Goal: Task Accomplishment & Management: Manage account settings

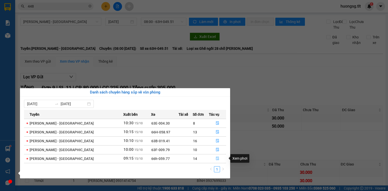
click at [217, 158] on icon "file-done" at bounding box center [218, 159] width 4 height 4
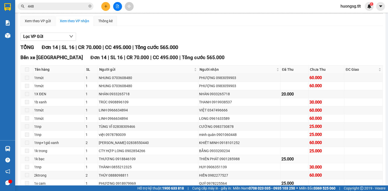
scroll to position [61, 0]
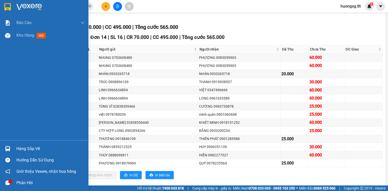
click at [25, 149] on div "Hàng sắp về" at bounding box center [50, 149] width 68 height 8
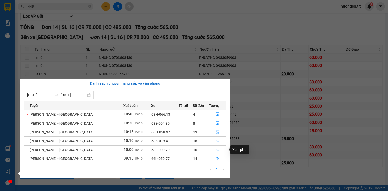
click at [217, 148] on icon "file-done" at bounding box center [218, 150] width 4 height 4
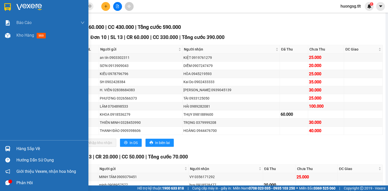
click at [19, 148] on div "Hàng sắp về" at bounding box center [50, 149] width 68 height 8
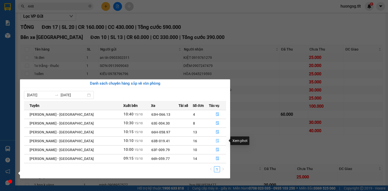
click at [216, 139] on icon "file-done" at bounding box center [217, 141] width 3 height 4
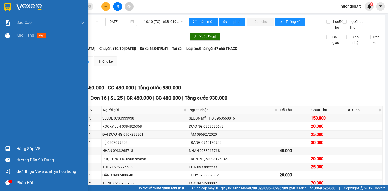
drag, startPoint x: 13, startPoint y: 151, endPoint x: 20, endPoint y: 149, distance: 6.9
click at [13, 151] on div "Hàng sắp về" at bounding box center [44, 148] width 88 height 11
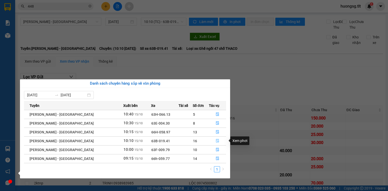
click at [221, 139] on button "button" at bounding box center [217, 141] width 17 height 8
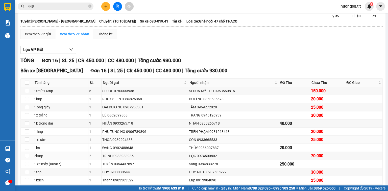
scroll to position [20, 0]
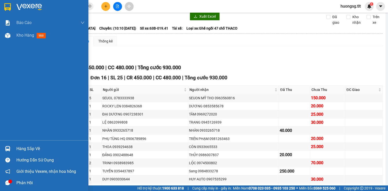
drag, startPoint x: 19, startPoint y: 148, endPoint x: 22, endPoint y: 147, distance: 3.2
click at [19, 148] on div "Hàng sắp về" at bounding box center [50, 149] width 68 height 8
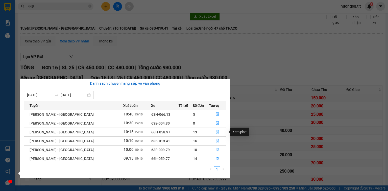
drag, startPoint x: 215, startPoint y: 131, endPoint x: 212, endPoint y: 132, distance: 3.3
click at [216, 131] on icon "file-done" at bounding box center [218, 132] width 4 height 4
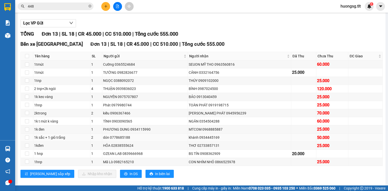
scroll to position [61, 0]
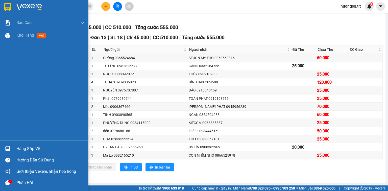
drag, startPoint x: 21, startPoint y: 148, endPoint x: 27, endPoint y: 147, distance: 5.2
click at [22, 148] on div "Hàng sắp về" at bounding box center [50, 149] width 68 height 8
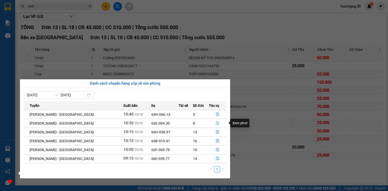
click at [216, 125] on icon "file-done" at bounding box center [218, 123] width 4 height 4
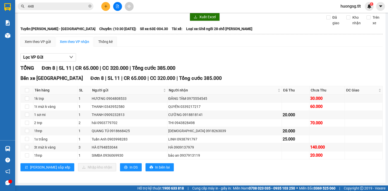
scroll to position [24, 0]
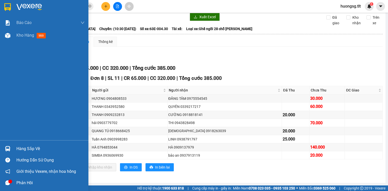
drag, startPoint x: 27, startPoint y: 144, endPoint x: 30, endPoint y: 144, distance: 2.6
click at [27, 144] on div "Hàng sắp về" at bounding box center [44, 148] width 88 height 11
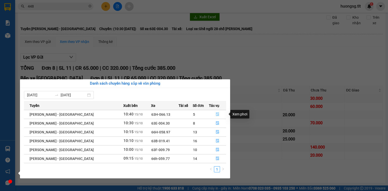
click at [218, 114] on button "button" at bounding box center [217, 114] width 17 height 8
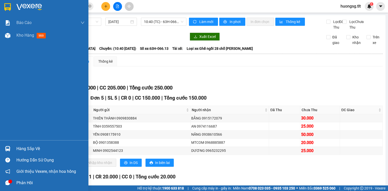
click at [7, 153] on div "Hàng sắp về" at bounding box center [44, 148] width 88 height 11
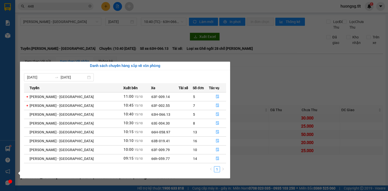
click at [82, 17] on section "Kết quả tìm kiếm ( 5235 ) Bộ lọc Ngày tạo đơn gần nhất Mã ĐH Trạng thái Món hàn…" at bounding box center [194, 95] width 388 height 191
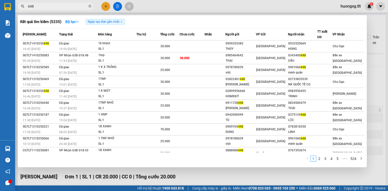
click at [87, 9] on input "448" at bounding box center [58, 7] width 60 height 6
click at [89, 8] on span at bounding box center [89, 6] width 3 height 5
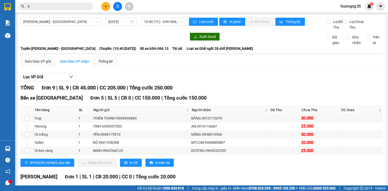
type input "E"
type input "Ê"
click at [70, 10] on span at bounding box center [56, 7] width 76 height 8
click at [74, 6] on input "text" at bounding box center [58, 7] width 60 height 6
type input "Ư"
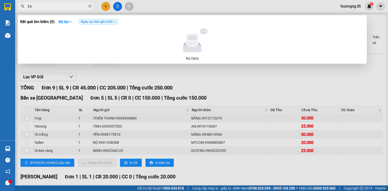
type input "E"
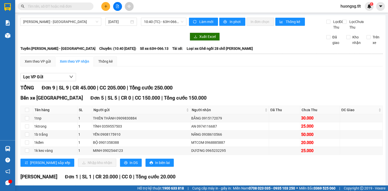
click at [192, 89] on div "TỔNG Đơn 9 | SL 9 | CR 45.000 | CC 205.000 | Tổng cước 250.000" at bounding box center [201, 88] width 363 height 8
click at [108, 5] on button at bounding box center [105, 6] width 9 height 9
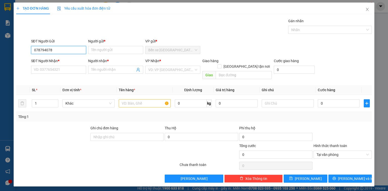
type input "0787940788"
click at [61, 51] on input "0787940788" at bounding box center [58, 50] width 55 height 8
click at [63, 60] on div "0787940788 - MEDILAB" at bounding box center [58, 60] width 49 height 6
type input "MEDILAB"
type input "0787940788"
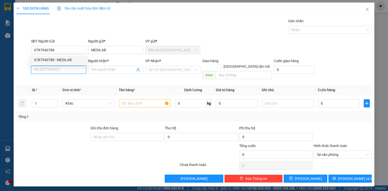
click at [61, 70] on input "SĐT Người Nhận *" at bounding box center [58, 70] width 55 height 8
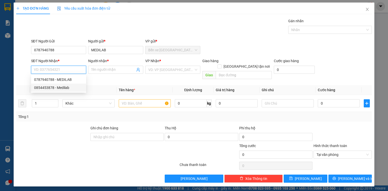
click at [63, 87] on div "0854453878 - Medilab" at bounding box center [58, 88] width 49 height 6
type input "0854453878"
type input "Medilab"
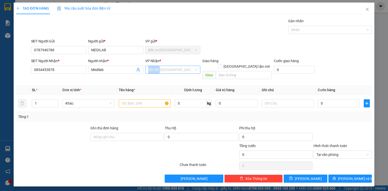
click at [160, 66] on div "VP Nhận * VD: VP Sài Gòn" at bounding box center [172, 67] width 55 height 18
click at [159, 72] on input "search" at bounding box center [171, 70] width 46 height 8
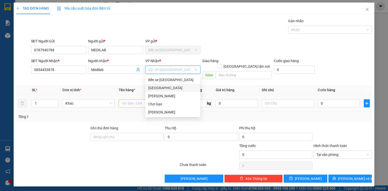
drag, startPoint x: 156, startPoint y: 85, endPoint x: 148, endPoint y: 89, distance: 10.0
click at [157, 85] on div "Sài Gòn" at bounding box center [172, 88] width 55 height 8
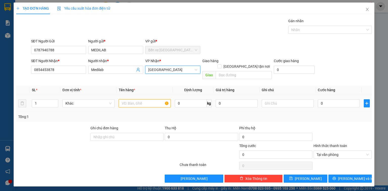
click at [140, 99] on input "text" at bounding box center [145, 103] width 52 height 8
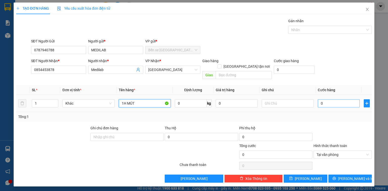
type input "1H MÚT"
click at [335, 100] on input "0" at bounding box center [339, 103] width 42 height 8
type input "2"
type input "20"
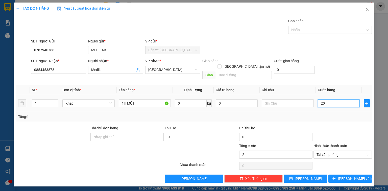
type input "20"
type input "20.000"
click at [355, 175] on button "Lưu và In" at bounding box center [351, 179] width 44 height 8
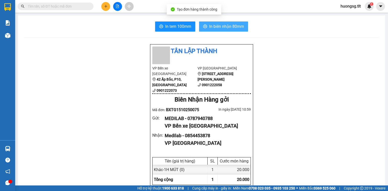
click at [224, 23] on span "In biên nhận 80mm" at bounding box center [226, 26] width 35 height 6
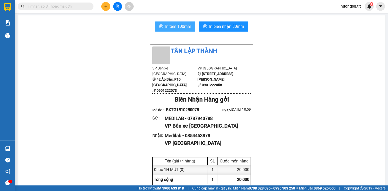
click at [181, 26] on span "In tem 100mm" at bounding box center [178, 26] width 26 height 6
drag, startPoint x: 58, startPoint y: 12, endPoint x: 58, endPoint y: 8, distance: 4.1
click at [57, 11] on div "Kết quả tìm kiếm ( 7154 ) Bộ lọc Ngày tạo đơn gần nhất Mã ĐH Trạng thái Món hàn…" at bounding box center [194, 6] width 388 height 13
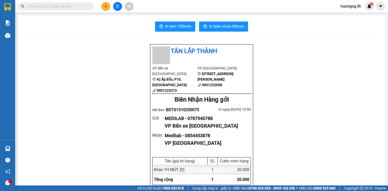
click at [58, 8] on input "text" at bounding box center [58, 7] width 60 height 6
type input "E"
type input "Ê"
click at [72, 7] on input "EE" at bounding box center [58, 7] width 60 height 6
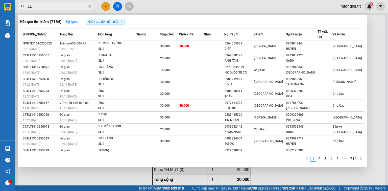
type input "E"
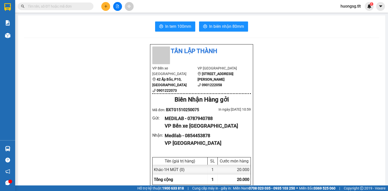
click at [73, 8] on input "text" at bounding box center [58, 7] width 60 height 6
type input "E"
type input "Ê"
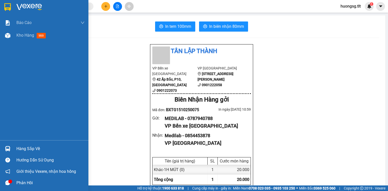
click at [8, 146] on div at bounding box center [7, 148] width 9 height 9
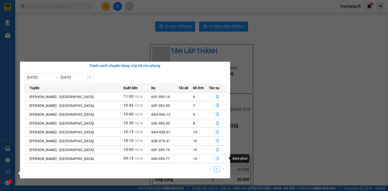
click at [216, 161] on span "file-done" at bounding box center [218, 159] width 4 height 4
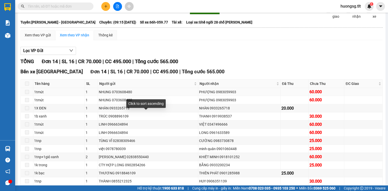
scroll to position [73, 0]
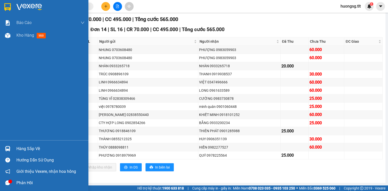
click at [9, 147] on img at bounding box center [7, 148] width 5 height 5
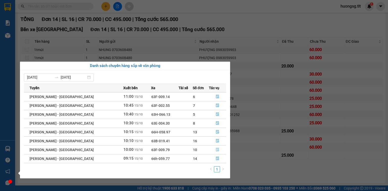
click at [216, 149] on icon "file-done" at bounding box center [218, 150] width 4 height 4
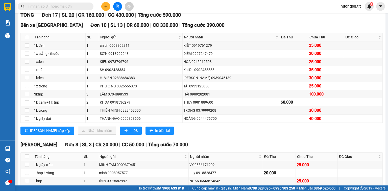
click at [3, 145] on div at bounding box center [7, 148] width 9 height 9
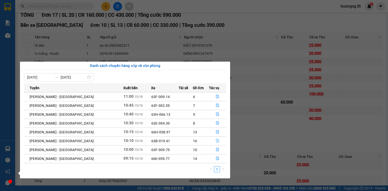
click at [212, 141] on button "button" at bounding box center [217, 141] width 17 height 8
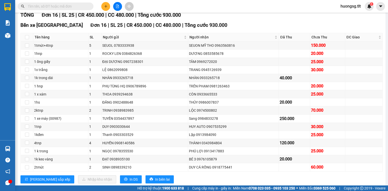
click at [72, 9] on input "text" at bounding box center [58, 7] width 60 height 6
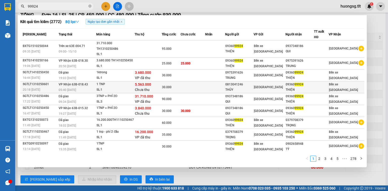
type input "99924"
click at [193, 81] on td at bounding box center [193, 87] width 25 height 12
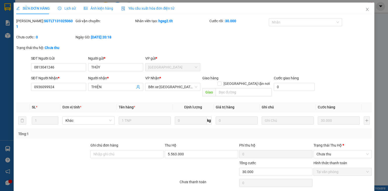
drag, startPoint x: 220, startPoint y: 184, endPoint x: 223, endPoint y: 182, distance: 3.4
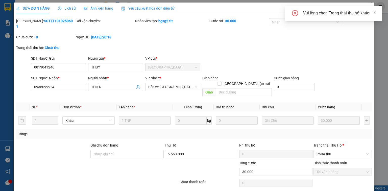
click at [374, 12] on icon "close" at bounding box center [375, 13] width 4 height 4
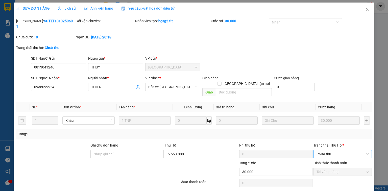
click at [335, 150] on span "Chưa thu" at bounding box center [343, 154] width 52 height 8
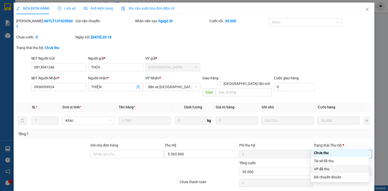
click at [324, 167] on div "VP đã thu" at bounding box center [340, 169] width 52 height 6
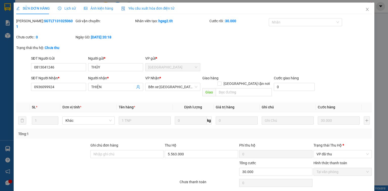
drag, startPoint x: 369, startPoint y: 9, endPoint x: 356, endPoint y: 11, distance: 12.8
click at [368, 9] on span "Close" at bounding box center [368, 10] width 14 height 14
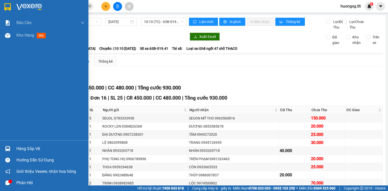
click at [3, 144] on div "Hàng sắp về" at bounding box center [44, 148] width 88 height 11
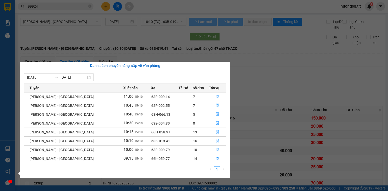
click at [209, 102] on button "button" at bounding box center [217, 106] width 17 height 8
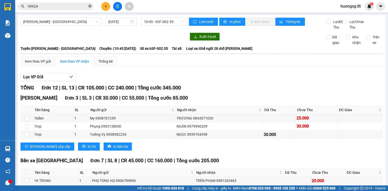
click at [91, 7] on icon "close-circle" at bounding box center [89, 6] width 3 height 3
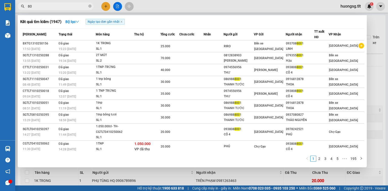
type input "8"
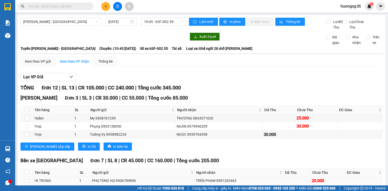
scroll to position [101, 0]
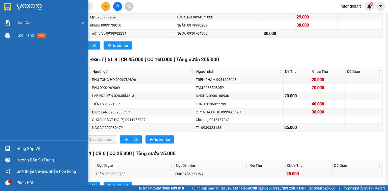
click at [3, 149] on div at bounding box center [7, 148] width 9 height 9
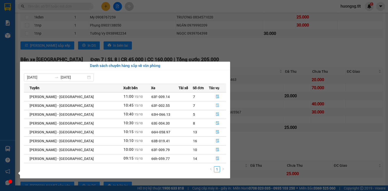
click at [220, 106] on button "button" at bounding box center [217, 106] width 17 height 8
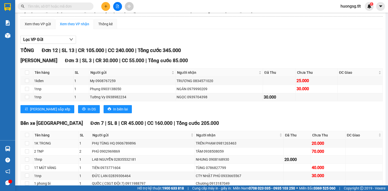
scroll to position [61, 0]
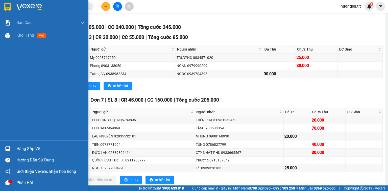
click at [6, 149] on img at bounding box center [7, 148] width 5 height 5
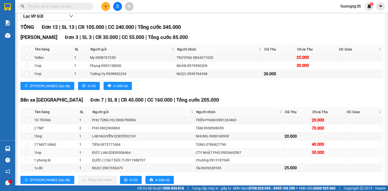
click at [341, 160] on section "Kết quả tìm kiếm ( 2114 ) Bộ lọc Ngày tạo đơn gần nhất Mã ĐH Trạng thái Món hàn…" at bounding box center [194, 95] width 388 height 191
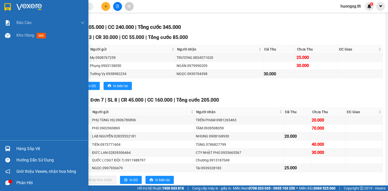
click at [9, 149] on img at bounding box center [7, 148] width 5 height 5
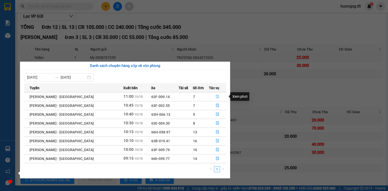
click at [216, 96] on icon "file-done" at bounding box center [217, 97] width 3 height 4
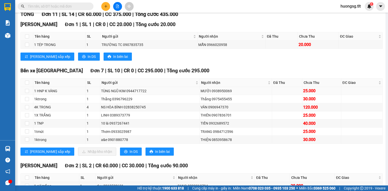
scroll to position [81, 0]
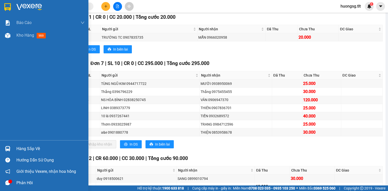
click at [5, 152] on div at bounding box center [7, 148] width 9 height 9
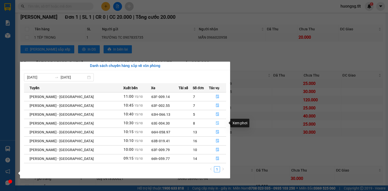
click at [215, 119] on button "button" at bounding box center [217, 123] width 17 height 8
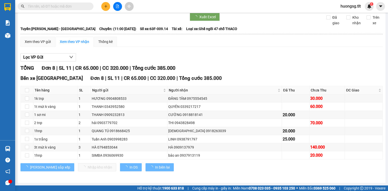
scroll to position [24, 0]
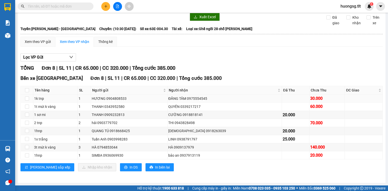
click at [195, 102] on td "ĐĂNG TÂM 0975554545" at bounding box center [225, 99] width 115 height 8
click at [216, 152] on td "bảo an 0937913119" at bounding box center [225, 155] width 115 height 8
click at [214, 153] on td "bảo an 0937913119" at bounding box center [225, 155] width 115 height 8
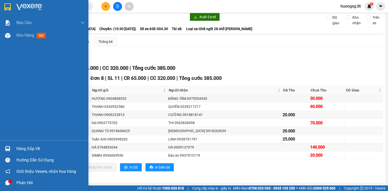
click at [18, 146] on div "Hàng sắp về" at bounding box center [50, 149] width 68 height 8
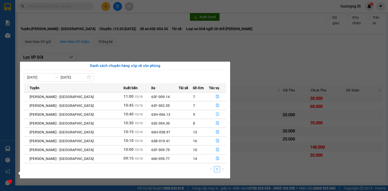
click at [213, 115] on button "button" at bounding box center [217, 114] width 17 height 8
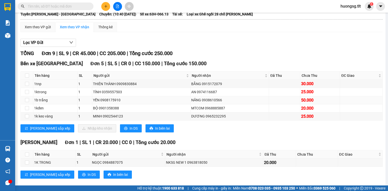
scroll to position [44, 0]
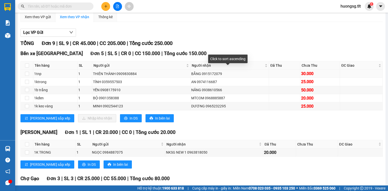
click at [201, 77] on div "BẰNG 0915172079" at bounding box center [229, 74] width 77 height 6
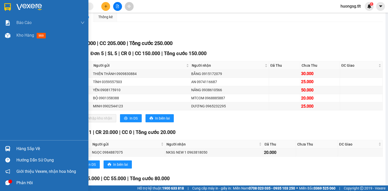
click at [3, 141] on div "Hàng sắp về Hướng dẫn sử dụng Giới thiệu Vexere, nhận hoa hồng Phản hồi" at bounding box center [44, 164] width 88 height 48
click at [0, 149] on div "Hàng sắp về" at bounding box center [44, 148] width 88 height 11
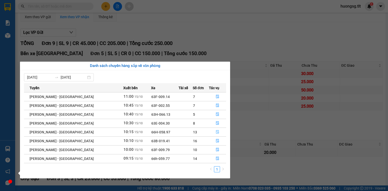
click at [213, 131] on button "button" at bounding box center [217, 132] width 17 height 8
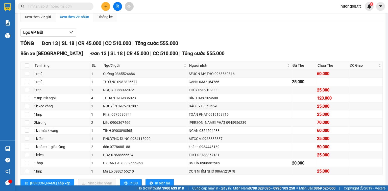
scroll to position [65, 0]
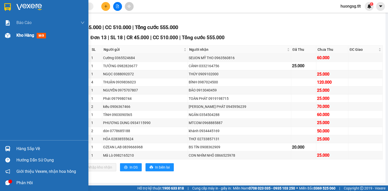
click at [2, 37] on div "Kho hàng mới" at bounding box center [44, 35] width 88 height 13
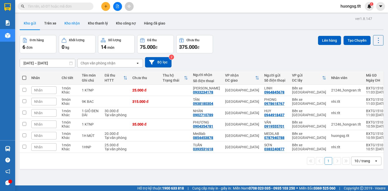
click at [72, 21] on button "Kho nhận" at bounding box center [72, 23] width 24 height 12
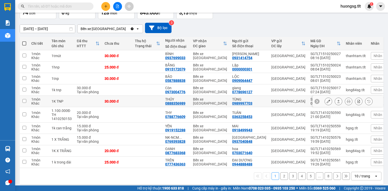
scroll to position [39, 0]
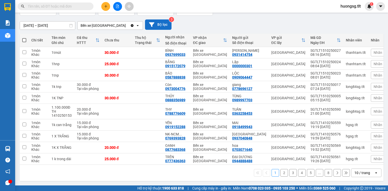
click at [158, 21] on button "Bộ lọc" at bounding box center [158, 24] width 27 height 10
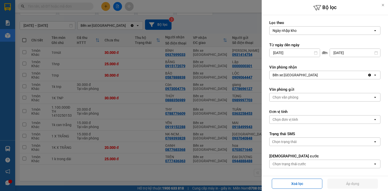
click at [300, 53] on input "13/10/2025" at bounding box center [295, 53] width 50 height 8
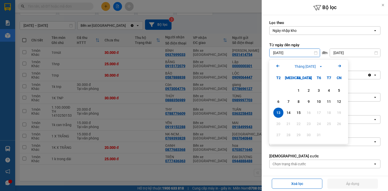
click at [277, 65] on icon "Previous month." at bounding box center [278, 66] width 3 height 3
click at [282, 88] on div "1" at bounding box center [278, 90] width 7 height 6
type input "01/09/2025"
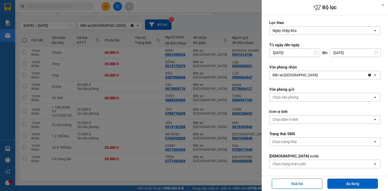
click at [293, 96] on div "Chọn văn phòng" at bounding box center [286, 97] width 26 height 5
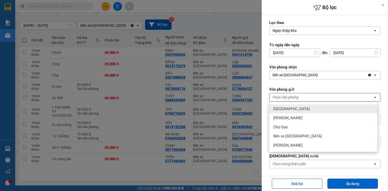
click at [293, 96] on div "Chọn văn phòng" at bounding box center [286, 97] width 26 height 5
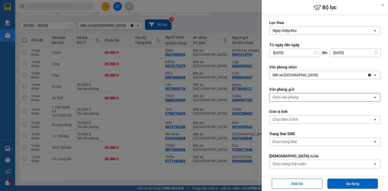
click at [287, 142] on div "Chọn trạng thái" at bounding box center [284, 141] width 25 height 5
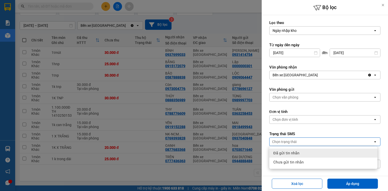
click at [292, 138] on div "Chọn trạng thái" at bounding box center [322, 142] width 104 height 8
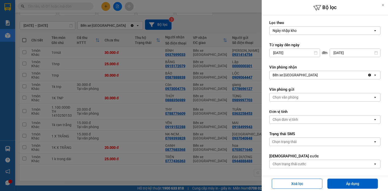
click at [284, 164] on div "Chọn trạng thái cước" at bounding box center [289, 164] width 33 height 5
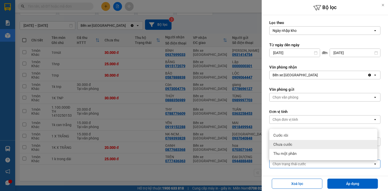
click at [290, 144] on span "Chưa cước" at bounding box center [283, 144] width 19 height 5
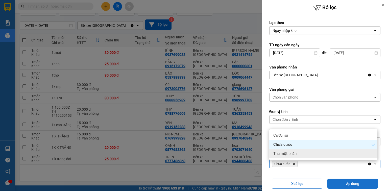
click at [347, 187] on button "Áp dụng" at bounding box center [353, 184] width 51 height 10
type input "01/09/2025 – 15/10/2025"
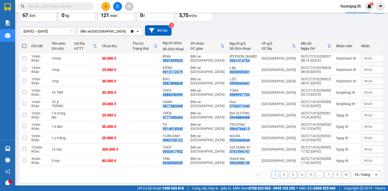
scroll to position [33, 0]
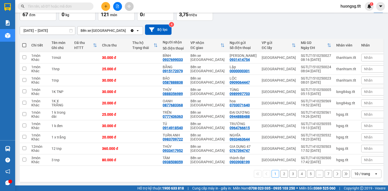
click at [327, 174] on button "7" at bounding box center [329, 174] width 8 height 8
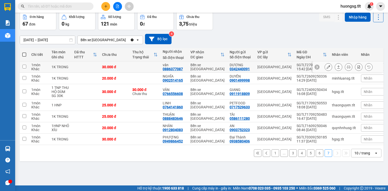
scroll to position [23, 0]
click at [316, 153] on button "6" at bounding box center [320, 153] width 8 height 8
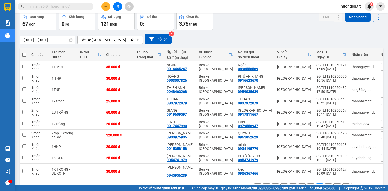
scroll to position [29, 0]
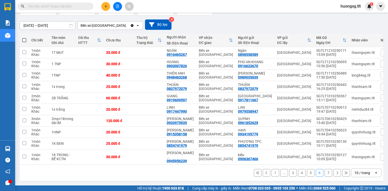
click at [310, 173] on button "5" at bounding box center [311, 173] width 8 height 8
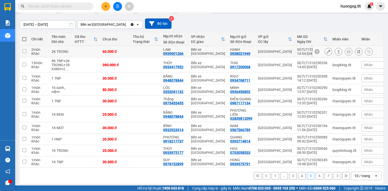
scroll to position [43, 0]
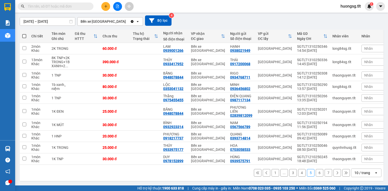
click at [301, 173] on button "4" at bounding box center [302, 173] width 8 height 8
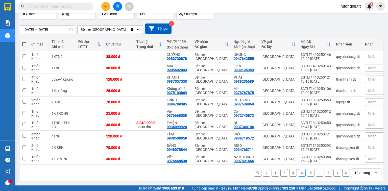
scroll to position [35, 0]
click at [289, 173] on button "3" at bounding box center [293, 173] width 8 height 8
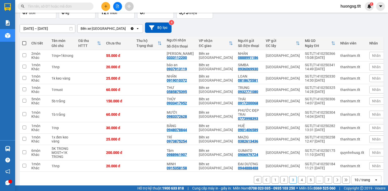
scroll to position [43, 0]
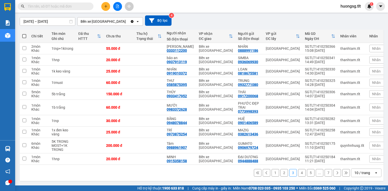
click at [283, 176] on button "2" at bounding box center [285, 173] width 8 height 8
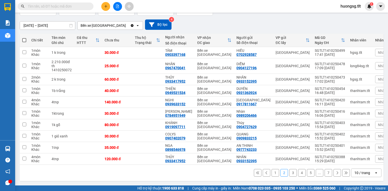
scroll to position [37, 0]
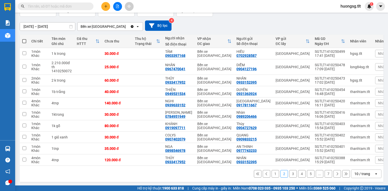
click at [275, 173] on button "1" at bounding box center [276, 174] width 8 height 8
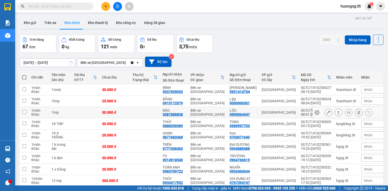
scroll to position [0, 0]
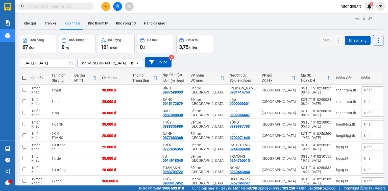
click at [51, 5] on input "text" at bounding box center [58, 7] width 60 height 6
type input "E"
type input "Ê"
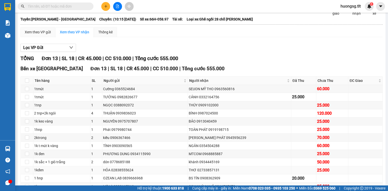
scroll to position [61, 0]
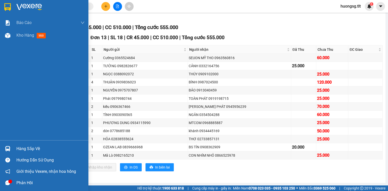
click at [10, 149] on img at bounding box center [7, 148] width 5 height 5
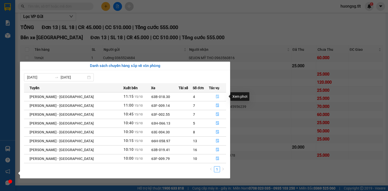
click at [209, 94] on button "button" at bounding box center [217, 97] width 17 height 8
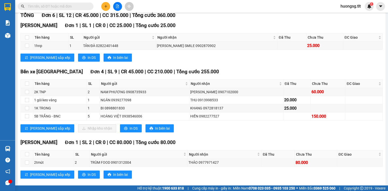
scroll to position [84, 0]
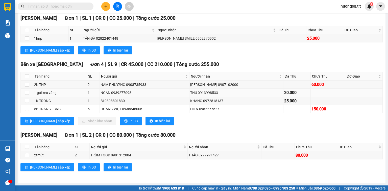
click at [207, 96] on div "THU 0913998533" at bounding box center [236, 93] width 92 height 6
click at [205, 100] on div "KHANG 0972818137" at bounding box center [236, 101] width 92 height 6
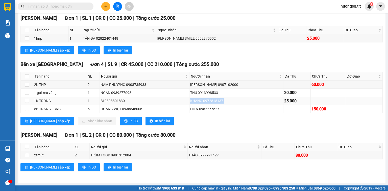
click at [205, 100] on div "KHANG 0972818137" at bounding box center [236, 101] width 92 height 6
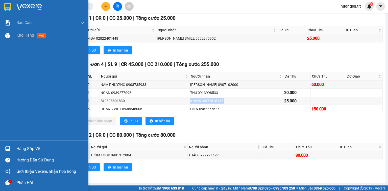
click at [7, 147] on img at bounding box center [7, 148] width 5 height 5
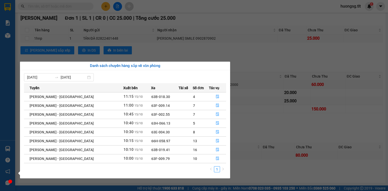
click at [259, 99] on section "Kết quả tìm kiếm ( 7017 ) Bộ lọc Ngày tạo đơn gần nhất Mã ĐH Trạng thái Món hàn…" at bounding box center [194, 95] width 388 height 191
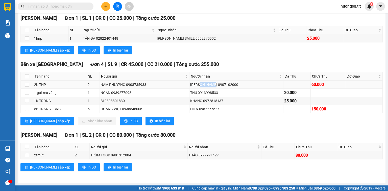
click at [220, 88] on td "HUY KHANG 0907102000" at bounding box center [237, 85] width 94 height 8
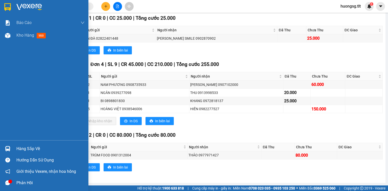
click at [0, 145] on div "Hàng sắp về" at bounding box center [44, 148] width 88 height 11
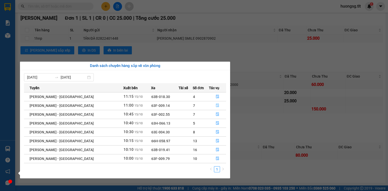
click at [209, 105] on button "button" at bounding box center [217, 106] width 17 height 8
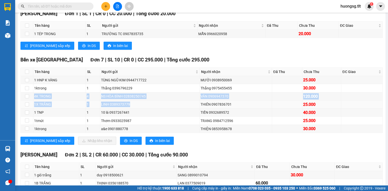
drag, startPoint x: 102, startPoint y: 108, endPoint x: 196, endPoint y: 105, distance: 94.1
click at [196, 105] on tbody "1 HNP K VÀNG 1 TÙNG NGŨ KIM 0944717722 MƯỜI 0938950069 25.000 1ktrong 1 Thắng 0…" at bounding box center [202, 104] width 362 height 57
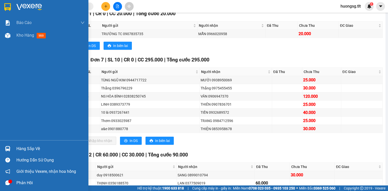
drag, startPoint x: 0, startPoint y: 141, endPoint x: 16, endPoint y: 143, distance: 16.6
click at [0, 141] on div "Hàng sắp về Hướng dẫn sử dụng Giới thiệu Vexere, nhận hoa hồng Phản hồi" at bounding box center [44, 164] width 88 height 48
drag, startPoint x: 24, startPoint y: 147, endPoint x: 27, endPoint y: 148, distance: 2.8
click at [24, 147] on div "Hàng sắp về" at bounding box center [50, 149] width 68 height 8
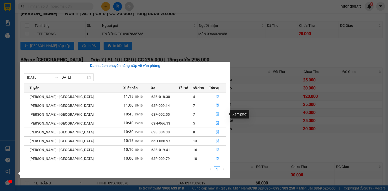
click at [217, 113] on icon "file-done" at bounding box center [217, 115] width 3 height 4
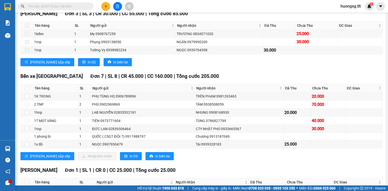
click at [105, 4] on button at bounding box center [105, 6] width 9 height 9
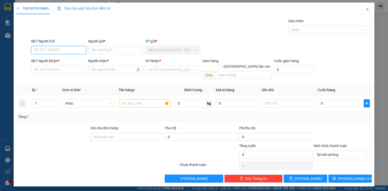
click at [56, 53] on input "SĐT Người Gửi" at bounding box center [58, 50] width 55 height 8
type input "0918151306"
click at [61, 60] on div "0918151306 - XUÂN" at bounding box center [58, 60] width 49 height 6
type input "XUÂN"
type input "0918151306"
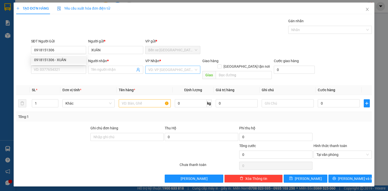
click at [157, 72] on input "search" at bounding box center [171, 70] width 46 height 8
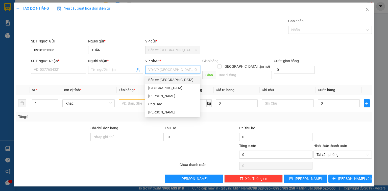
click at [156, 87] on div "Sài Gòn" at bounding box center [172, 88] width 49 height 6
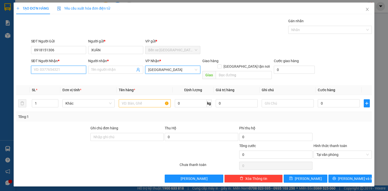
click at [51, 71] on input "SĐT Người Nhận *" at bounding box center [58, 70] width 55 height 8
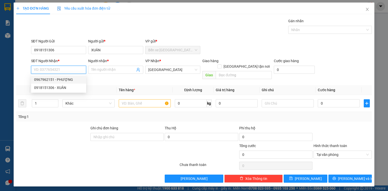
click at [58, 78] on div "0967962151 - PHƯỢNG" at bounding box center [58, 80] width 49 height 6
type input "0967962151"
type input "PHƯỢNG"
click at [128, 99] on input "text" at bounding box center [145, 103] width 52 height 8
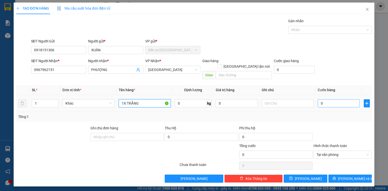
type input "1X TRẮNG"
click at [335, 100] on input "0" at bounding box center [339, 103] width 42 height 8
type input "3"
type input "30"
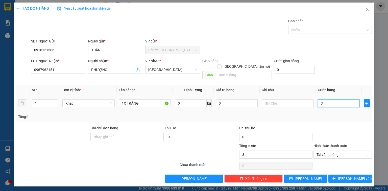
type input "30"
type input "30.000"
click at [364, 175] on button "Lưu và In" at bounding box center [351, 179] width 44 height 8
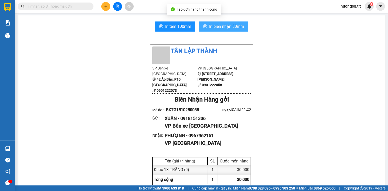
click at [224, 29] on span "In biên nhận 80mm" at bounding box center [226, 26] width 35 height 6
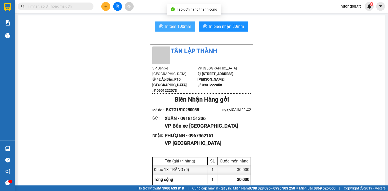
click at [171, 29] on span "In tem 100mm" at bounding box center [178, 26] width 26 height 6
click at [54, 9] on input "text" at bounding box center [58, 7] width 60 height 6
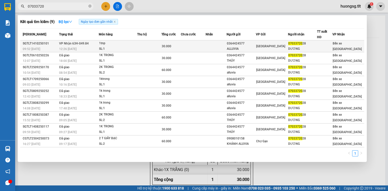
type input "07033720"
click at [301, 45] on span "07033720" at bounding box center [295, 44] width 14 height 4
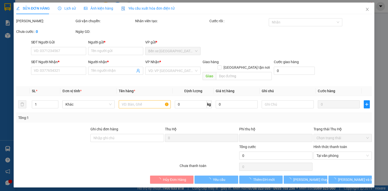
type input "0364424577"
type input "ALLUVIA"
type input "0703372028"
type input "DƯƠNG"
type input "0"
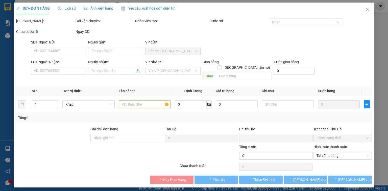
type input "30.000"
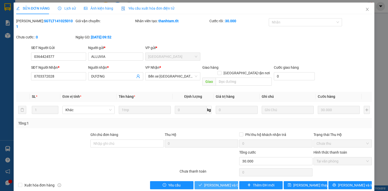
click at [215, 181] on button "Lưu và Giao hàng" at bounding box center [217, 185] width 44 height 8
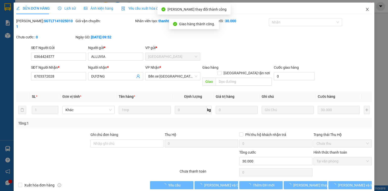
click at [363, 10] on span "Close" at bounding box center [368, 10] width 14 height 14
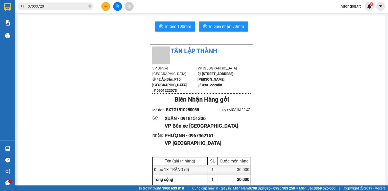
click at [6, 151] on div at bounding box center [7, 148] width 9 height 9
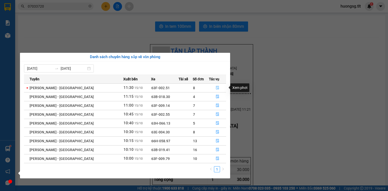
click at [218, 86] on button "button" at bounding box center [217, 88] width 17 height 8
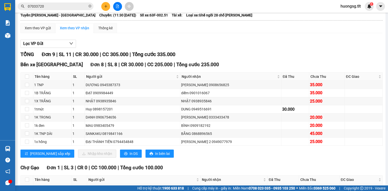
scroll to position [40, 0]
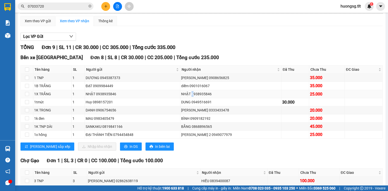
click at [198, 97] on div "NHẬT 0938935846" at bounding box center [230, 94] width 99 height 6
click at [8, 148] on img at bounding box center [7, 148] width 5 height 5
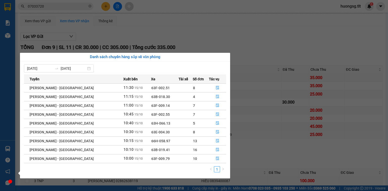
click at [259, 136] on section "Kết quả tìm kiếm ( 9 ) Bộ lọc Ngày tạo đơn gần nhất Mã ĐH Trạng thái Món hàng T…" at bounding box center [194, 95] width 388 height 191
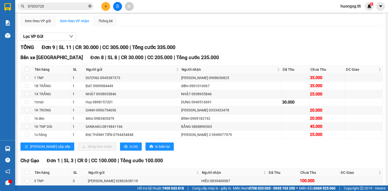
click at [90, 6] on icon "close-circle" at bounding box center [89, 6] width 3 height 3
click at [99, 6] on div at bounding box center [118, 6] width 38 height 9
click at [102, 6] on button at bounding box center [105, 6] width 9 height 9
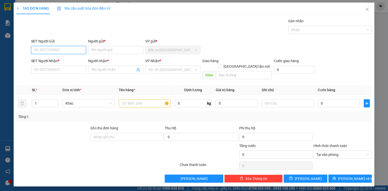
click at [61, 53] on input "SĐT Người Gửi" at bounding box center [58, 50] width 55 height 8
type input "0918263039"
click at [62, 51] on input "0918263039" at bounding box center [58, 50] width 55 height 8
click at [65, 61] on div "0918263039 - HỒNG" at bounding box center [59, 60] width 50 height 6
type input "HỒNG"
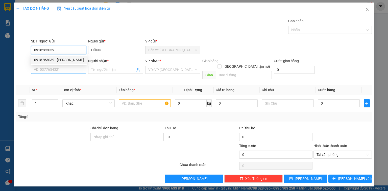
type input "0918263039"
click at [61, 70] on input "SĐT Người Nhận *" at bounding box center [58, 70] width 55 height 8
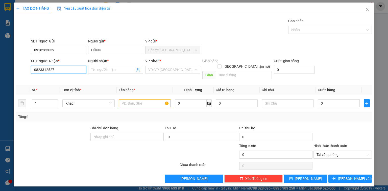
click at [64, 68] on input "0823312527" at bounding box center [58, 70] width 55 height 8
type input "0823312537"
click at [67, 69] on input "0823312537" at bounding box center [58, 70] width 55 height 8
drag, startPoint x: 69, startPoint y: 77, endPoint x: 80, endPoint y: 77, distance: 10.9
click at [69, 78] on div "0823312537 - HỒNG PHÚC" at bounding box center [62, 80] width 57 height 6
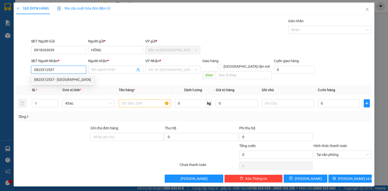
type input "HỒNG PHÚC"
type input "0823312537"
click at [150, 70] on input "search" at bounding box center [171, 70] width 46 height 8
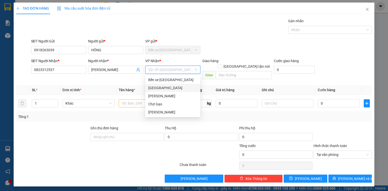
click at [151, 90] on div "Sài Gòn" at bounding box center [172, 88] width 49 height 6
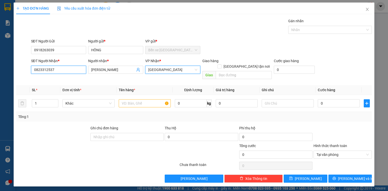
click at [63, 71] on input "0823312537" at bounding box center [58, 70] width 55 height 8
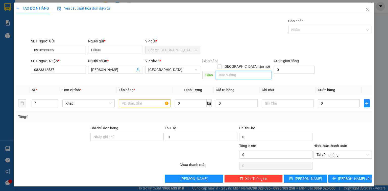
click at [242, 71] on input "text" at bounding box center [244, 75] width 56 height 8
click at [221, 64] on input "Giao tận nơi" at bounding box center [220, 66] width 4 height 4
checkbox input "true"
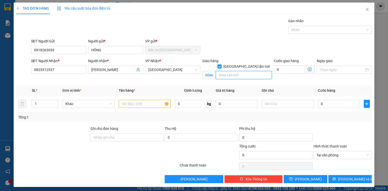
click at [246, 71] on input "text" at bounding box center [244, 75] width 56 height 8
paste input "CHUNG CƯ C1 LTK- VĨNH VIỄN Q11"
click at [246, 71] on input "CHUNG CƯ C1 LTK- VĨNH VIỄN Q11" at bounding box center [244, 75] width 56 height 8
drag, startPoint x: 256, startPoint y: 70, endPoint x: 259, endPoint y: 71, distance: 3.1
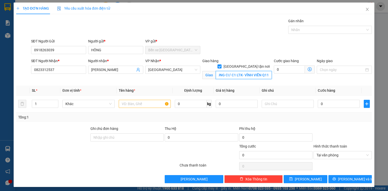
click at [256, 71] on input "CHUNG CƯ C1 LTK- VĨNH VIỄN Q11" at bounding box center [244, 75] width 56 height 8
click at [260, 71] on input "CHUNG CƯ C1 LTK- VĨNH VIỄN Q11" at bounding box center [244, 75] width 56 height 8
click at [265, 71] on input "CHUNG CƯ C1 LTK- VĨNH VIỄN Q11" at bounding box center [244, 75] width 56 height 8
click at [222, 71] on input "CHUNG CƯ C1 LTK- VĨNH VIỄN Q11" at bounding box center [244, 75] width 56 height 8
type input "CHUNG CƯ C1 LTK- VĨNH VIỄN Q11"
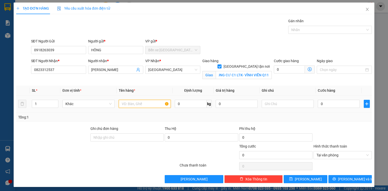
click at [140, 101] on input "text" at bounding box center [145, 104] width 52 height 8
type input "1 GIỎ XANH +A BẢO 40"
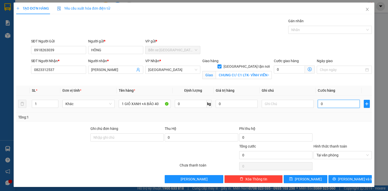
click at [342, 105] on input "0" at bounding box center [339, 104] width 42 height 8
type input "3"
type input "33"
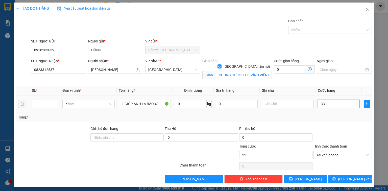
type input "330"
type input "33"
type input "3"
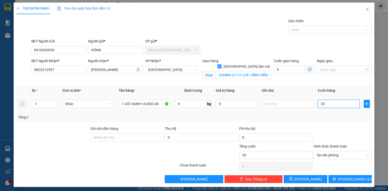
type input "3"
type input "30"
type input "30.000"
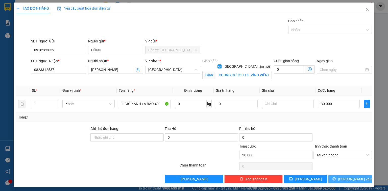
click at [346, 175] on button "Lưu và In" at bounding box center [351, 179] width 44 height 8
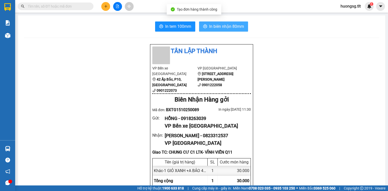
click at [229, 28] on span "In biên nhận 80mm" at bounding box center [226, 26] width 35 height 6
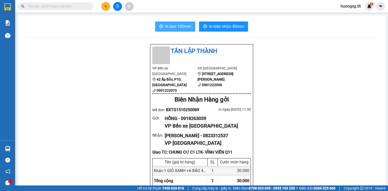
click at [175, 30] on button "In tem 100mm" at bounding box center [175, 26] width 40 height 10
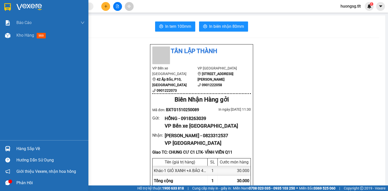
click at [1, 148] on div "Hàng sắp về" at bounding box center [44, 148] width 88 height 11
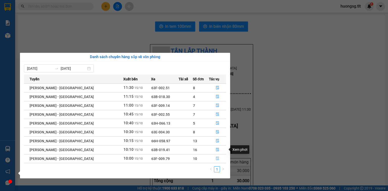
click at [217, 159] on button "button" at bounding box center [217, 159] width 17 height 8
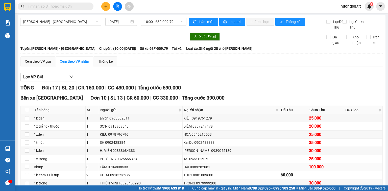
click at [205, 164] on div "HẢI 0989282081" at bounding box center [232, 167] width 96 height 6
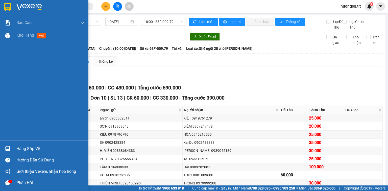
click at [17, 154] on div "Hàng sắp về" at bounding box center [44, 148] width 88 height 11
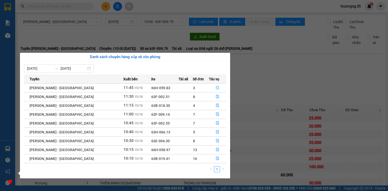
click at [209, 87] on button "button" at bounding box center [217, 88] width 17 height 8
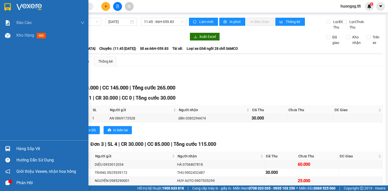
click at [2, 149] on div "Hàng sắp về" at bounding box center [44, 148] width 88 height 11
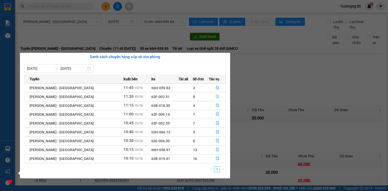
click at [213, 97] on button "button" at bounding box center [217, 97] width 17 height 8
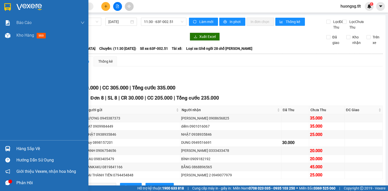
click at [14, 145] on div "Hàng sắp về" at bounding box center [44, 148] width 88 height 11
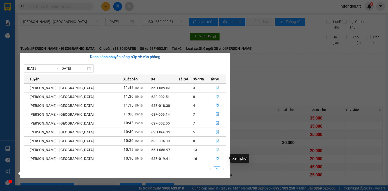
click at [219, 151] on button "button" at bounding box center [217, 150] width 17 height 8
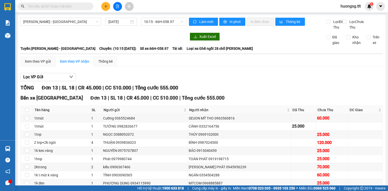
click at [77, 5] on input "text" at bounding box center [58, 7] width 60 height 6
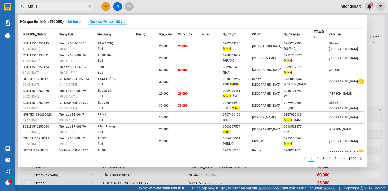
type input "MINH"
click at [320, 158] on link "2" at bounding box center [318, 159] width 6 height 6
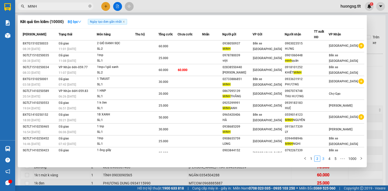
click at [324, 158] on link "3" at bounding box center [324, 159] width 6 height 6
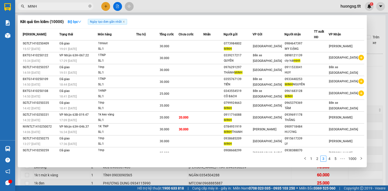
click at [87, 7] on input "MINH" at bounding box center [58, 7] width 60 height 6
click at [90, 6] on icon "close-circle" at bounding box center [89, 6] width 3 height 3
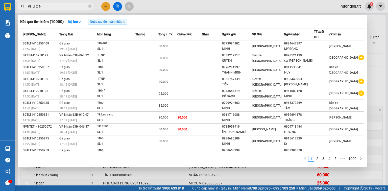
type input "PHƯƠNG"
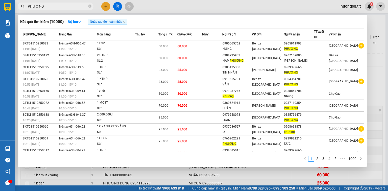
click at [89, 7] on icon "close-circle" at bounding box center [89, 6] width 3 height 3
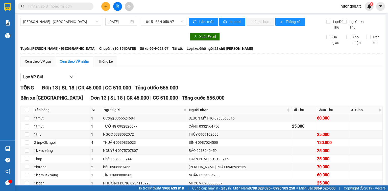
click at [56, 6] on input "text" at bounding box center [58, 7] width 60 height 6
type input "6"
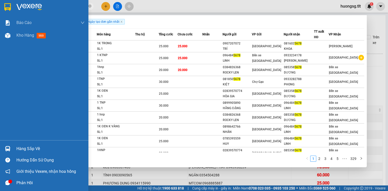
click at [1, 155] on div "Hàng sắp về Hướng dẫn sử dụng Giới thiệu Vexere, nhận hoa hồng Phản hồi" at bounding box center [44, 164] width 88 height 48
click at [7, 151] on div at bounding box center [7, 148] width 9 height 9
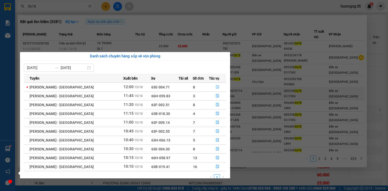
click at [212, 87] on button "button" at bounding box center [217, 87] width 17 height 8
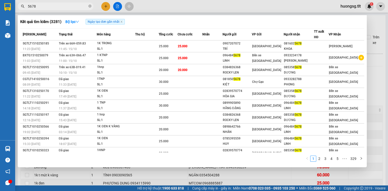
click at [241, 176] on div at bounding box center [194, 95] width 388 height 191
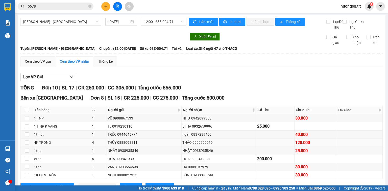
click at [183, 140] on div "THẢO 0909799919" at bounding box center [219, 143] width 73 height 6
click at [202, 139] on td "THẢO 0909799919" at bounding box center [219, 143] width 75 height 8
click at [187, 156] on div "HÒA 0908419391" at bounding box center [219, 159] width 73 height 6
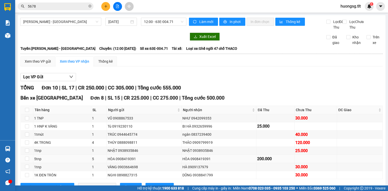
click at [187, 156] on div "HÒA 0908419391" at bounding box center [219, 159] width 73 height 6
drag, startPoint x: 193, startPoint y: 28, endPoint x: 150, endPoint y: 106, distance: 89.3
click at [193, 84] on div "TỔNG Đơn 10 | SL 17 | CR 250.000 | CC 305.000 | Tổng cước 555.000 Bến xe Tiền G…" at bounding box center [201, 187] width 363 height 206
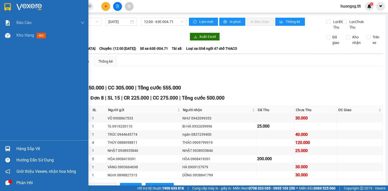
click at [4, 141] on div "Hàng sắp về Hướng dẫn sử dụng Giới thiệu Vexere, nhận hoa hồng Phản hồi" at bounding box center [44, 164] width 88 height 48
click at [5, 144] on div "Hàng sắp về Hướng dẫn sử dụng Giới thiệu Vexere, nhận hoa hồng Phản hồi" at bounding box center [44, 164] width 88 height 48
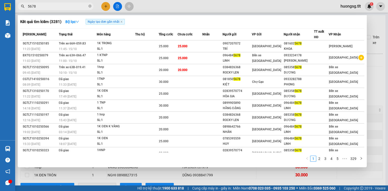
click at [52, 8] on input "5678" at bounding box center [58, 7] width 60 height 6
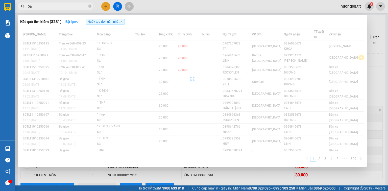
type input "5"
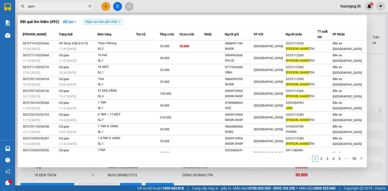
type input "sam"
click at [95, 4] on div "sam" at bounding box center [49, 7] width 99 height 8
click at [89, 6] on icon "close-circle" at bounding box center [89, 6] width 3 height 3
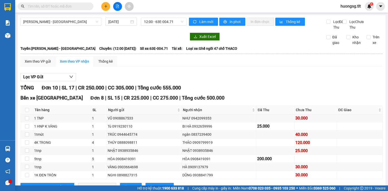
click at [12, 147] on div "Hàng sắp về" at bounding box center [7, 148] width 15 height 11
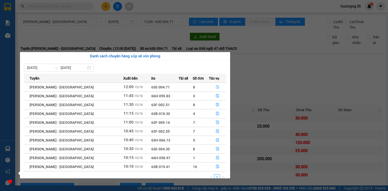
click at [211, 88] on button "button" at bounding box center [217, 87] width 17 height 8
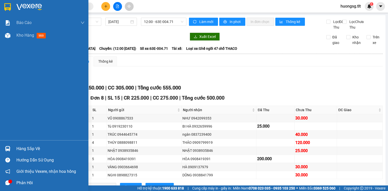
click at [2, 146] on div "Hàng sắp về" at bounding box center [44, 148] width 88 height 11
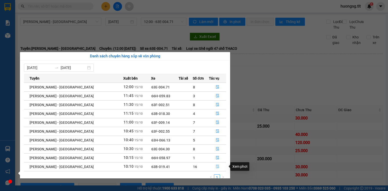
click at [209, 165] on button "button" at bounding box center [217, 167] width 17 height 8
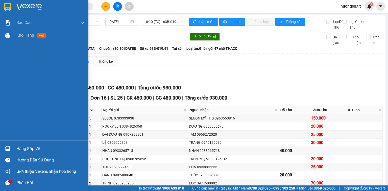
click at [7, 146] on img at bounding box center [7, 148] width 5 height 5
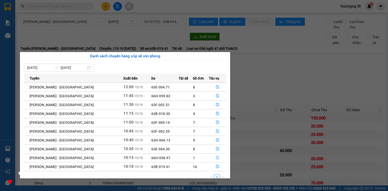
click at [210, 159] on button "button" at bounding box center [217, 158] width 17 height 8
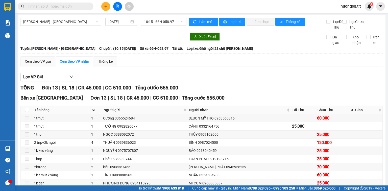
click at [25, 108] on input "checkbox" at bounding box center [27, 110] width 4 height 4
checkbox input "true"
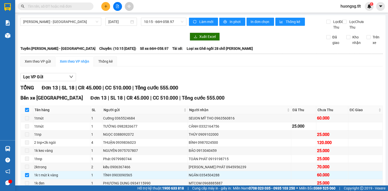
click at [26, 108] on input "checkbox" at bounding box center [27, 110] width 4 height 4
checkbox input "false"
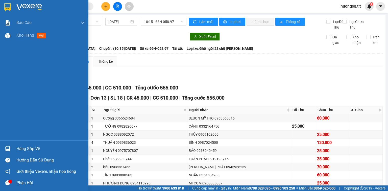
drag, startPoint x: 4, startPoint y: 148, endPoint x: 36, endPoint y: 146, distance: 33.0
click at [4, 148] on div at bounding box center [7, 148] width 9 height 9
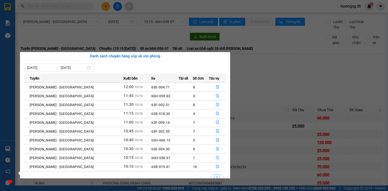
click at [218, 160] on button "button" at bounding box center [217, 158] width 17 height 8
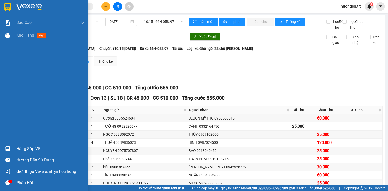
click at [0, 151] on div "Hàng sắp về" at bounding box center [44, 148] width 88 height 11
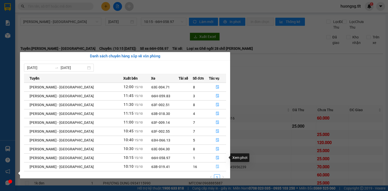
click at [220, 165] on button "button" at bounding box center [217, 167] width 17 height 8
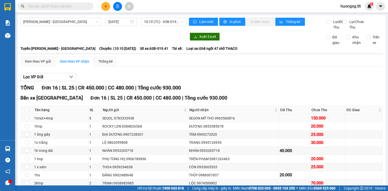
drag, startPoint x: 189, startPoint y: 36, endPoint x: 234, endPoint y: 37, distance: 44.5
click at [234, 114] on tr "1tmút+4tnp 5 SEUOL 0783333938 SEUON MỸ THO 0963560816 150.000" at bounding box center [202, 118] width 362 height 8
drag, startPoint x: 169, startPoint y: 99, endPoint x: 211, endPoint y: 104, distance: 42.6
click at [215, 179] on tr "2ktnp 2 TRINH 0938983985 LỘC 0974500802 70.000" at bounding box center [202, 183] width 362 height 8
click at [57, 6] on input "text" at bounding box center [58, 7] width 60 height 6
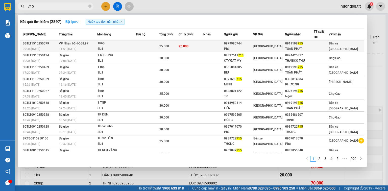
type input "715"
click at [220, 44] on td at bounding box center [214, 46] width 20 height 12
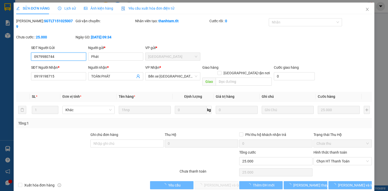
drag, startPoint x: 328, startPoint y: 149, endPoint x: 325, endPoint y: 155, distance: 7.2
click at [327, 158] on span "Chọn HT Thanh Toán" at bounding box center [343, 162] width 52 height 8
click at [323, 160] on div "Tại văn phòng" at bounding box center [343, 160] width 52 height 6
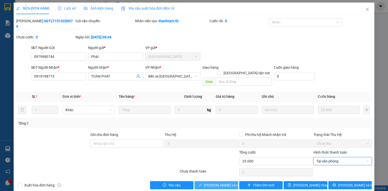
click at [203, 181] on button "Lưu và Giao hàng" at bounding box center [217, 185] width 44 height 8
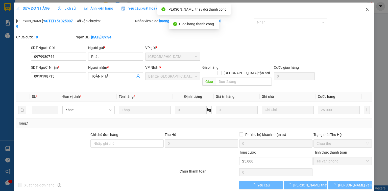
click at [369, 10] on icon "close" at bounding box center [368, 9] width 4 height 4
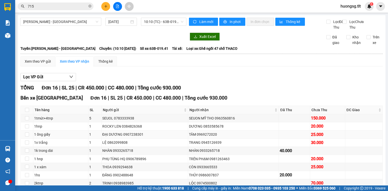
click at [205, 132] on div "TÂM 0969272020" at bounding box center [233, 135] width 89 height 6
click at [89, 5] on icon "close-circle" at bounding box center [89, 6] width 3 height 3
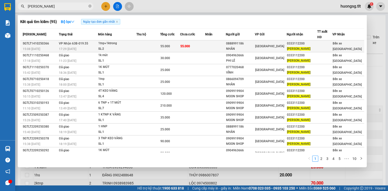
type input "SAM THỊ"
click at [295, 47] on td "0333112200 SAM THỊ" at bounding box center [302, 46] width 31 height 12
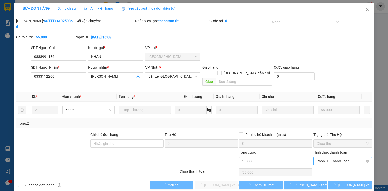
drag, startPoint x: 330, startPoint y: 154, endPoint x: 332, endPoint y: 151, distance: 3.6
click at [330, 154] on div "Hình thức thanh toán Chọn HT Thanh Toán" at bounding box center [343, 159] width 58 height 18
click at [332, 158] on span "Chọn HT Thanh Toán" at bounding box center [343, 162] width 52 height 8
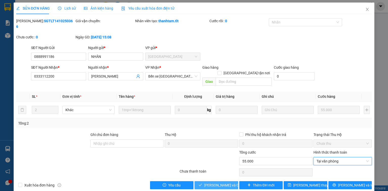
drag, startPoint x: 224, startPoint y: 173, endPoint x: 227, endPoint y: 173, distance: 2.5
click at [224, 183] on span "Lưu và Giao hàng" at bounding box center [228, 186] width 49 height 6
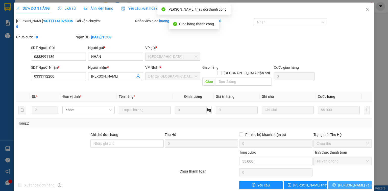
click at [360, 181] on button "Lưu và In" at bounding box center [351, 185] width 44 height 8
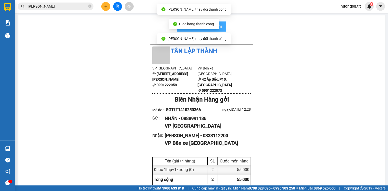
click at [219, 30] on button "In biên nhận 80mm" at bounding box center [201, 26] width 49 height 10
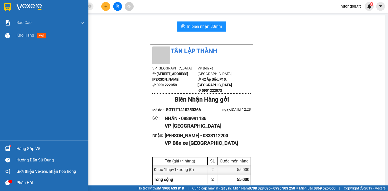
click at [7, 152] on div at bounding box center [7, 148] width 9 height 9
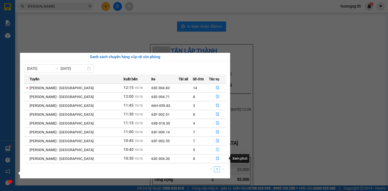
click at [213, 151] on button "button" at bounding box center [217, 150] width 17 height 8
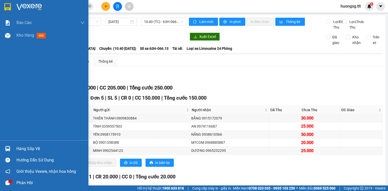
click at [3, 144] on div at bounding box center [7, 148] width 9 height 9
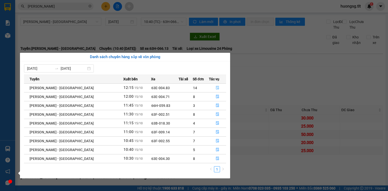
click at [213, 86] on button "button" at bounding box center [217, 88] width 17 height 8
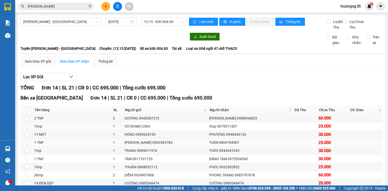
drag, startPoint x: 210, startPoint y: 60, endPoint x: 210, endPoint y: 75, distance: 15.2
click at [214, 114] on tbody "2 TNP 2 DƯƠNG 0945387373 LÊ ĐỨC 0908656825 60.000 1hnp 1 VŨ 0938812569 thủy 097…" at bounding box center [202, 171] width 362 height 114
click at [209, 179] on td "CƯỜNG 0985549474" at bounding box center [251, 183] width 85 height 8
click at [211, 152] on tbody "2 TNP 2 DƯƠNG 0945387373 LÊ ĐỨC 0908656825 60.000 1hnp 1 VŨ 0938812569 thủy 097…" at bounding box center [202, 171] width 362 height 114
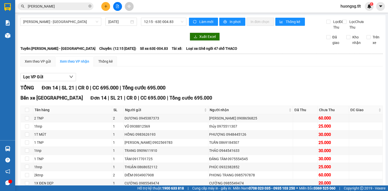
drag, startPoint x: 199, startPoint y: 90, endPoint x: 236, endPoint y: 92, distance: 36.2
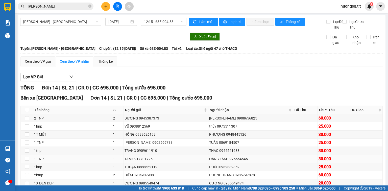
click at [236, 155] on tr "1 TNP 1 TÂM 0917701725 ĐĂNG TÂM 0975554545 30.000" at bounding box center [202, 159] width 362 height 8
click at [233, 156] on div "ĐĂNG TÂM 0975554545" at bounding box center [250, 159] width 83 height 6
click at [236, 156] on div "ĐĂNG TÂM 0975554545" at bounding box center [250, 159] width 83 height 6
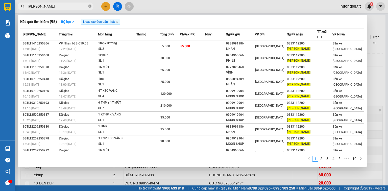
drag, startPoint x: 84, startPoint y: 7, endPoint x: 91, endPoint y: 7, distance: 6.6
click at [85, 7] on input "SAM THỊ" at bounding box center [58, 7] width 60 height 6
click at [91, 7] on icon "close-circle" at bounding box center [89, 6] width 3 height 3
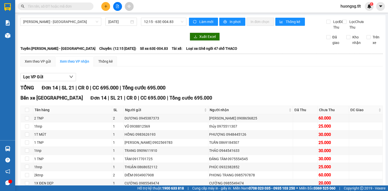
paste input "0975554545"
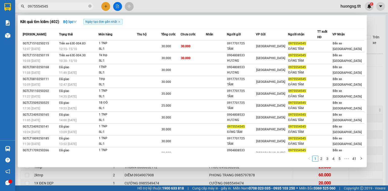
type input "0975554545"
click at [57, 6] on input "0975554545" at bounding box center [58, 7] width 60 height 6
drag, startPoint x: 93, startPoint y: 9, endPoint x: 91, endPoint y: 9, distance: 2.8
click at [93, 9] on div "0975554545" at bounding box center [49, 7] width 99 height 8
click at [92, 8] on span "0975554545" at bounding box center [56, 7] width 76 height 8
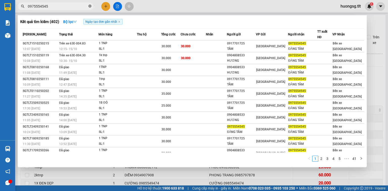
click at [90, 8] on span at bounding box center [89, 6] width 3 height 5
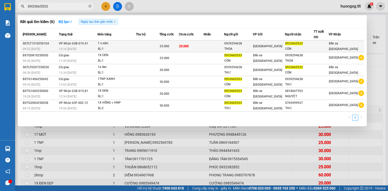
type input "0933665533"
click at [215, 43] on td at bounding box center [214, 46] width 20 height 12
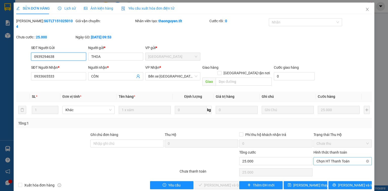
click at [331, 158] on span "Chọn HT Thanh Toán" at bounding box center [343, 162] width 52 height 8
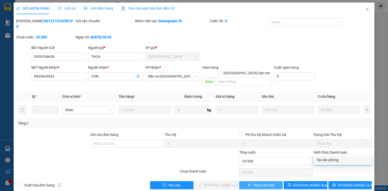
drag, startPoint x: 331, startPoint y: 160, endPoint x: 276, endPoint y: 172, distance: 55.7
click at [331, 160] on div "Tại văn phòng" at bounding box center [343, 160] width 52 height 6
type input "0"
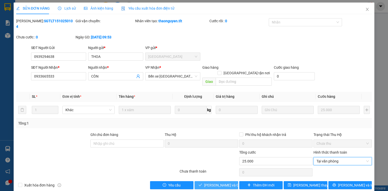
click at [219, 183] on span "Lưu và Giao hàng" at bounding box center [228, 186] width 49 height 6
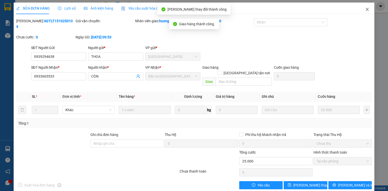
click at [366, 4] on span "Close" at bounding box center [368, 10] width 14 height 14
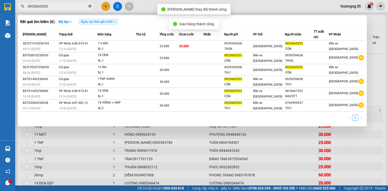
drag, startPoint x: 92, startPoint y: 5, endPoint x: 89, endPoint y: 5, distance: 2.6
click at [92, 5] on span "0933665533" at bounding box center [56, 7] width 76 height 8
click at [89, 5] on icon "close-circle" at bounding box center [89, 6] width 3 height 3
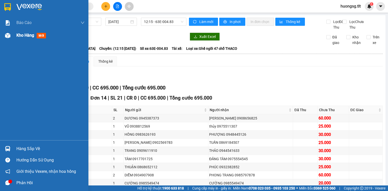
click at [28, 32] on div "Kho hàng mới" at bounding box center [50, 35] width 68 height 13
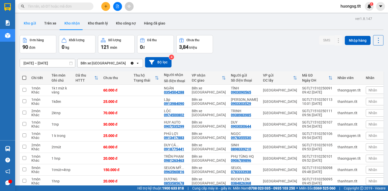
click at [36, 22] on button "Kho gửi" at bounding box center [30, 23] width 20 height 12
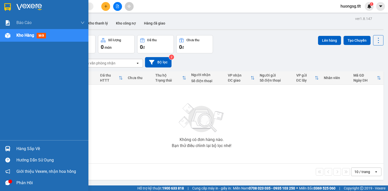
click at [13, 150] on div "Hàng sắp về" at bounding box center [44, 148] width 88 height 11
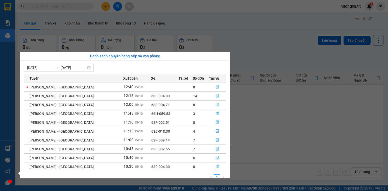
click at [211, 84] on button "button" at bounding box center [217, 87] width 17 height 8
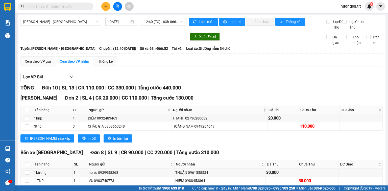
click at [2, 36] on div "Kho hàng mới" at bounding box center [7, 35] width 15 height 13
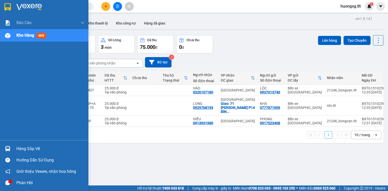
click at [5, 151] on div at bounding box center [7, 148] width 9 height 9
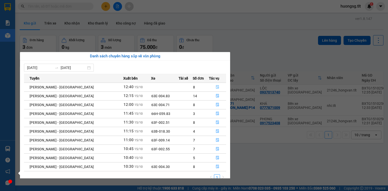
click at [211, 87] on button "button" at bounding box center [217, 87] width 17 height 8
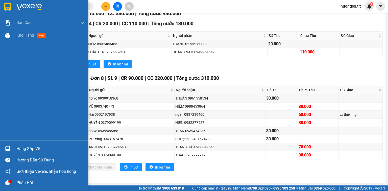
click at [10, 147] on div at bounding box center [7, 148] width 9 height 9
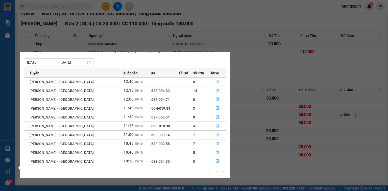
scroll to position [8, 0]
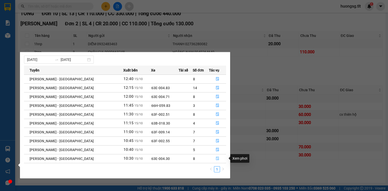
click at [216, 159] on icon "file-done" at bounding box center [218, 159] width 4 height 4
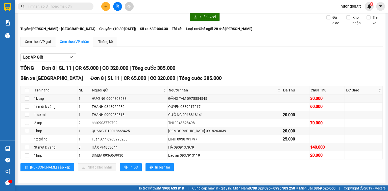
scroll to position [24, 0]
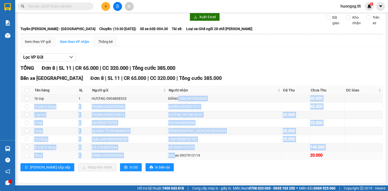
drag, startPoint x: 193, startPoint y: 98, endPoint x: 189, endPoint y: 154, distance: 56.0
click at [190, 154] on tbody "1k tnp 1 HƯƠNG 0904808533 ĐĂNG TÂM 0975554545 30.000 1t mút k vàng 1 THANH 0343…" at bounding box center [202, 127] width 362 height 65
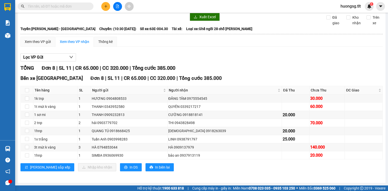
click at [184, 166] on div "Lưu sắp xếp Nhập kho nhận In DS In biên lai" at bounding box center [201, 167] width 363 height 8
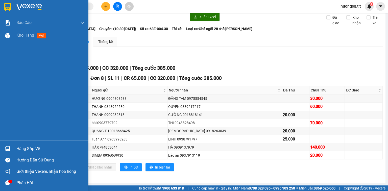
click at [12, 146] on div "Hàng sắp về" at bounding box center [44, 148] width 88 height 11
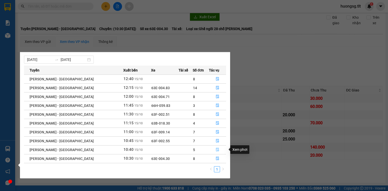
click at [218, 151] on button "button" at bounding box center [217, 150] width 17 height 8
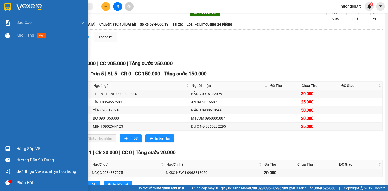
click at [8, 145] on div at bounding box center [7, 148] width 9 height 9
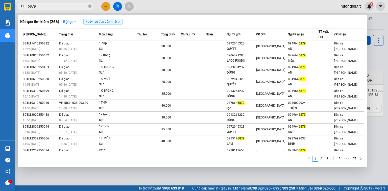
click at [89, 6] on icon "close-circle" at bounding box center [89, 6] width 3 height 3
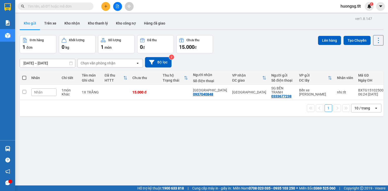
paste input "0823312537"
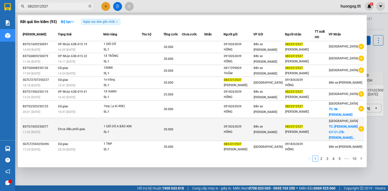
scroll to position [16, 0]
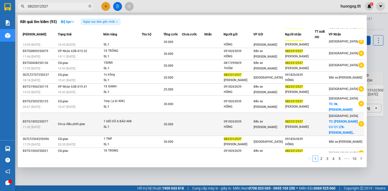
type input "0823312537"
click at [281, 122] on td "Bến xe [GEOGRAPHIC_DATA]" at bounding box center [270, 124] width 32 height 23
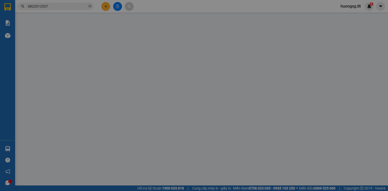
type input "0918263039"
type input "HỒNG"
type input "0823312537"
type input "[PERSON_NAME]"
checkbox input "true"
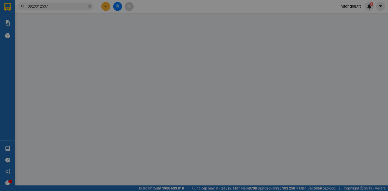
type input "CHUNG CƯ C1 LTK- VĨNH VIỄN Q11"
type input "0"
type input "30.000"
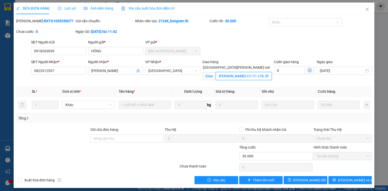
click at [252, 72] on input "CHUNG CƯ C1 LTK- VĨNH VIỄN Q11" at bounding box center [244, 76] width 56 height 8
click at [362, 9] on span "Close" at bounding box center [368, 10] width 14 height 14
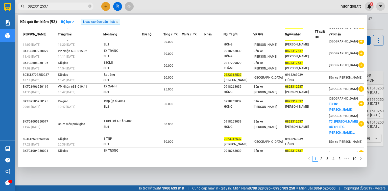
click at [83, 5] on input "0823312537" at bounding box center [58, 7] width 60 height 6
click at [89, 5] on icon "close-circle" at bounding box center [89, 6] width 3 height 3
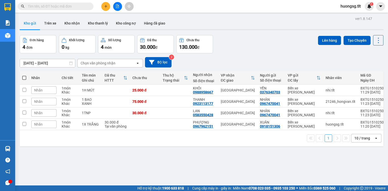
click at [86, 7] on input "text" at bounding box center [58, 7] width 60 height 6
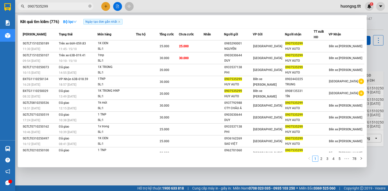
type input "0907535299"
click at [90, 8] on span at bounding box center [89, 6] width 3 height 5
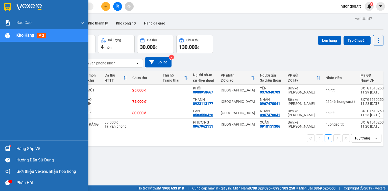
click at [27, 152] on div "Hàng sắp về" at bounding box center [50, 149] width 68 height 8
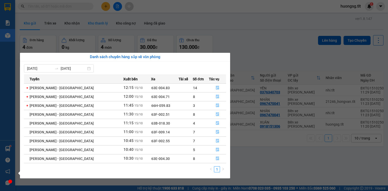
click at [90, 22] on section "Kết quả tìm kiếm ( 776 ) Bộ lọc Ngày tạo đơn gần nhất Mã ĐH Trạng thái Món hàng…" at bounding box center [194, 95] width 388 height 191
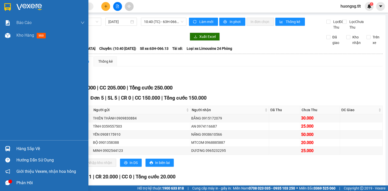
click at [6, 146] on img at bounding box center [7, 148] width 5 height 5
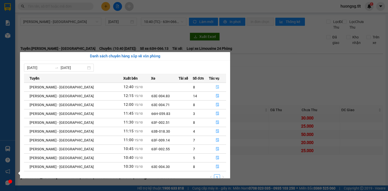
click at [217, 85] on icon "file-done" at bounding box center [218, 87] width 4 height 4
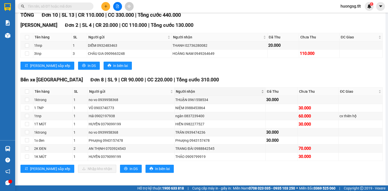
scroll to position [79, 0]
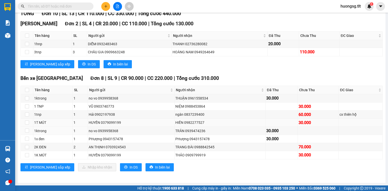
click at [183, 124] on div "HIỀN 0982277527" at bounding box center [219, 123] width 89 height 6
click at [182, 132] on div "TRÂN 0939474236" at bounding box center [219, 131] width 89 height 6
click at [184, 144] on td "TRANG ĐÀI 0988842545" at bounding box center [220, 147] width 91 height 8
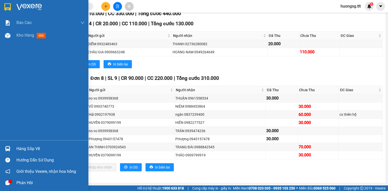
drag, startPoint x: 0, startPoint y: 150, endPoint x: 71, endPoint y: 154, distance: 70.9
click at [1, 150] on div "Hàng sắp về" at bounding box center [44, 148] width 88 height 11
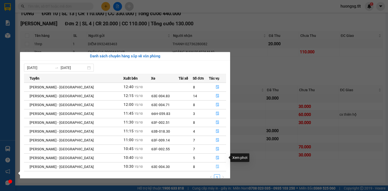
click at [216, 166] on icon "file-done" at bounding box center [218, 167] width 4 height 4
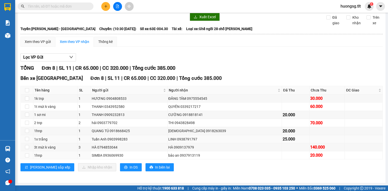
scroll to position [24, 0]
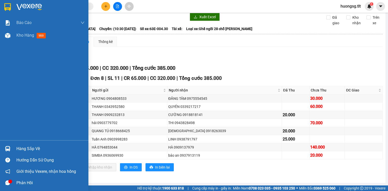
click at [7, 148] on img at bounding box center [7, 148] width 5 height 5
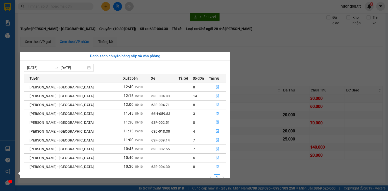
click at [217, 171] on td at bounding box center [217, 166] width 17 height 9
click at [217, 169] on button "button" at bounding box center [217, 167] width 17 height 8
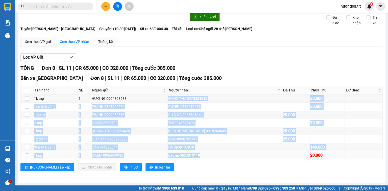
drag, startPoint x: 182, startPoint y: 100, endPoint x: 221, endPoint y: 157, distance: 68.5
click at [223, 159] on tbody "1k tnp 1 HƯƠNG 0904808533 ĐĂNG TÂM 0975554545 30.000 1t mút k vàng 1 THANH 0343…" at bounding box center [202, 127] width 362 height 65
click at [227, 149] on div "HÀ 0909137979" at bounding box center [224, 148] width 113 height 6
click at [227, 148] on div "HÀ 0909137979" at bounding box center [224, 148] width 113 height 6
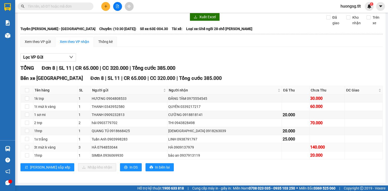
click at [227, 148] on div "HÀ 0909137979" at bounding box center [224, 148] width 113 height 6
drag, startPoint x: 189, startPoint y: 143, endPoint x: 200, endPoint y: 149, distance: 12.4
click at [200, 149] on tbody "1k tnp 1 HƯƠNG 0904808533 ĐĂNG TÂM 0975554545 30.000 1t mút k vàng 1 THANH 0343…" at bounding box center [202, 127] width 362 height 65
click at [200, 149] on div "HÀ 0909137979" at bounding box center [224, 148] width 113 height 6
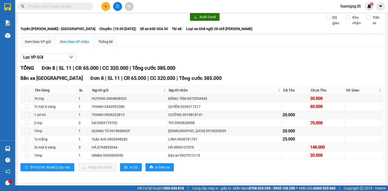
click at [200, 149] on div "HÀ 0909137979" at bounding box center [224, 148] width 113 height 6
click at [201, 149] on div "HÀ 0909137979" at bounding box center [224, 148] width 113 height 6
click at [221, 142] on div "LINH 0938791797" at bounding box center [224, 140] width 113 height 6
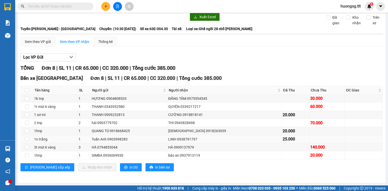
click at [216, 138] on div "LINH 0938791797" at bounding box center [224, 140] width 113 height 6
click at [214, 141] on div "LINH 0938791797" at bounding box center [224, 140] width 113 height 6
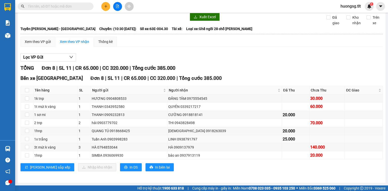
click at [214, 141] on div "LINH 0938791797" at bounding box center [224, 140] width 113 height 6
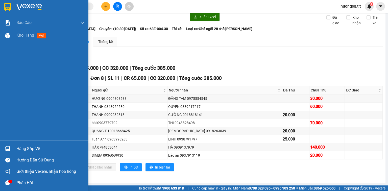
click at [5, 151] on img at bounding box center [7, 148] width 5 height 5
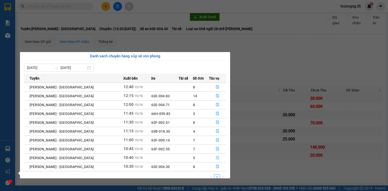
click at [210, 159] on button "button" at bounding box center [217, 158] width 17 height 8
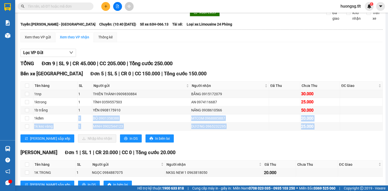
drag, startPoint x: 69, startPoint y: 122, endPoint x: 227, endPoint y: 142, distance: 158.9
click at [227, 144] on div "Bến xe Tiền Giang Đơn 5 | SL 5 | CR 0 | CC 150.000 | Tổng cước 150.000 Tên hàng…" at bounding box center [201, 108] width 363 height 76
click at [219, 131] on td "DƯƠNG 0965232295" at bounding box center [230, 127] width 79 height 8
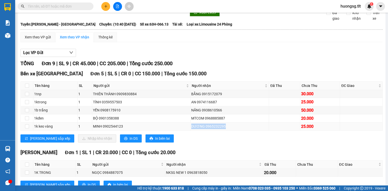
click at [219, 131] on td "DƯƠNG 0965232295" at bounding box center [230, 127] width 79 height 8
click at [212, 105] on div "AN 0974116687" at bounding box center [229, 102] width 77 height 6
click at [212, 104] on td "AN 0974116687" at bounding box center [230, 102] width 79 height 8
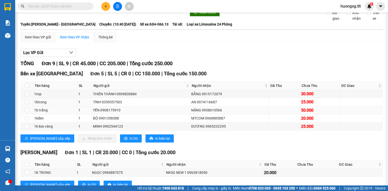
click at [206, 112] on div "NĂNG 0938610566" at bounding box center [229, 110] width 77 height 6
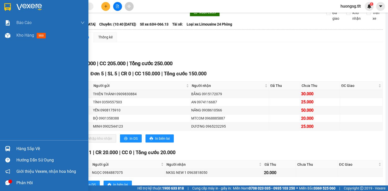
drag, startPoint x: 1, startPoint y: 145, endPoint x: 10, endPoint y: 146, distance: 8.7
click at [1, 145] on div "Hàng sắp về" at bounding box center [44, 148] width 88 height 11
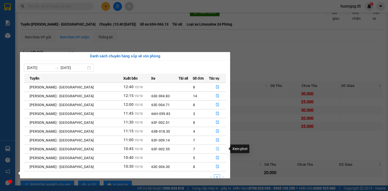
click at [210, 151] on button "button" at bounding box center [217, 149] width 17 height 8
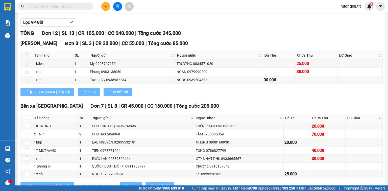
scroll to position [65, 0]
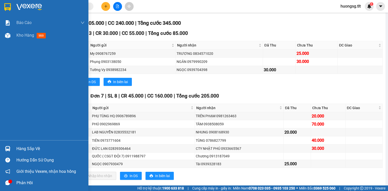
click at [8, 156] on div at bounding box center [7, 160] width 9 height 9
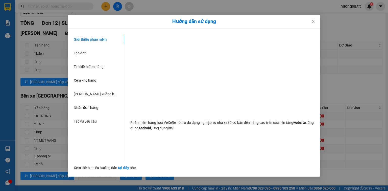
click at [12, 152] on div "Hướng dẫn sử dụng Giới thiệu phần mềm Tạo đơn Tìm kiếm đơn hàng Xem kho hàng Lê…" at bounding box center [194, 95] width 388 height 191
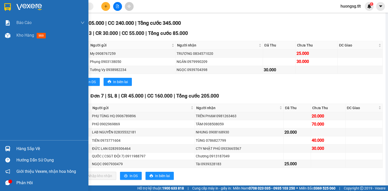
drag, startPoint x: 12, startPoint y: 152, endPoint x: 8, endPoint y: 152, distance: 3.5
click at [11, 152] on div at bounding box center [7, 148] width 9 height 9
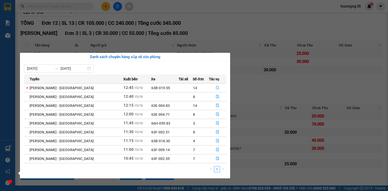
click at [209, 85] on button "button" at bounding box center [217, 88] width 17 height 8
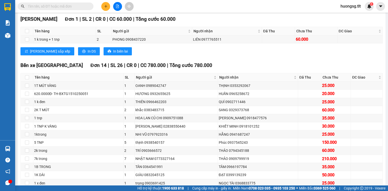
scroll to position [85, 0]
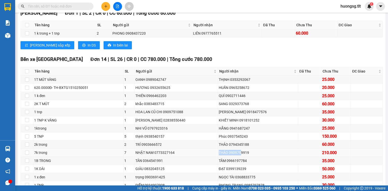
drag, startPoint x: 216, startPoint y: 156, endPoint x: 240, endPoint y: 156, distance: 24.0
click at [240, 156] on tr "7k trong 7 NHẬT NAM 0773327164 THẢO 0909799919 210.000" at bounding box center [202, 153] width 362 height 8
drag, startPoint x: 213, startPoint y: 123, endPoint x: 235, endPoint y: 123, distance: 21.7
click at [234, 123] on tr "1 TNP K VÀNG 1 CẨM VŨ 02838550440 KHIẾT MINH 0918101252 30.000" at bounding box center [202, 120] width 362 height 8
click at [234, 115] on div "CẨM PHƯƠNG 0918477576" at bounding box center [258, 112] width 78 height 6
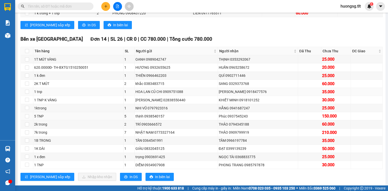
scroll to position [125, 0]
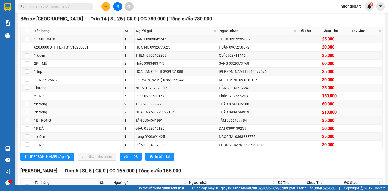
click at [39, 117] on td "7k trong" at bounding box center [78, 112] width 90 height 8
click at [238, 115] on div "THẢO 0909799919" at bounding box center [258, 112] width 78 height 6
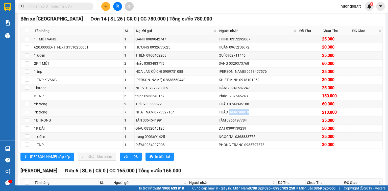
copy div "0909799919"
click at [63, 6] on input "text" at bounding box center [58, 7] width 60 height 6
paste input "0909799919"
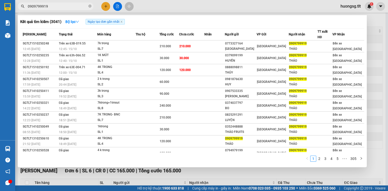
type input "0909799919"
click at [92, 5] on span "0909799919" at bounding box center [56, 7] width 76 height 8
click at [91, 6] on icon "close-circle" at bounding box center [89, 6] width 3 height 3
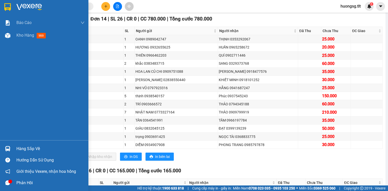
click at [6, 145] on div at bounding box center [7, 148] width 9 height 9
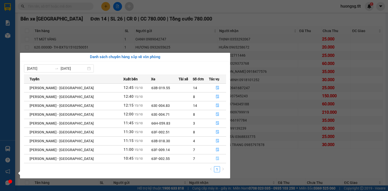
click at [209, 160] on button "button" at bounding box center [217, 159] width 17 height 8
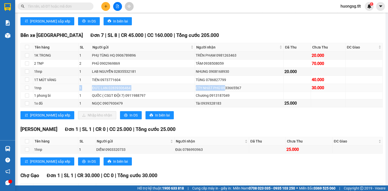
drag, startPoint x: 70, startPoint y: 93, endPoint x: 224, endPoint y: 92, distance: 154.5
click at [224, 92] on tr "1tnp 1 ĐỨC LAN 02839306464 CTY NHẬT PHÚ 0933665567 30.000" at bounding box center [202, 88] width 362 height 8
click at [197, 98] on div "Chương 0913187049" at bounding box center [239, 96] width 87 height 6
click at [69, 4] on input "text" at bounding box center [58, 7] width 60 height 6
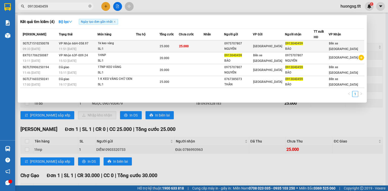
type input "0913040459"
click at [179, 51] on td "25.000" at bounding box center [169, 46] width 19 height 12
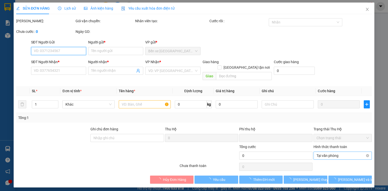
type input "0975707807"
type input "NGUYÊN"
type input "0913040459"
type input "BẢO"
type input "0"
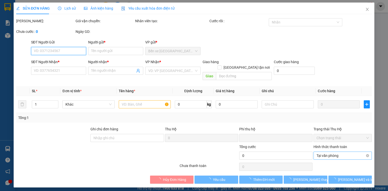
type input "25.000"
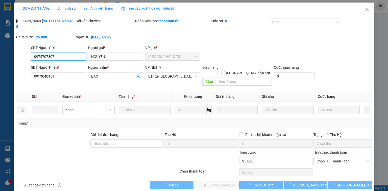
drag, startPoint x: 331, startPoint y: 152, endPoint x: 332, endPoint y: 154, distance: 3.0
click at [331, 158] on span "Chọn HT Thanh Toán" at bounding box center [343, 162] width 52 height 8
click at [331, 159] on div "Tại văn phòng" at bounding box center [343, 160] width 52 height 6
type input "0"
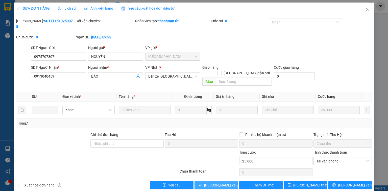
click at [218, 183] on span "[PERSON_NAME] và Giao hàng" at bounding box center [228, 186] width 49 height 6
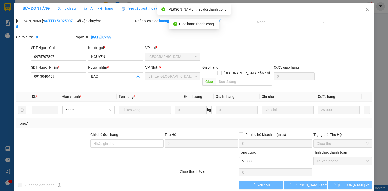
click at [218, 181] on div "Xuất hóa đơn hàng Yêu cầu Lưu thay đổi Lưu và In" at bounding box center [194, 185] width 357 height 8
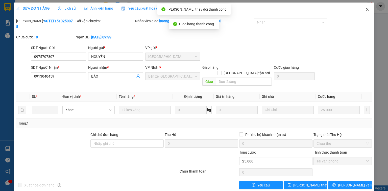
click at [361, 14] on span "Close" at bounding box center [368, 10] width 14 height 14
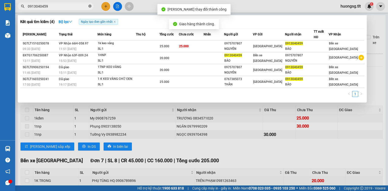
click at [90, 6] on icon "close-circle" at bounding box center [89, 6] width 3 height 3
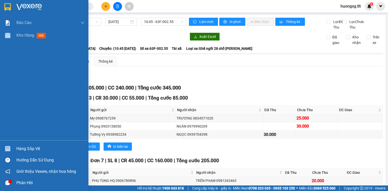
click at [7, 141] on div "Báo cáo Báo cáo dòng tiền (Nhân Viên) Doanh số tạo đơn theo VP gửi (nhân viên) …" at bounding box center [44, 95] width 88 height 191
click at [21, 151] on div "Hàng sắp về" at bounding box center [50, 149] width 68 height 8
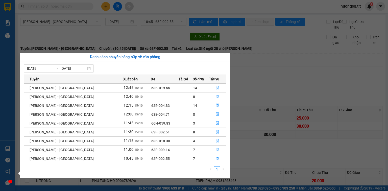
click at [297, 122] on section "Kết quả tìm kiếm ( 4 ) Bộ lọc Ngày tạo đơn gần nhất Mã ĐH Trạng thái Món hàng T…" at bounding box center [194, 95] width 388 height 191
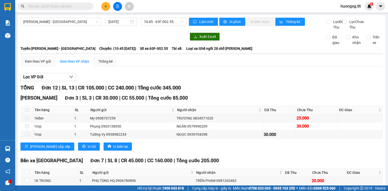
click at [105, 6] on icon "plus" at bounding box center [106, 7] width 4 height 4
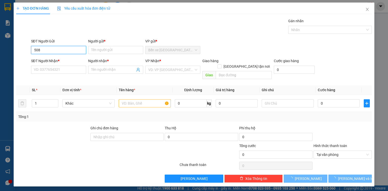
click at [52, 49] on input "508" at bounding box center [58, 50] width 55 height 8
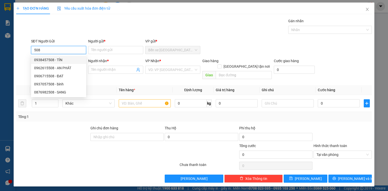
click at [62, 60] on div "0938457508 - TÍN" at bounding box center [58, 60] width 49 height 6
type input "0938457508"
type input "TÍN"
type input "0938457508"
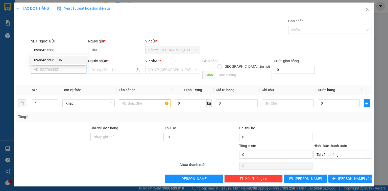
click at [61, 70] on input "SĐT Người Nhận *" at bounding box center [58, 70] width 55 height 8
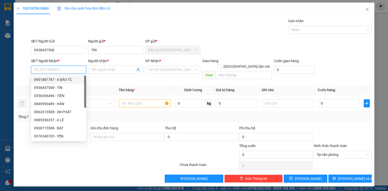
click at [70, 77] on div "0901887787 - A BẢO TC" at bounding box center [58, 80] width 49 height 6
type input "0901887787"
type input "A BẢO TC"
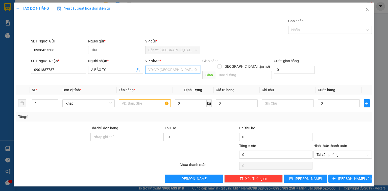
click at [173, 71] on input "search" at bounding box center [171, 70] width 46 height 8
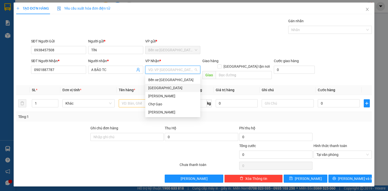
click at [160, 86] on div "[GEOGRAPHIC_DATA]" at bounding box center [172, 88] width 49 height 6
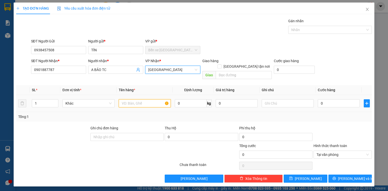
click at [138, 99] on input "text" at bounding box center [145, 103] width 52 height 8
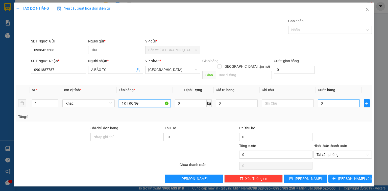
type input "1K TRONG"
click at [360, 99] on td "0" at bounding box center [339, 103] width 46 height 17
click at [344, 99] on input "0" at bounding box center [339, 103] width 42 height 8
type input "2"
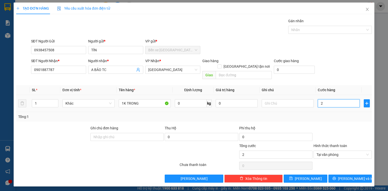
type input "25"
type input "25.000"
click at [367, 175] on button "[PERSON_NAME] và In" at bounding box center [351, 179] width 44 height 8
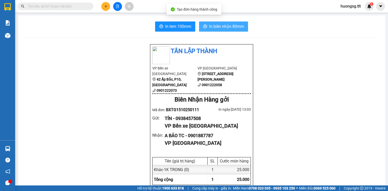
drag, startPoint x: 235, startPoint y: 34, endPoint x: 236, endPoint y: 30, distance: 4.1
click at [235, 28] on span "In biên nhận 80mm" at bounding box center [226, 26] width 35 height 6
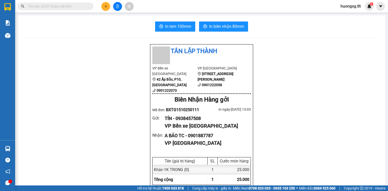
click at [180, 9] on div "Kết quả tìm kiếm ( 4 ) Bộ lọc Ngày tạo đơn gần nhất Mã ĐH Trạng thái Món hàng T…" at bounding box center [194, 6] width 388 height 13
click at [177, 22] on button "In tem 100mm" at bounding box center [175, 26] width 40 height 10
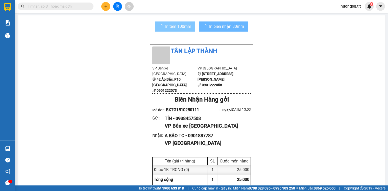
scroll to position [30, 0]
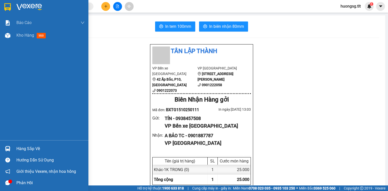
click at [15, 143] on div "Hàng sắp về Hướng dẫn sử dụng Giới thiệu Vexere, nhận hoa hồng Phản hồi" at bounding box center [44, 164] width 88 height 48
click at [18, 146] on div "Hàng sắp về" at bounding box center [50, 149] width 68 height 8
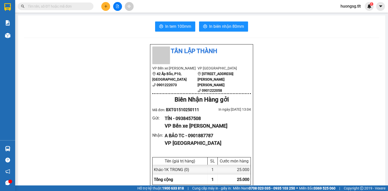
click at [70, 13] on main "In tem 100mm In [PERSON_NAME] 80mm Tân Lập [PERSON_NAME] VP [PERSON_NAME] xe [P…" at bounding box center [194, 93] width 388 height 186
click at [71, 9] on input "text" at bounding box center [58, 7] width 60 height 6
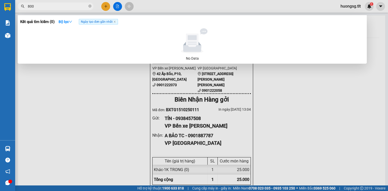
type input "8001"
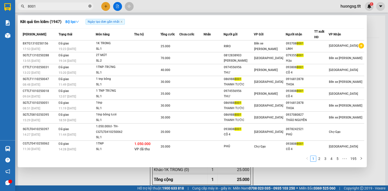
click at [89, 5] on icon "close-circle" at bounding box center [89, 6] width 3 height 3
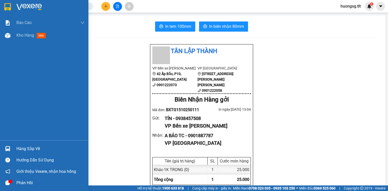
click at [5, 149] on div at bounding box center [7, 148] width 9 height 9
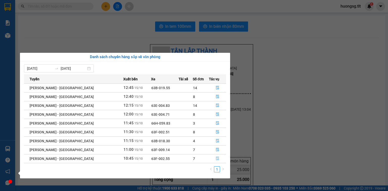
click at [215, 156] on button "button" at bounding box center [217, 159] width 17 height 8
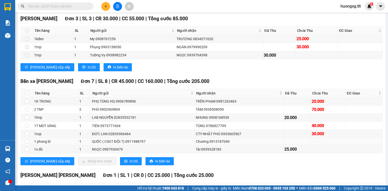
scroll to position [81, 0]
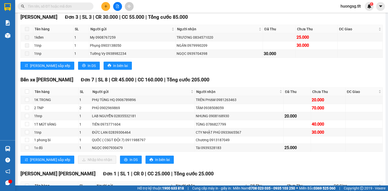
click at [53, 9] on span at bounding box center [56, 7] width 76 height 8
click at [55, 6] on input "text" at bounding box center [58, 7] width 60 height 6
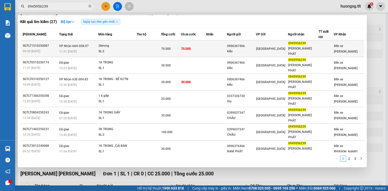
type input "0945956239"
click at [133, 43] on div "2ktrong" at bounding box center [118, 46] width 38 height 6
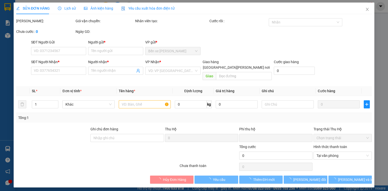
type input "0906367466"
type input "kiều"
type input "0945956239"
type input "CHÂU THỊNH PHÁT"
type input "0"
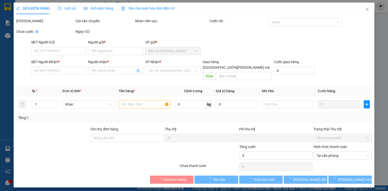
type input "70.000"
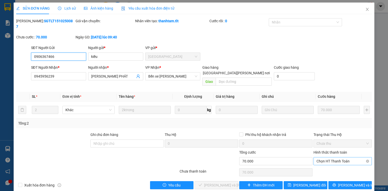
click at [336, 158] on span "Chọn HT Thanh Toán" at bounding box center [343, 162] width 52 height 8
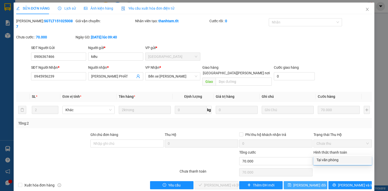
drag, startPoint x: 335, startPoint y: 160, endPoint x: 296, endPoint y: 173, distance: 41.2
click at [335, 160] on div "Tại văn phòng" at bounding box center [343, 160] width 52 height 6
type input "0"
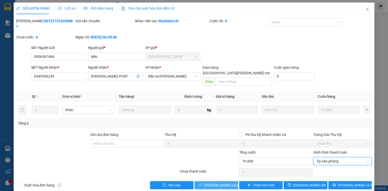
drag, startPoint x: 217, startPoint y: 170, endPoint x: 220, endPoint y: 166, distance: 5.6
click at [216, 181] on button "[PERSON_NAME] và Giao hàng" at bounding box center [217, 185] width 44 height 8
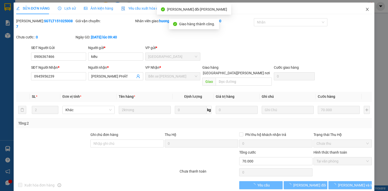
click at [368, 11] on icon "close" at bounding box center [368, 9] width 4 height 4
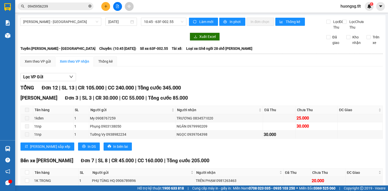
click at [89, 5] on icon "close-circle" at bounding box center [89, 6] width 3 height 3
click at [58, 6] on input "text" at bounding box center [58, 7] width 60 height 6
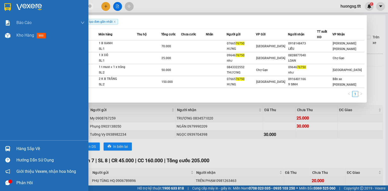
type input "76750"
click at [11, 145] on div at bounding box center [7, 148] width 9 height 9
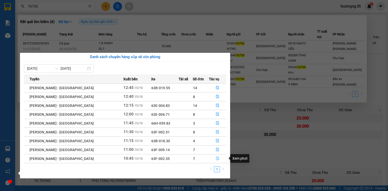
click at [218, 161] on button "button" at bounding box center [217, 159] width 17 height 8
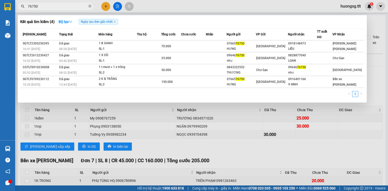
click at [167, 139] on div at bounding box center [194, 95] width 388 height 191
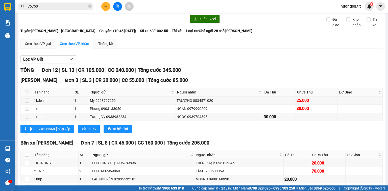
scroll to position [40, 0]
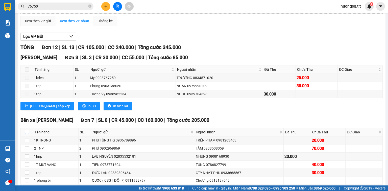
click at [28, 134] on input "checkbox" at bounding box center [27, 132] width 4 height 4
checkbox input "true"
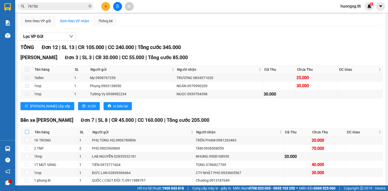
checkbox input "true"
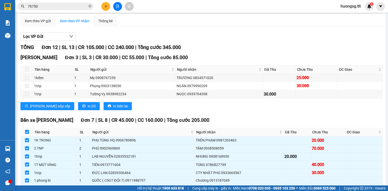
click at [28, 134] on input "checkbox" at bounding box center [27, 132] width 4 height 4
checkbox input "false"
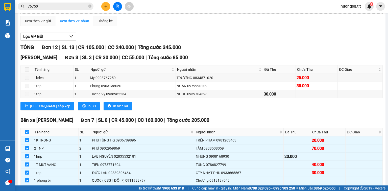
checkbox input "false"
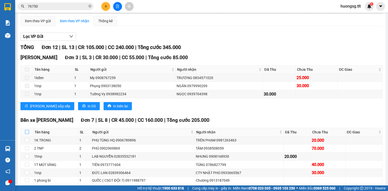
click at [26, 134] on input "checkbox" at bounding box center [27, 132] width 4 height 4
checkbox input "true"
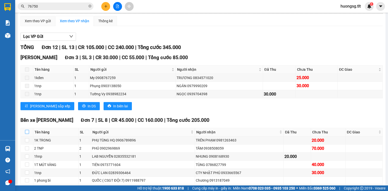
checkbox input "true"
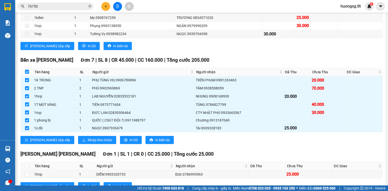
scroll to position [142, 0]
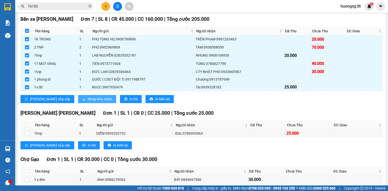
click at [78, 100] on button "Nhập kho nhận" at bounding box center [97, 99] width 38 height 8
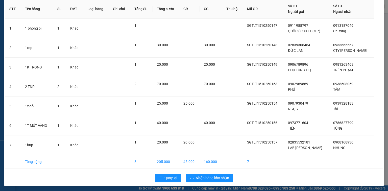
scroll to position [24, 0]
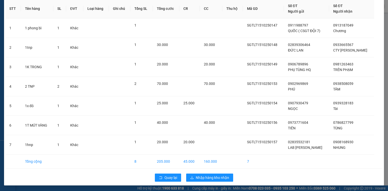
click at [215, 172] on div "Quay lại Nhập hàng kho nhận" at bounding box center [194, 177] width 378 height 13
click at [216, 174] on button "Nhập hàng kho nhận" at bounding box center [209, 178] width 47 height 8
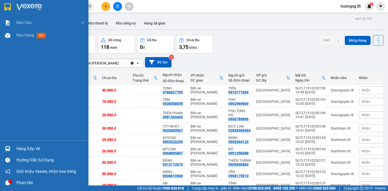
click at [8, 153] on div "Hàng sắp về" at bounding box center [44, 148] width 88 height 11
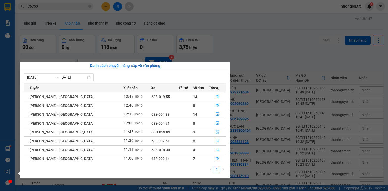
click at [209, 97] on button "button" at bounding box center [217, 97] width 17 height 8
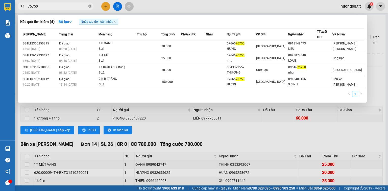
click at [90, 5] on icon "close-circle" at bounding box center [89, 6] width 3 height 3
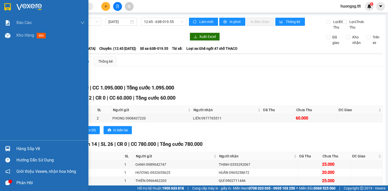
click at [0, 151] on div "Hàng sắp về" at bounding box center [44, 148] width 88 height 11
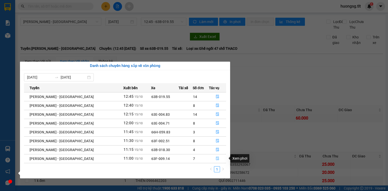
click at [216, 160] on icon "file-done" at bounding box center [218, 159] width 4 height 4
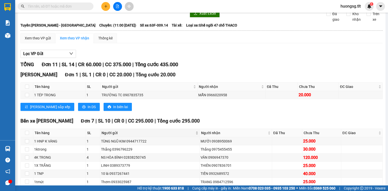
scroll to position [81, 0]
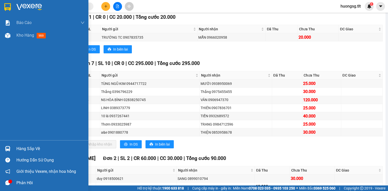
click at [1, 149] on div "Hàng sắp về" at bounding box center [44, 148] width 88 height 11
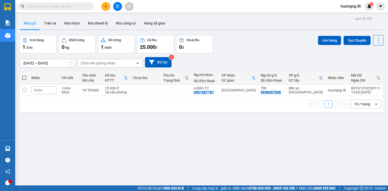
click at [3, 149] on div at bounding box center [7, 148] width 9 height 9
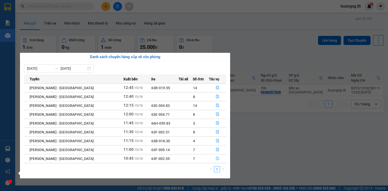
click at [212, 161] on button "button" at bounding box center [217, 159] width 17 height 8
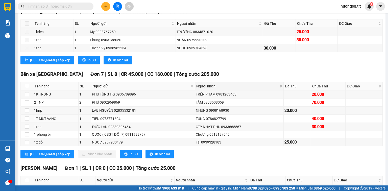
scroll to position [81, 0]
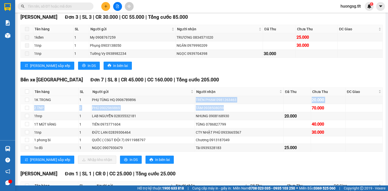
drag, startPoint x: 187, startPoint y: 107, endPoint x: 219, endPoint y: 160, distance: 61.8
click at [231, 122] on tbody "1K TRONG 1 PHỤ TÙNG HQ 0906789896 TRÊN PHẠM 0981263463 20.000 2 TNP 2 PHÚ 09029…" at bounding box center [202, 124] width 362 height 56
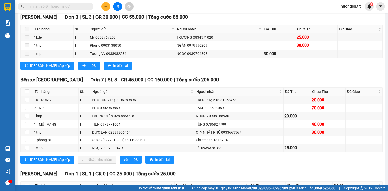
click at [218, 160] on div "Bến xe Tiền Giang Đơn 7 | SL 8 | CR 45.000 | CC 160.000 | Tổng cước 205.000 Tên…" at bounding box center [201, 122] width 363 height 92
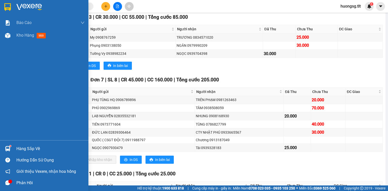
click at [4, 145] on div at bounding box center [7, 148] width 9 height 9
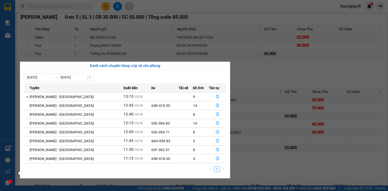
click at [103, 36] on section "Kết quả tìm kiếm ( 0 ) Bộ lọc Ngày tạo đơn gần nhất No Data huongsg.tlt 1 Báo c…" at bounding box center [194, 95] width 388 height 191
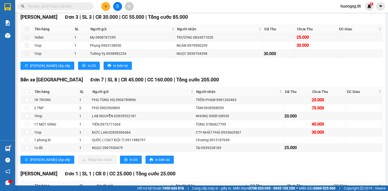
click at [72, 5] on input "text" at bounding box center [58, 7] width 60 height 6
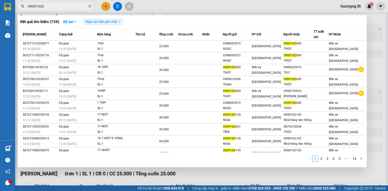
type input "090910200"
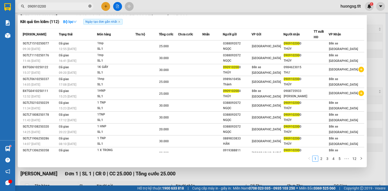
click at [89, 5] on icon "close-circle" at bounding box center [89, 6] width 3 height 3
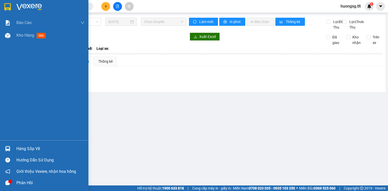
click at [8, 147] on img at bounding box center [7, 148] width 5 height 5
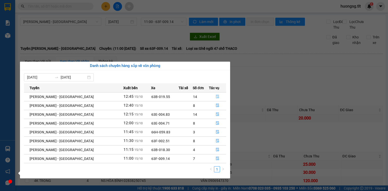
click at [216, 95] on icon "file-done" at bounding box center [217, 97] width 3 height 4
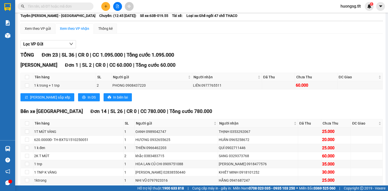
scroll to position [101, 0]
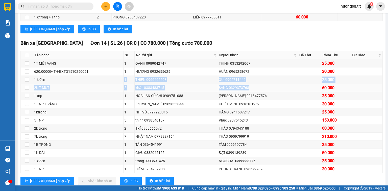
drag, startPoint x: 135, startPoint y: 97, endPoint x: 274, endPoint y: 91, distance: 138.9
click at [274, 91] on tbody "1T MÚT VÀNG 1 OANH 0989042747 THỊNH 0353292067 25.000 620.0000Đ- TH-BXTG1510250…" at bounding box center [202, 116] width 362 height 114
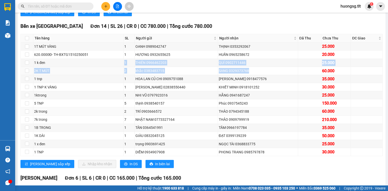
scroll to position [142, 0]
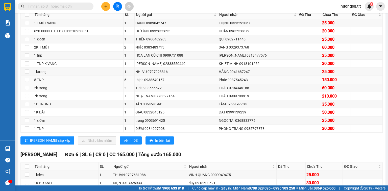
click at [264, 83] on div "Phúc 0937545243" at bounding box center [258, 80] width 78 height 6
click at [237, 97] on td "THẢO 0909799919" at bounding box center [258, 96] width 80 height 8
click at [237, 99] on div "THẢO 0909799919" at bounding box center [258, 96] width 78 height 6
click at [239, 91] on div "THẢO 0794345188" at bounding box center [258, 88] width 78 height 6
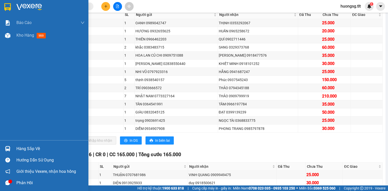
click at [11, 150] on div at bounding box center [7, 148] width 9 height 9
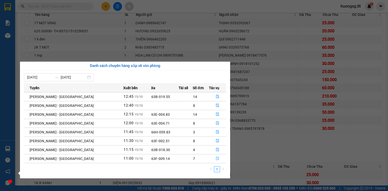
click at [217, 157] on icon "file-done" at bounding box center [217, 159] width 3 height 4
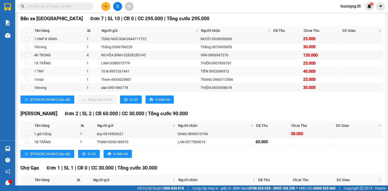
scroll to position [101, 0]
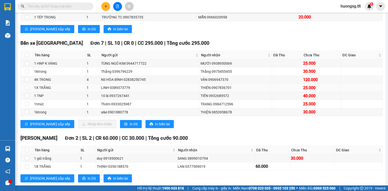
click at [217, 91] on div "THIÊN 0907836701" at bounding box center [236, 88] width 71 height 6
click at [211, 99] on div "TIẾN 0932689572" at bounding box center [236, 96] width 71 height 6
drag, startPoint x: 80, startPoint y: 96, endPoint x: 301, endPoint y: 92, distance: 220.7
click at [301, 92] on tr "1X TRẮNG 1 LINH 0389373779 THIÊN 0907836701 25.000" at bounding box center [202, 88] width 362 height 8
click at [80, 8] on input "text" at bounding box center [58, 7] width 60 height 6
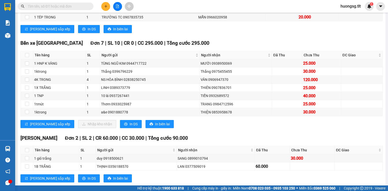
click at [105, 7] on icon "plus" at bounding box center [106, 7] width 4 height 4
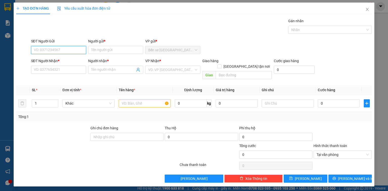
click at [56, 53] on input "SĐT Người Gửi" at bounding box center [58, 50] width 55 height 8
type input "0769733245"
drag, startPoint x: 58, startPoint y: 50, endPoint x: 56, endPoint y: 55, distance: 6.0
click at [58, 50] on input "0769733245" at bounding box center [58, 50] width 55 height 8
click at [57, 62] on div "0769733245 - LỘC" at bounding box center [58, 60] width 49 height 6
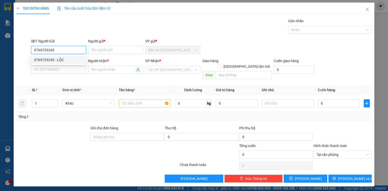
type input "LỘC"
type input "0769733245"
click at [59, 68] on input "SĐT Người Nhận *" at bounding box center [58, 70] width 55 height 8
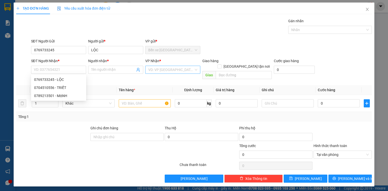
click at [155, 70] on input "search" at bounding box center [171, 70] width 46 height 8
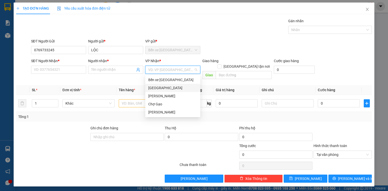
drag, startPoint x: 155, startPoint y: 90, endPoint x: 147, endPoint y: 88, distance: 8.5
click at [155, 89] on div "[GEOGRAPHIC_DATA]" at bounding box center [172, 88] width 49 height 6
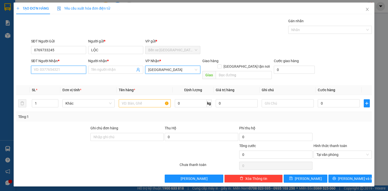
click at [70, 70] on input "SĐT Người Nhận *" at bounding box center [58, 70] width 55 height 8
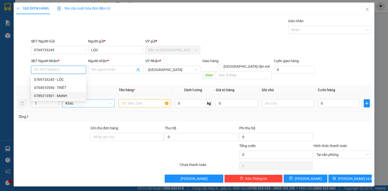
drag, startPoint x: 65, startPoint y: 96, endPoint x: 76, endPoint y: 96, distance: 10.4
click at [65, 96] on div "0789213501 - MẠNH" at bounding box center [58, 96] width 49 height 6
type input "0789213501"
type input "MẠNH"
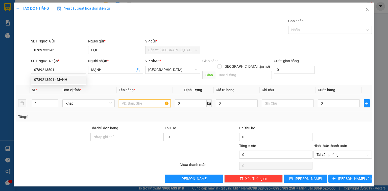
click at [131, 99] on input "text" at bounding box center [145, 103] width 52 height 8
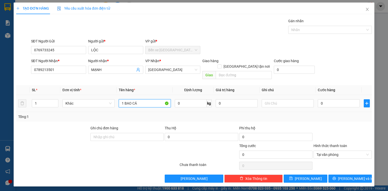
type input "1 BAO CÁ"
click at [338, 105] on td "0" at bounding box center [339, 103] width 46 height 17
click at [339, 102] on div "0" at bounding box center [339, 103] width 42 height 10
type input "2"
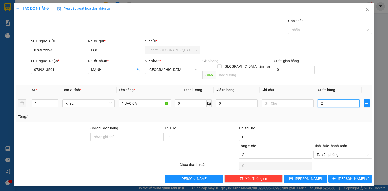
type input "25"
type input "25.000"
click at [351, 176] on span "Lưu và In" at bounding box center [355, 179] width 35 height 6
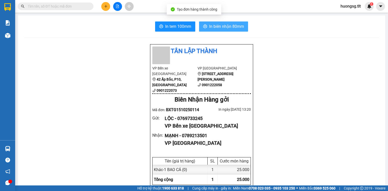
click at [226, 26] on span "In biên nhận 80mm" at bounding box center [226, 26] width 35 height 6
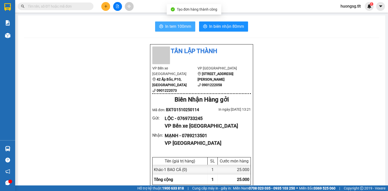
click at [178, 28] on span "In tem 100mm" at bounding box center [178, 26] width 26 height 6
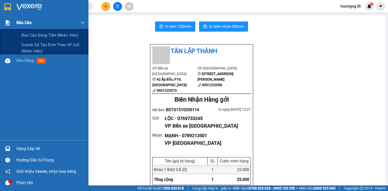
click at [7, 27] on div at bounding box center [7, 22] width 9 height 9
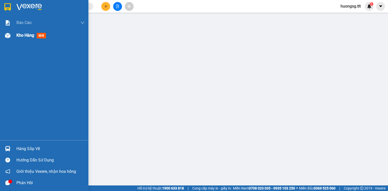
click at [28, 35] on span "Kho hàng" at bounding box center [25, 35] width 18 height 5
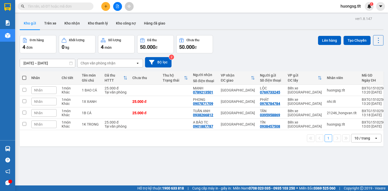
click at [74, 3] on span at bounding box center [56, 7] width 76 height 8
click at [68, 11] on div "Kết quả tìm kiếm ( 0 ) Bộ lọc Ngày tạo đơn gần nhất No Data" at bounding box center [49, 6] width 99 height 9
click at [67, 11] on div "Kết quả tìm kiếm ( 0 ) Bộ lọc Ngày tạo đơn gần nhất No Data" at bounding box center [49, 6] width 99 height 9
click at [67, 12] on div "Kết quả tìm kiếm ( 0 ) Bộ lọc Ngày tạo đơn gần nhất No Data huongsg.tlt 1" at bounding box center [194, 6] width 388 height 13
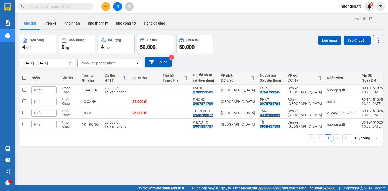
click at [67, 12] on div "Kết quả tìm kiếm ( 0 ) Bộ lọc Ngày tạo đơn gần nhất No Data huongsg.tlt 1" at bounding box center [194, 6] width 388 height 13
click at [68, 8] on input "text" at bounding box center [58, 7] width 60 height 6
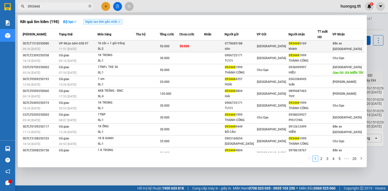
type input "093444"
click at [102, 43] on div "1k sắc + 1 giỏ trắng" at bounding box center [117, 44] width 38 height 6
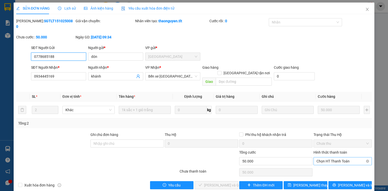
click at [336, 158] on span "Chọn HT Thanh Toán" at bounding box center [343, 162] width 52 height 8
click at [333, 157] on div "Tại văn phòng" at bounding box center [343, 160] width 52 height 6
type input "0"
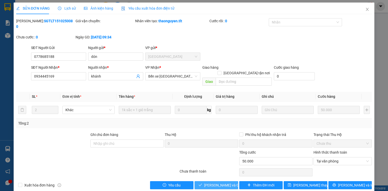
click at [220, 183] on span "[PERSON_NAME] và Giao hàng" at bounding box center [228, 186] width 49 height 6
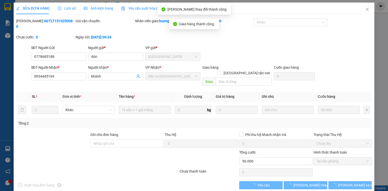
click at [360, 7] on div "SỬA ĐƠN HÀNG Lịch sử Ảnh kiện hàng Yêu cầu xuất hóa đơn điện tử" at bounding box center [194, 9] width 356 height 12
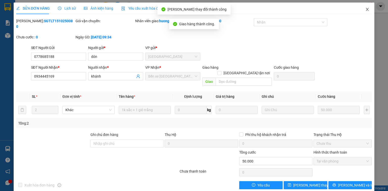
click at [367, 10] on icon "close" at bounding box center [367, 9] width 3 height 3
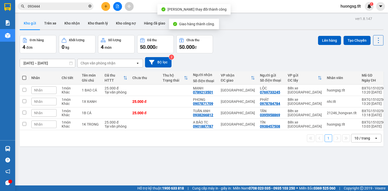
click at [91, 5] on icon "close-circle" at bounding box center [89, 6] width 3 height 3
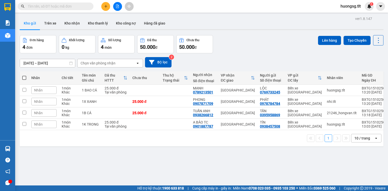
click at [26, 76] on th at bounding box center [24, 77] width 9 height 13
click at [25, 78] on span at bounding box center [24, 78] width 4 height 4
click at [24, 75] on input "checkbox" at bounding box center [24, 75] width 0 height 0
checkbox input "true"
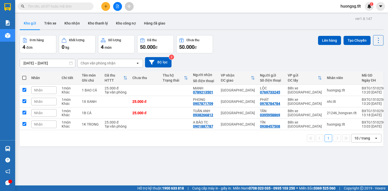
checkbox input "true"
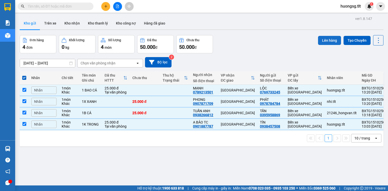
click at [327, 42] on button "Lên hàng" at bounding box center [329, 40] width 23 height 9
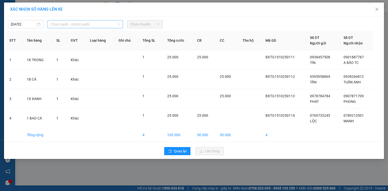
drag, startPoint x: 86, startPoint y: 24, endPoint x: 91, endPoint y: 54, distance: 29.7
click at [86, 24] on span "Chọn tuyến - nhóm tuyến" at bounding box center [86, 24] width 70 height 8
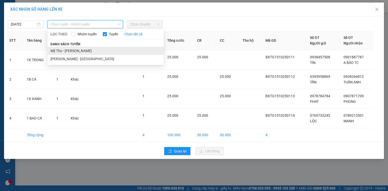
click at [96, 51] on li "Mỹ Tho - Hồ Chí Minh" at bounding box center [106, 51] width 116 height 8
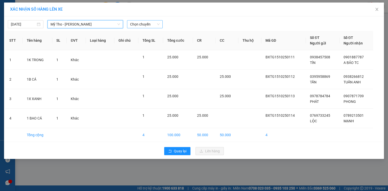
click at [148, 26] on span "Chọn chuyến" at bounding box center [145, 24] width 30 height 8
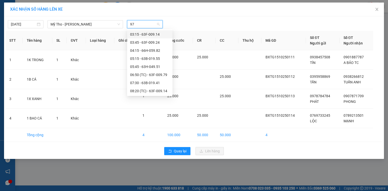
type input "979"
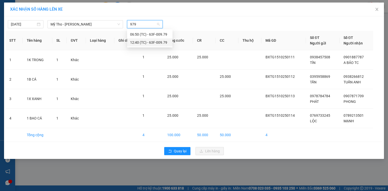
click at [148, 41] on div "12:40 (TC) - 63F-009.79" at bounding box center [149, 43] width 39 height 6
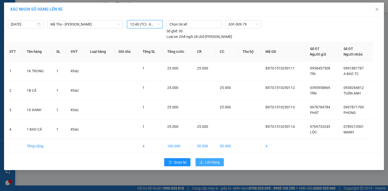
click at [215, 160] on span "Lên hàng" at bounding box center [212, 163] width 15 height 6
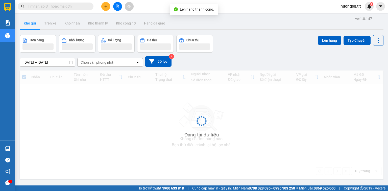
click at [114, 7] on button at bounding box center [117, 6] width 9 height 9
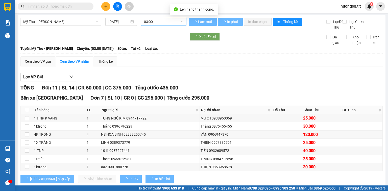
click at [154, 22] on span "03:00" at bounding box center [164, 22] width 40 height 8
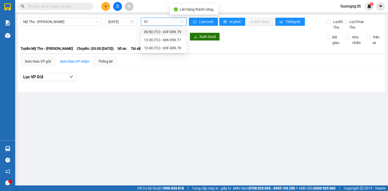
type input "979"
click at [153, 42] on div "12:40 (TC) - 63F-009.79" at bounding box center [163, 40] width 39 height 6
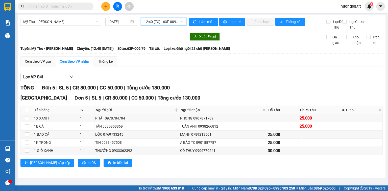
drag, startPoint x: 41, startPoint y: 70, endPoint x: 54, endPoint y: 77, distance: 13.8
click at [41, 66] on div "Xem theo VP gửi" at bounding box center [37, 61] width 35 height 10
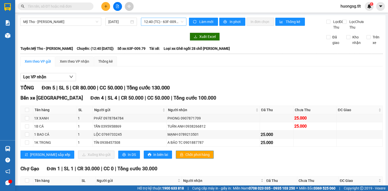
click at [165, 162] on div "Bến xe Tiền Giang Đơn 4 | SL 4 | CR 50.000 | CC 50.000 | Tổng cước 100.000 Tên …" at bounding box center [201, 128] width 363 height 68
click at [118, 159] on button "In DS" at bounding box center [129, 155] width 22 height 8
drag, startPoint x: 171, startPoint y: 160, endPoint x: 113, endPoint y: 162, distance: 57.9
click at [186, 158] on span "Chốt phơi hàng" at bounding box center [198, 155] width 24 height 6
click at [128, 158] on span "In DS" at bounding box center [132, 155] width 8 height 6
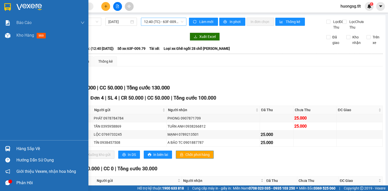
click at [11, 144] on div "Hàng sắp về" at bounding box center [44, 148] width 88 height 11
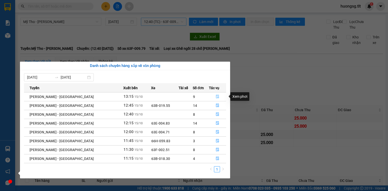
click at [211, 99] on button "button" at bounding box center [217, 97] width 17 height 8
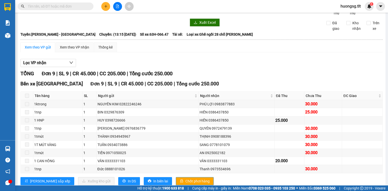
scroll to position [32, 0]
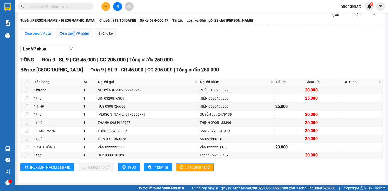
click at [74, 34] on div "Xem theo VP nhận" at bounding box center [74, 34] width 29 height 6
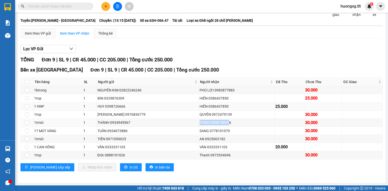
drag, startPoint x: 191, startPoint y: 122, endPoint x: 211, endPoint y: 107, distance: 25.2
click at [223, 124] on tr "1tmút 1 THÀNH 0934945967 THỊNH 0908188396 30.000" at bounding box center [202, 123] width 362 height 8
click at [209, 104] on td "HIỀN 0386437850" at bounding box center [237, 107] width 76 height 8
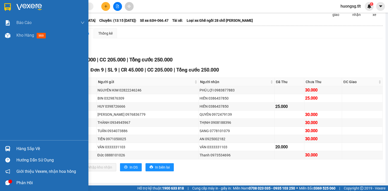
click at [12, 138] on div "Báo cáo Báo cáo dòng tiền (Nhân Viên) Doanh số tạo đơn theo VP gửi (nhân viên) …" at bounding box center [44, 78] width 88 height 124
click at [13, 147] on div "Hàng sắp về" at bounding box center [44, 148] width 88 height 11
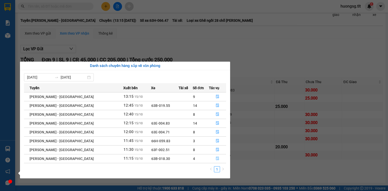
click at [218, 160] on button "button" at bounding box center [217, 159] width 17 height 8
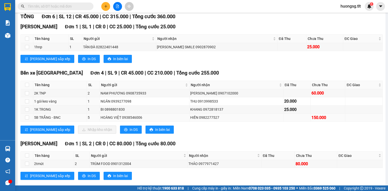
scroll to position [73, 0]
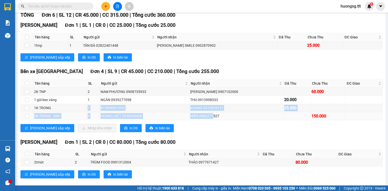
drag, startPoint x: 90, startPoint y: 110, endPoint x: 217, endPoint y: 122, distance: 128.0
click at [216, 120] on tbody "2K TNP 2 NAM PHƯƠNG 0908735933 HUY KHANG 0907102000 60.000 1 gói keo vàng 1 NGÂ…" at bounding box center [202, 104] width 362 height 33
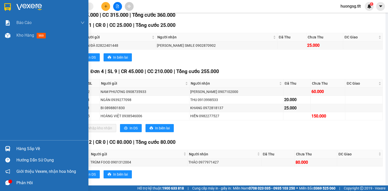
click at [8, 152] on div at bounding box center [7, 148] width 9 height 9
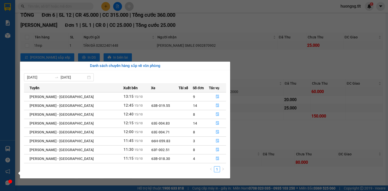
click at [210, 92] on td at bounding box center [217, 96] width 17 height 9
click at [209, 94] on button "button" at bounding box center [217, 97] width 17 height 8
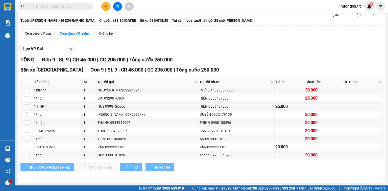
scroll to position [32, 0]
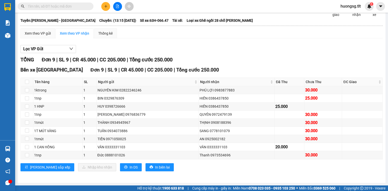
drag, startPoint x: 37, startPoint y: 41, endPoint x: 38, endPoint y: 36, distance: 5.1
click at [37, 41] on div "Xem theo VP gửi Xem theo VP nhận Thống kê Lọc VP nhận TỔNG Đơn 9 | SL 9 | CR 45…" at bounding box center [201, 102] width 363 height 149
click at [38, 36] on div "Xem theo VP gửi" at bounding box center [38, 34] width 26 height 6
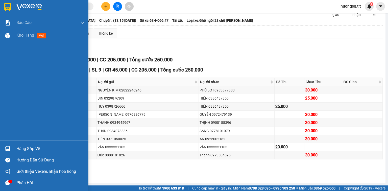
click at [9, 149] on img at bounding box center [7, 148] width 5 height 5
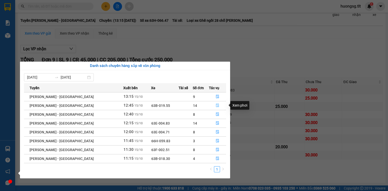
click at [216, 106] on icon "file-done" at bounding box center [218, 106] width 4 height 4
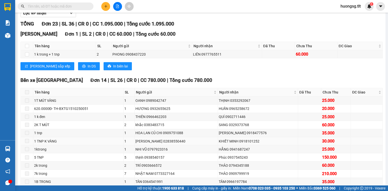
scroll to position [113, 0]
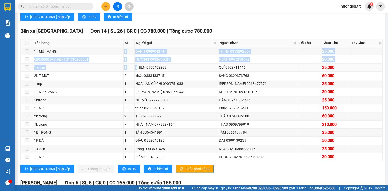
drag, startPoint x: 110, startPoint y: 60, endPoint x: 134, endPoint y: 75, distance: 28.5
click at [134, 75] on tbody "1T MÚT VÀNG 1 OANH 0989042747 THỊNH 0353292067 25.000 620.0000Đ- TH-BXTG1510250…" at bounding box center [202, 104] width 362 height 114
click at [135, 72] on td "THIÊN 0966462203" at bounding box center [176, 68] width 83 height 8
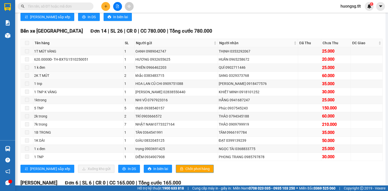
click at [117, 133] on td "1B TRONG" at bounding box center [78, 133] width 90 height 8
click at [120, 127] on div "7k trong" at bounding box center [78, 125] width 88 height 6
click at [137, 119] on div "TRÍ 0903666572" at bounding box center [177, 117] width 82 height 6
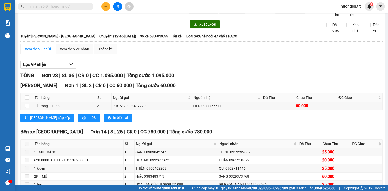
click at [71, 38] on b "Tuyến: Hồ Chí Minh - Mỹ Tho" at bounding box center [57, 36] width 75 height 4
click at [72, 52] on div "Xem theo VP nhận" at bounding box center [74, 50] width 29 height 6
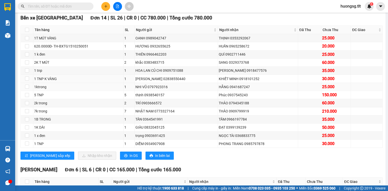
scroll to position [133, 0]
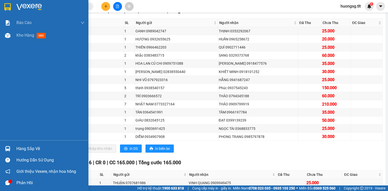
click at [2, 149] on div "Hàng sắp về" at bounding box center [44, 148] width 88 height 11
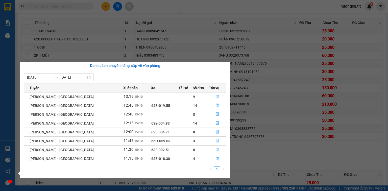
click at [211, 107] on button "button" at bounding box center [217, 106] width 17 height 8
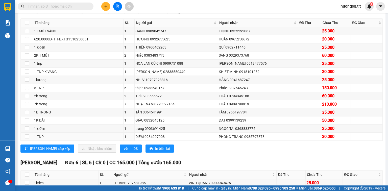
click at [18, 140] on div "Hồ Chí Minh - Mỹ Tho 15/10/2025 12:45 - 63B-019.55 Làm mới In phơi In đơn chọn …" at bounding box center [202, 94] width 368 height 424
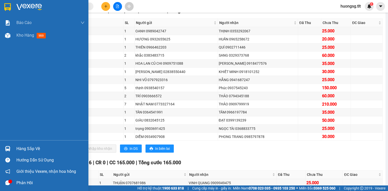
click at [11, 145] on div at bounding box center [7, 148] width 9 height 9
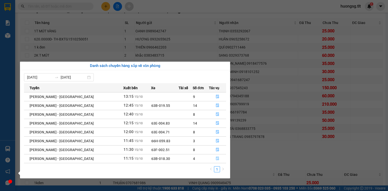
click at [212, 157] on button "button" at bounding box center [217, 159] width 17 height 8
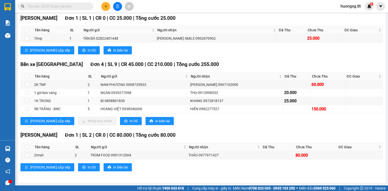
scroll to position [84, 0]
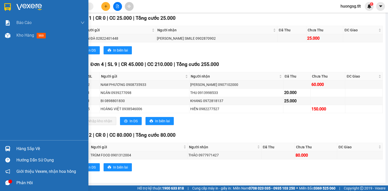
click at [12, 156] on div "Hướng dẫn sử dụng" at bounding box center [44, 159] width 88 height 11
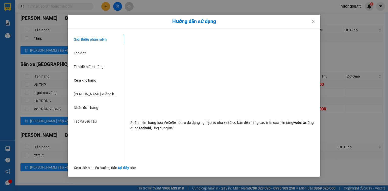
click at [4, 148] on div "Hướng dẫn sử dụng Giới thiệu phần mềm Tạo đơn Tìm kiếm đơn hàng Xem kho hàng Lê…" at bounding box center [194, 95] width 388 height 191
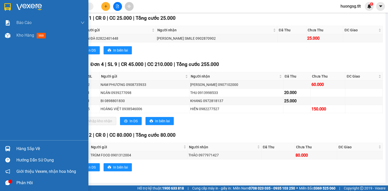
click at [4, 148] on div at bounding box center [7, 148] width 9 height 9
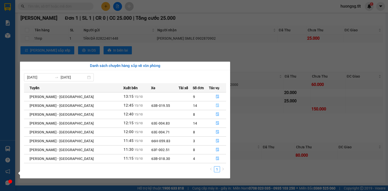
drag, startPoint x: 209, startPoint y: 104, endPoint x: 197, endPoint y: 108, distance: 12.2
click at [209, 104] on button "button" at bounding box center [217, 106] width 17 height 8
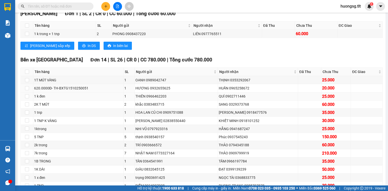
scroll to position [105, 0]
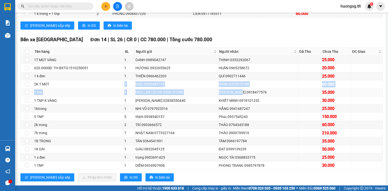
drag, startPoint x: 116, startPoint y: 91, endPoint x: 242, endPoint y: 93, distance: 125.7
click at [242, 93] on tbody "1T MÚT VÀNG 1 OANH 0989042747 THỊNH 0353292067 25.000 620.0000Đ- TH-BXTG1510250…" at bounding box center [202, 113] width 362 height 114
click at [242, 93] on td "CẨM PHƯƠNG 0918477576" at bounding box center [258, 92] width 80 height 8
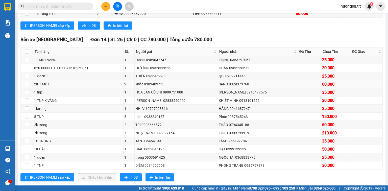
click at [241, 87] on div "SANG 0329373768" at bounding box center [258, 84] width 78 height 6
drag, startPoint x: 113, startPoint y: 87, endPoint x: 257, endPoint y: 90, distance: 144.6
click at [257, 88] on tr "2K T MÚT 2 khắc 0383483715 SANG 0329373768 60.000" at bounding box center [202, 84] width 362 height 8
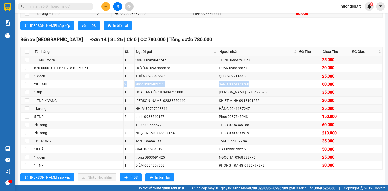
scroll to position [145, 0]
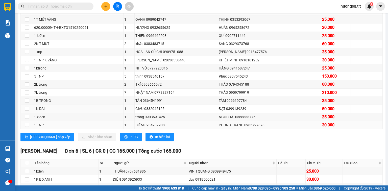
drag, startPoint x: 218, startPoint y: 113, endPoint x: 191, endPoint y: 125, distance: 30.1
click at [223, 113] on tr "1K DÀI 1 GIÀU 0832045125 ĐẠT 0399139239 50.000" at bounding box center [202, 109] width 362 height 8
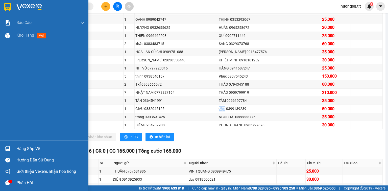
click at [7, 150] on img at bounding box center [7, 148] width 5 height 5
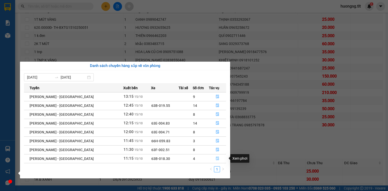
click at [216, 159] on icon "file-done" at bounding box center [217, 159] width 3 height 4
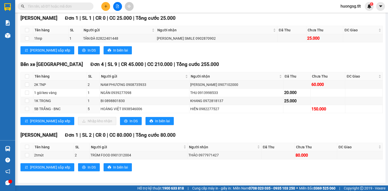
scroll to position [84, 0]
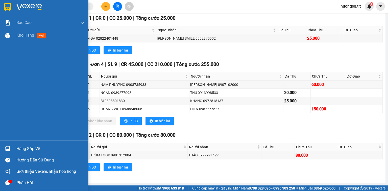
click at [0, 141] on div "Hàng sắp về Hướng dẫn sử dụng Giới thiệu Vexere, nhận hoa hồng Phản hồi" at bounding box center [44, 164] width 88 height 48
click at [3, 142] on div "Hàng sắp về Hướng dẫn sử dụng Giới thiệu Vexere, nhận hoa hồng Phản hồi" at bounding box center [44, 164] width 88 height 48
drag, startPoint x: 9, startPoint y: 145, endPoint x: 16, endPoint y: 147, distance: 7.4
click at [9, 145] on div at bounding box center [7, 148] width 9 height 9
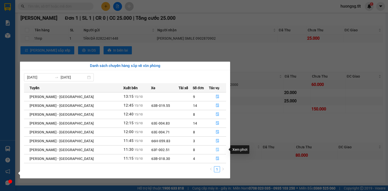
click at [214, 152] on button "button" at bounding box center [217, 150] width 17 height 8
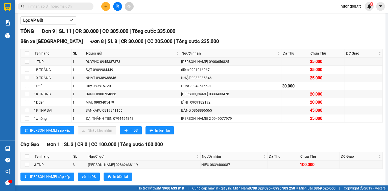
scroll to position [50, 0]
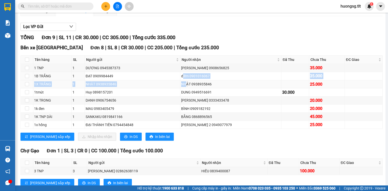
drag, startPoint x: 190, startPoint y: 80, endPoint x: 191, endPoint y: 91, distance: 10.5
click at [191, 91] on tbody "1 TNP 1 DƯƠNG 0945387373 LÊ ĐỨC 0908656825 35.000 1B TRẮNG 1 ĐẠT 0909984449 diể…" at bounding box center [202, 96] width 362 height 65
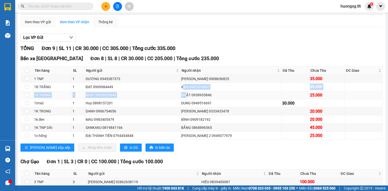
scroll to position [10, 0]
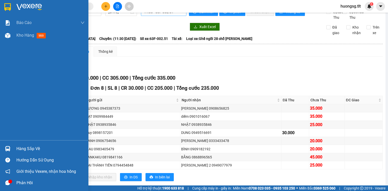
click at [14, 150] on div "Hàng sắp về" at bounding box center [44, 148] width 88 height 11
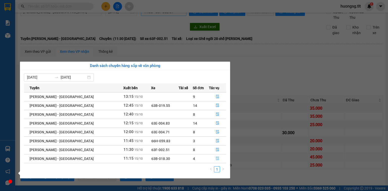
click at [216, 158] on icon "file-done" at bounding box center [218, 159] width 4 height 4
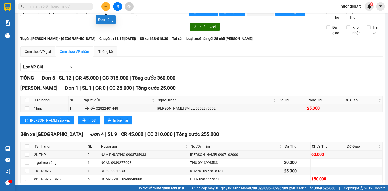
click at [105, 6] on icon "plus" at bounding box center [106, 7] width 4 height 4
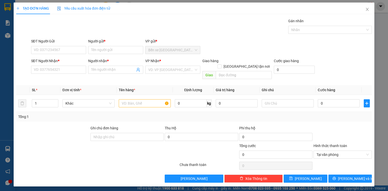
click at [61, 43] on div "SĐT Người Gửi" at bounding box center [58, 41] width 55 height 6
click at [61, 46] on input "SĐT Người Gửi" at bounding box center [58, 50] width 55 height 8
click at [62, 51] on input "SĐT Người Gửi" at bounding box center [58, 50] width 55 height 8
type input "0961036536"
click at [62, 53] on input "0961036536" at bounding box center [58, 50] width 55 height 8
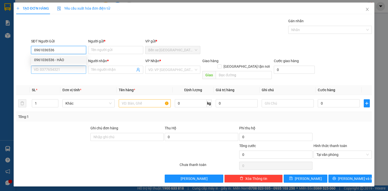
drag, startPoint x: 70, startPoint y: 60, endPoint x: 67, endPoint y: 68, distance: 7.8
click at [69, 60] on div "0961036536 - HÀO" at bounding box center [58, 60] width 49 height 6
type input "HÀO"
type input "0961036536"
click at [64, 70] on input "SĐT Người Nhận *" at bounding box center [58, 70] width 55 height 8
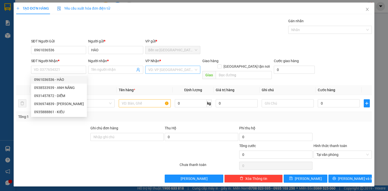
click at [161, 71] on input "search" at bounding box center [171, 70] width 46 height 8
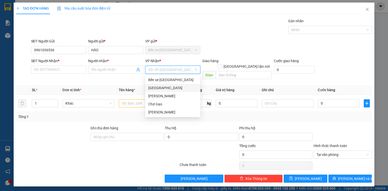
click at [158, 86] on div "Sài Gòn" at bounding box center [172, 88] width 49 height 6
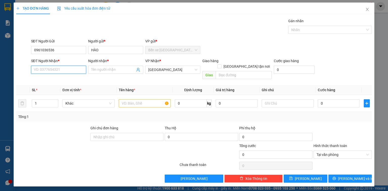
click at [46, 73] on input "SĐT Người Nhận *" at bounding box center [58, 70] width 55 height 8
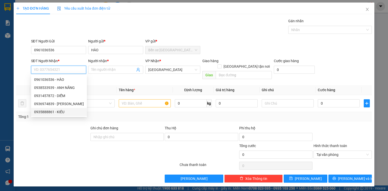
drag, startPoint x: 62, startPoint y: 111, endPoint x: 124, endPoint y: 102, distance: 62.7
click at [63, 111] on div "0935888861 - KIỀU" at bounding box center [59, 112] width 50 height 6
type input "0935888861"
type input "KIỀU"
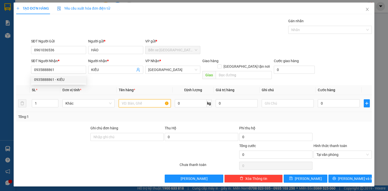
click at [139, 99] on input "text" at bounding box center [145, 103] width 52 height 8
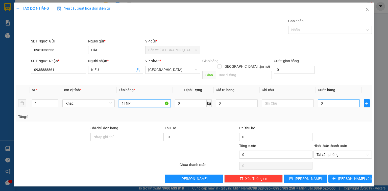
type input "1TNP"
click at [333, 99] on input "0" at bounding box center [339, 103] width 42 height 8
type input "3"
type input "35"
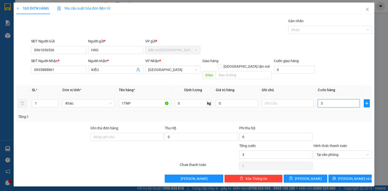
type input "35"
type input "35.000"
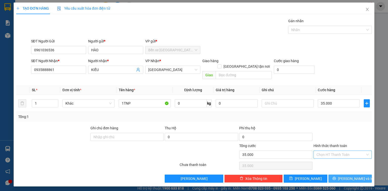
click at [360, 175] on button "Lưu và In" at bounding box center [351, 179] width 44 height 8
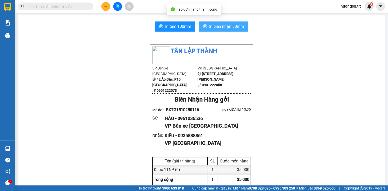
click at [231, 23] on button "In biên nhận 80mm" at bounding box center [223, 26] width 49 height 10
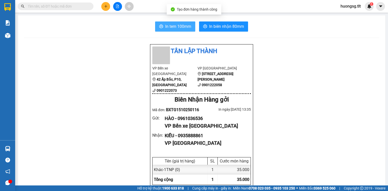
scroll to position [30, 0]
click at [167, 26] on span "In tem 100mm" at bounding box center [178, 26] width 26 height 6
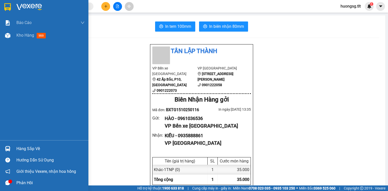
click at [5, 150] on img at bounding box center [7, 148] width 5 height 5
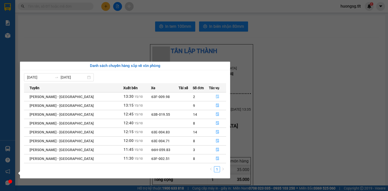
click at [209, 100] on button "button" at bounding box center [217, 97] width 17 height 8
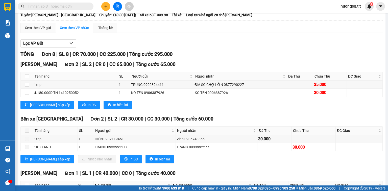
scroll to position [40, 0]
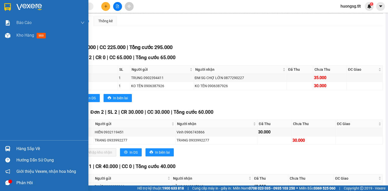
click at [2, 146] on div "Hàng sắp về" at bounding box center [44, 148] width 88 height 11
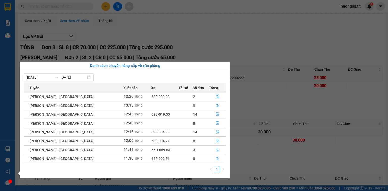
click at [213, 159] on button "button" at bounding box center [217, 159] width 17 height 8
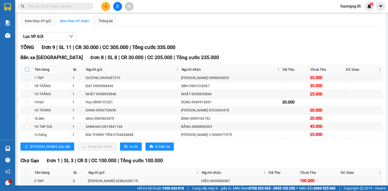
click at [27, 72] on input "checkbox" at bounding box center [27, 70] width 4 height 4
checkbox input "true"
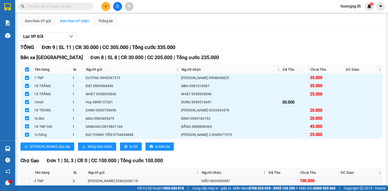
checkbox input "true"
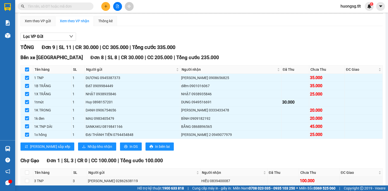
checkbox input "true"
click at [88, 149] on span "Nhập kho nhận" at bounding box center [100, 147] width 25 height 6
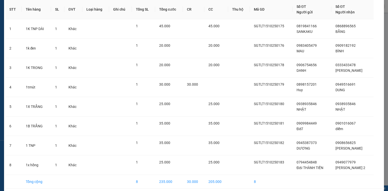
scroll to position [43, 0]
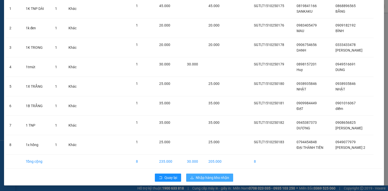
click at [205, 181] on button "Nhập hàng kho nhận" at bounding box center [209, 178] width 47 height 8
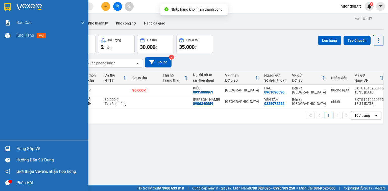
drag, startPoint x: 14, startPoint y: 142, endPoint x: 10, endPoint y: 145, distance: 4.2
click at [11, 144] on div "Hàng sắp về Hướng dẫn sử dụng Giới thiệu Vexere, nhận hoa hồng Phản hồi" at bounding box center [44, 164] width 88 height 48
drag, startPoint x: 10, startPoint y: 145, endPoint x: 21, endPoint y: 147, distance: 11.4
click at [10, 145] on div at bounding box center [7, 148] width 9 height 9
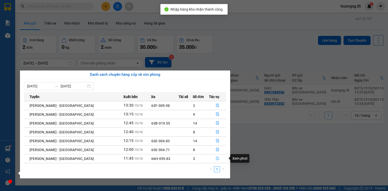
click at [219, 162] on button "button" at bounding box center [217, 159] width 17 height 8
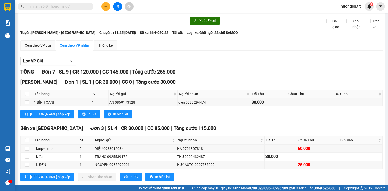
scroll to position [40, 0]
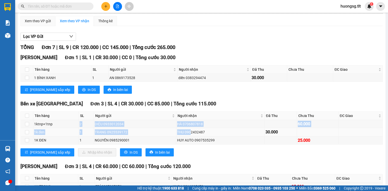
drag, startPoint x: 58, startPoint y: 131, endPoint x: 188, endPoint y: 136, distance: 130.5
click at [188, 136] on tbody "1ktnp+1tnp 2 DIỆU 0933012034 HÀ 0706807818 60.000 1k đen 1 TRANG 0925539172 THU…" at bounding box center [202, 132] width 362 height 24
drag, startPoint x: 188, startPoint y: 136, endPoint x: 143, endPoint y: 115, distance: 49.9
click at [188, 135] on div "THU 0902432487" at bounding box center [220, 132] width 87 height 6
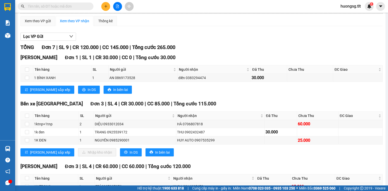
click at [57, 3] on span at bounding box center [56, 7] width 76 height 8
click at [57, 7] on input "text" at bounding box center [58, 7] width 60 height 6
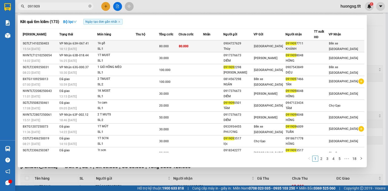
type input "091909"
click at [156, 43] on td at bounding box center [147, 46] width 23 height 12
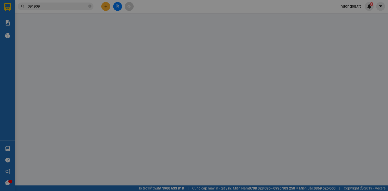
type input "0904727629"
type input "Thùy"
type input "0919097711"
type input "KHÁNH"
type input "0"
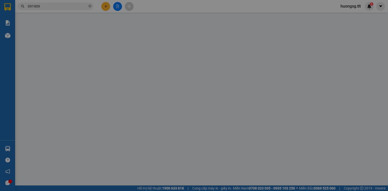
type input "80.000"
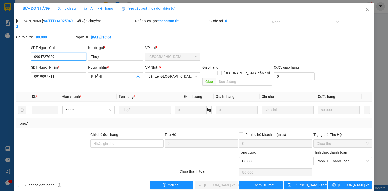
click at [323, 158] on span "Chọn HT Thanh Toán" at bounding box center [343, 162] width 52 height 8
click at [322, 160] on div "Tại văn phòng" at bounding box center [343, 160] width 52 height 6
type input "0"
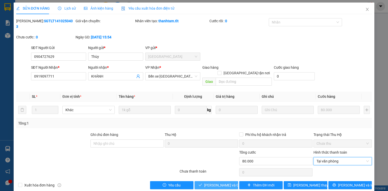
click at [228, 183] on span "Lưu và Giao hàng" at bounding box center [228, 186] width 49 height 6
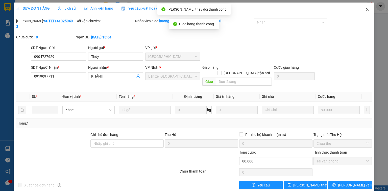
click at [362, 14] on span "Close" at bounding box center [368, 10] width 14 height 14
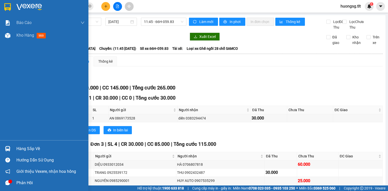
click at [1, 148] on div "Hàng sắp về" at bounding box center [44, 148] width 88 height 11
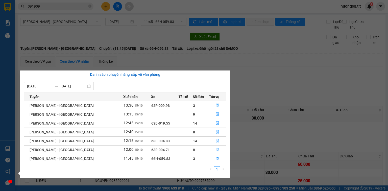
click at [210, 106] on button "button" at bounding box center [217, 106] width 17 height 8
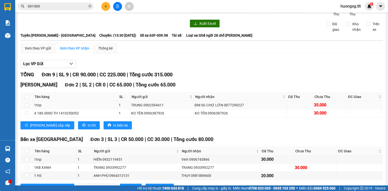
scroll to position [20, 0]
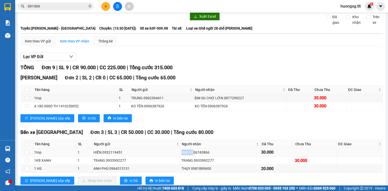
drag, startPoint x: 170, startPoint y: 155, endPoint x: 191, endPoint y: 158, distance: 21.4
click at [191, 156] on tr "1tnp 1 HIỀN 0932119451 Vinh 0906743866 30.000" at bounding box center [202, 152] width 362 height 8
click at [190, 163] on div "TRANG 0933992277" at bounding box center [221, 161] width 78 height 6
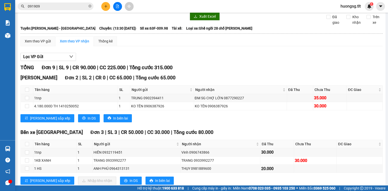
drag, startPoint x: 83, startPoint y: 8, endPoint x: 87, endPoint y: 7, distance: 4.2
click at [84, 8] on input "091909" at bounding box center [58, 7] width 60 height 6
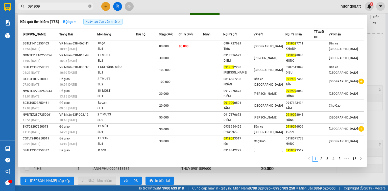
click at [90, 6] on icon "close-circle" at bounding box center [89, 6] width 3 height 3
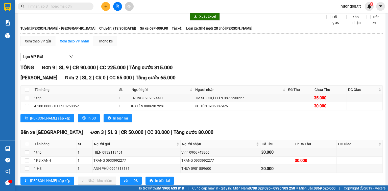
click at [79, 6] on input "text" at bounding box center [58, 7] width 60 height 6
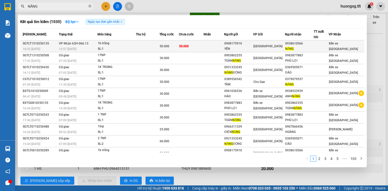
type input "NĂNG"
click at [253, 48] on div "YẾN" at bounding box center [238, 48] width 28 height 5
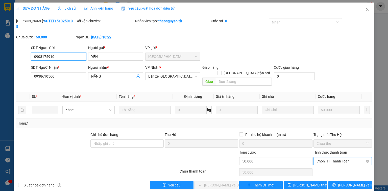
click at [341, 158] on span "Chọn HT Thanh Toán" at bounding box center [343, 162] width 52 height 8
click at [332, 158] on div "Tại văn phòng" at bounding box center [343, 160] width 52 height 6
type input "0"
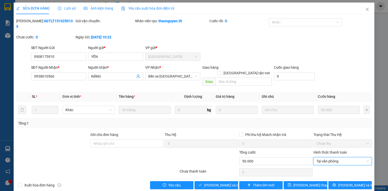
drag, startPoint x: 211, startPoint y: 180, endPoint x: 209, endPoint y: 184, distance: 3.9
click at [211, 181] on div "SỬA ĐƠN HÀNG Lịch sử Ảnh kiện hàng Yêu cầu xuất hóa đơn điện tử Total Paid Fee …" at bounding box center [194, 98] width 361 height 191
click at [208, 179] on div "SỬA ĐƠN HÀNG Lịch sử Ảnh kiện hàng Yêu cầu xuất hóa đơn điện tử Total Paid Fee …" at bounding box center [194, 98] width 361 height 191
click at [211, 181] on button "Lưu và Giao hàng" at bounding box center [217, 185] width 44 height 8
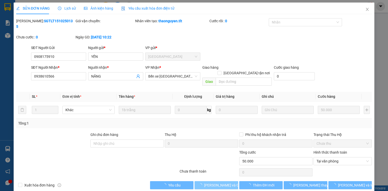
click at [212, 181] on button "Lưu và Giao hàng" at bounding box center [217, 185] width 44 height 8
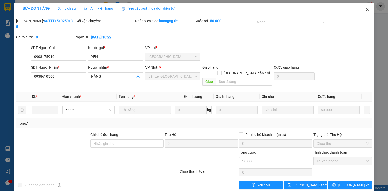
click at [362, 13] on span "Close" at bounding box center [368, 10] width 14 height 14
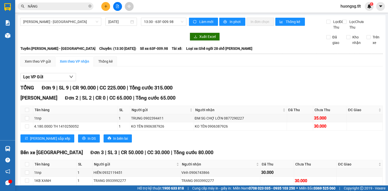
click at [88, 6] on span "NĂNG" at bounding box center [56, 7] width 76 height 8
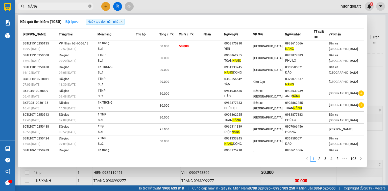
click at [88, 6] on icon "close-circle" at bounding box center [89, 6] width 3 height 3
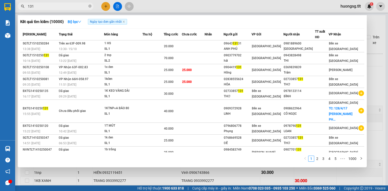
type input "131"
click at [91, 7] on span "131" at bounding box center [56, 7] width 76 height 8
click at [91, 7] on icon "close-circle" at bounding box center [89, 6] width 3 height 3
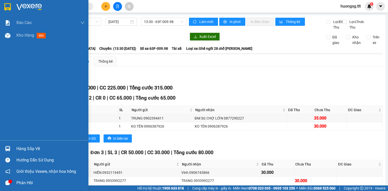
click at [25, 149] on div "Hàng sắp về" at bounding box center [50, 149] width 68 height 8
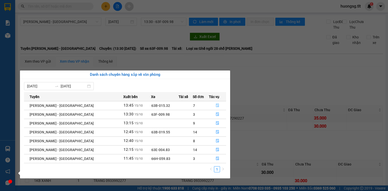
click at [211, 106] on button "button" at bounding box center [217, 106] width 17 height 8
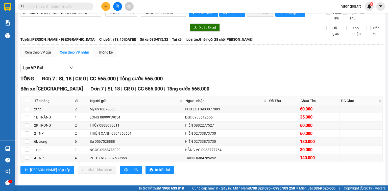
scroll to position [16, 0]
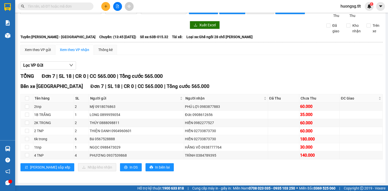
click at [184, 138] on td "HIỀN 02733873730" at bounding box center [226, 139] width 84 height 8
click at [190, 132] on div "HIỀN 02733873730" at bounding box center [226, 131] width 82 height 6
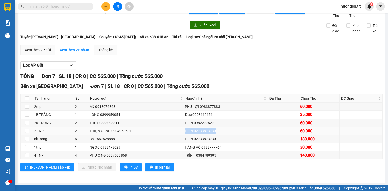
click at [190, 132] on div "HIỀN 02733873730" at bounding box center [226, 131] width 82 height 6
click at [196, 122] on div "HIỀN 0982277527" at bounding box center [226, 123] width 82 height 6
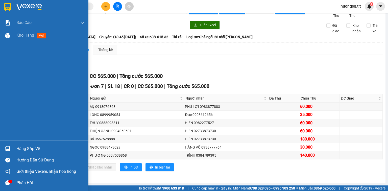
click at [13, 145] on div "Hàng sắp về" at bounding box center [44, 148] width 88 height 11
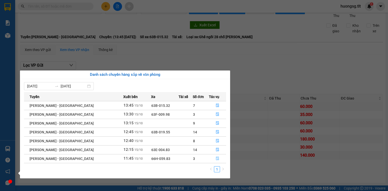
click at [219, 161] on button "button" at bounding box center [217, 159] width 17 height 8
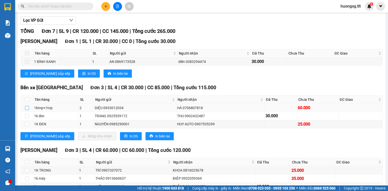
scroll to position [57, 0]
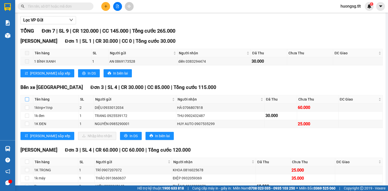
click at [26, 101] on input "checkbox" at bounding box center [27, 99] width 4 height 4
checkbox input "true"
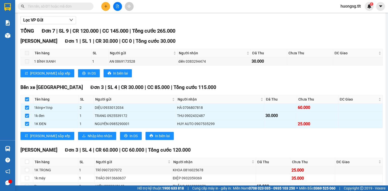
checkbox input "true"
click at [72, 136] on div "Bến xe Tiền Giang Đơn 3 | SL 4 | CR 30.000 | CC 85.000 | Tổng cước 115.000 Tên …" at bounding box center [201, 114] width 363 height 60
click at [80, 135] on div "Bến xe Tiền Giang Đơn 3 | SL 4 | CR 30.000 | CC 85.000 | Tổng cước 115.000 Tên …" at bounding box center [201, 114] width 363 height 60
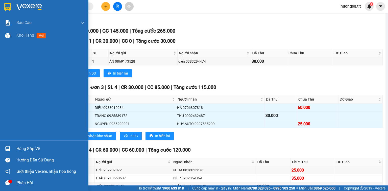
click at [6, 145] on div "Hàng sắp về" at bounding box center [44, 148] width 88 height 11
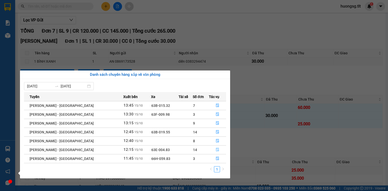
click at [212, 150] on button "button" at bounding box center [217, 150] width 17 height 8
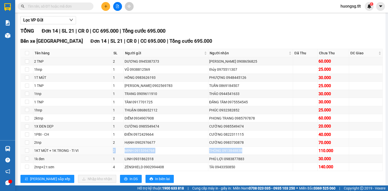
drag, startPoint x: 110, startPoint y: 156, endPoint x: 220, endPoint y: 145, distance: 111.0
click at [237, 154] on tr "1KT MÚT + 1K TRONG - TI VI 2 MINH 0915394768 THÔNG 0913848838 110.000" at bounding box center [202, 151] width 362 height 8
click at [217, 145] on div "CƯỜNG 0983730878" at bounding box center [250, 143] width 83 height 6
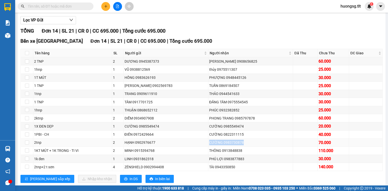
click at [217, 145] on div "CƯỜNG 0983730878" at bounding box center [250, 143] width 83 height 6
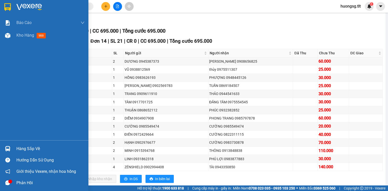
click at [17, 144] on div "Hàng sắp về" at bounding box center [44, 148] width 88 height 11
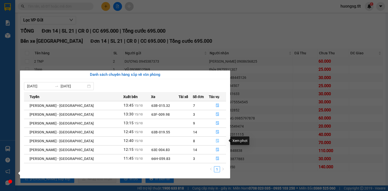
click at [218, 140] on button "button" at bounding box center [217, 141] width 17 height 8
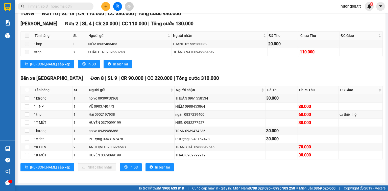
scroll to position [79, 0]
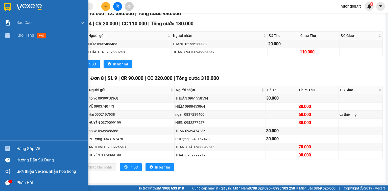
click at [2, 140] on div "Báo cáo Báo cáo dòng tiền (Nhân Viên) Doanh số tạo đơn theo VP gửi (nhân viên) …" at bounding box center [44, 95] width 88 height 191
drag, startPoint x: 6, startPoint y: 147, endPoint x: 19, endPoint y: 149, distance: 13.1
click at [6, 147] on img at bounding box center [7, 148] width 5 height 5
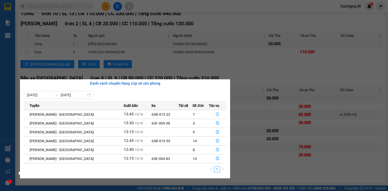
click at [216, 113] on icon "file-done" at bounding box center [218, 115] width 4 height 4
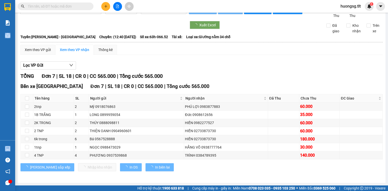
scroll to position [16, 0]
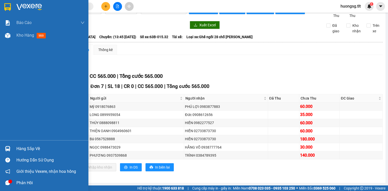
click at [6, 141] on div "Hàng sắp về Hướng dẫn sử dụng Giới thiệu Vexere, nhận hoa hồng Phản hồi" at bounding box center [44, 164] width 88 height 48
click at [12, 148] on div at bounding box center [7, 148] width 9 height 9
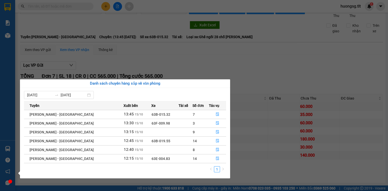
click at [27, 41] on section "Kết quả tìm kiếm ( 10000 ) Bộ lọc Ngày tạo đơn gần nhất Mã ĐH Trạng thái Món hà…" at bounding box center [194, 95] width 388 height 191
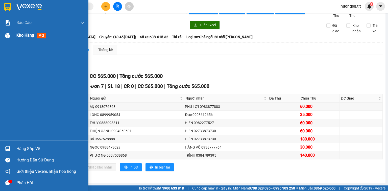
drag, startPoint x: 25, startPoint y: 36, endPoint x: 23, endPoint y: 34, distance: 3.2
click at [25, 36] on span "Kho hàng" at bounding box center [25, 35] width 18 height 5
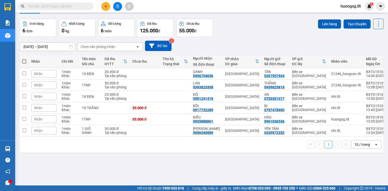
click at [23, 62] on span at bounding box center [24, 61] width 4 height 4
click at [24, 59] on input "checkbox" at bounding box center [24, 59] width 0 height 0
checkbox input "true"
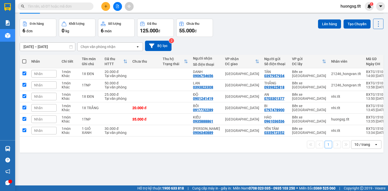
checkbox input "true"
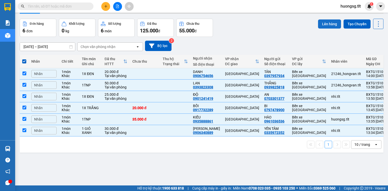
click at [326, 27] on button "Lên hàng" at bounding box center [329, 23] width 23 height 9
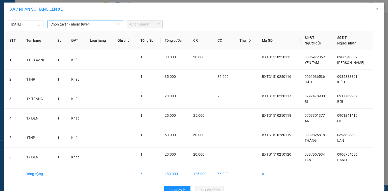
click at [100, 27] on span "Chọn tuyến - nhóm tuyến" at bounding box center [86, 24] width 70 height 8
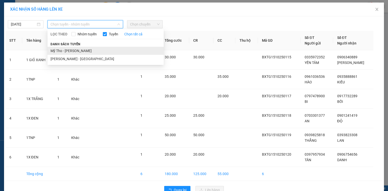
click at [108, 49] on li "Mỹ Tho - Hồ Chí Minh" at bounding box center [106, 51] width 116 height 8
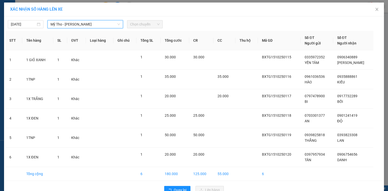
click at [137, 23] on span "Chọn chuyến" at bounding box center [145, 24] width 30 height 8
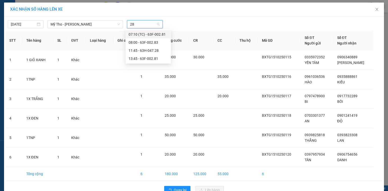
type input "281"
click at [142, 41] on div "13:45 - 63F-002.81" at bounding box center [148, 43] width 39 height 6
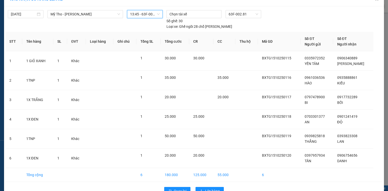
scroll to position [15, 0]
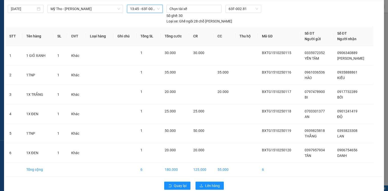
click at [206, 182] on div "Quay lại Lên hàng" at bounding box center [194, 185] width 378 height 13
click at [207, 182] on button "Lên hàng" at bounding box center [210, 186] width 28 height 8
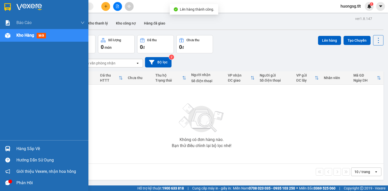
click at [28, 32] on div "Kho hàng mới" at bounding box center [50, 35] width 68 height 13
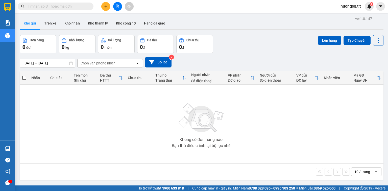
click at [118, 4] on button at bounding box center [117, 6] width 9 height 9
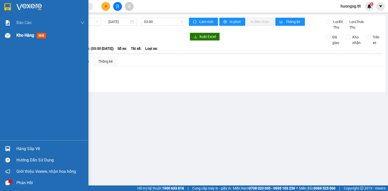
click at [1, 34] on div "Kho hàng mới" at bounding box center [44, 35] width 88 height 13
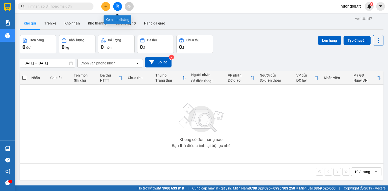
click at [122, 6] on button at bounding box center [117, 6] width 9 height 9
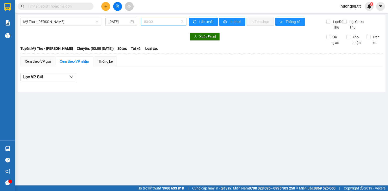
click at [158, 22] on span "03:00" at bounding box center [164, 22] width 40 height 8
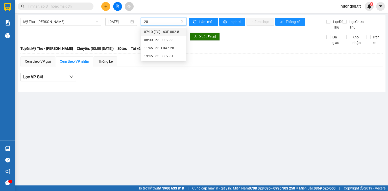
type input "281"
click at [164, 40] on div "13:45 - 63F-002.81" at bounding box center [163, 40] width 39 height 6
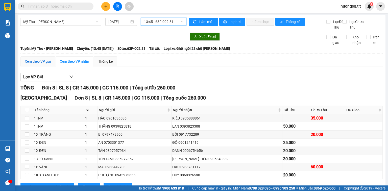
drag, startPoint x: 47, startPoint y: 65, endPoint x: 72, endPoint y: 74, distance: 27.2
click at [47, 64] on div "Xem theo VP gửi" at bounding box center [38, 62] width 26 height 6
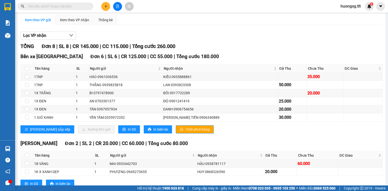
scroll to position [63, 0]
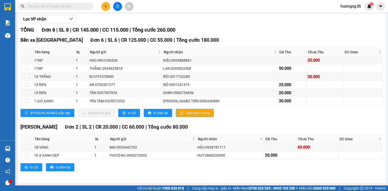
click at [186, 116] on span "Chốt phơi hàng" at bounding box center [198, 113] width 24 height 6
click at [128, 111] on span "In DS" at bounding box center [132, 113] width 8 height 6
click at [128, 115] on span "In DS" at bounding box center [132, 113] width 8 height 6
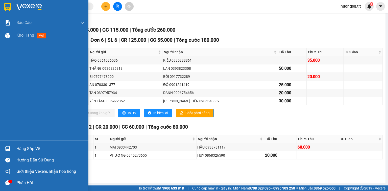
click at [15, 150] on div "Hàng sắp về" at bounding box center [44, 148] width 88 height 11
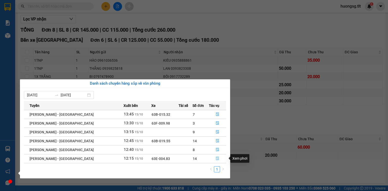
click at [216, 159] on icon "file-done" at bounding box center [218, 159] width 4 height 4
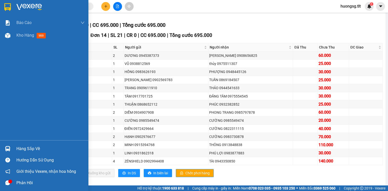
click at [12, 147] on div "Hàng sắp về" at bounding box center [44, 148] width 88 height 11
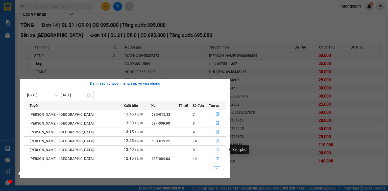
click at [216, 150] on icon "file-done" at bounding box center [217, 150] width 3 height 4
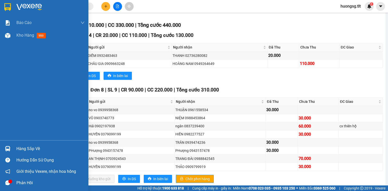
click at [11, 150] on div at bounding box center [7, 148] width 9 height 9
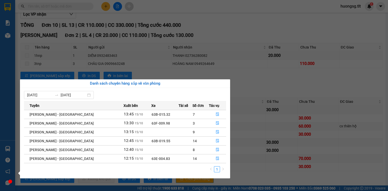
click at [59, 8] on section "Kết quả tìm kiếm ( 0 ) Bộ lọc Ngày tạo đơn gần nhất No Data huongsg.tlt 1 Báo c…" at bounding box center [194, 95] width 388 height 191
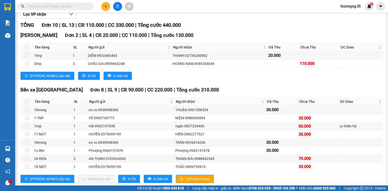
click at [58, 8] on input "text" at bounding box center [58, 7] width 60 height 6
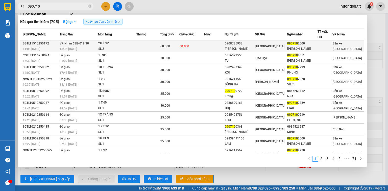
type input "090710"
click at [129, 44] on div "2K TNP" at bounding box center [117, 44] width 38 height 6
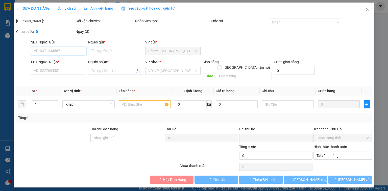
click at [329, 152] on span "Tại văn phòng" at bounding box center [343, 156] width 52 height 8
type input "0908735933"
type input "NAM PHƯƠNG"
type input "0907102000"
type input "HUY KHANG"
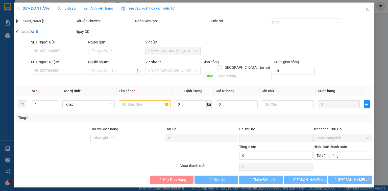
type input "0"
type input "60.000"
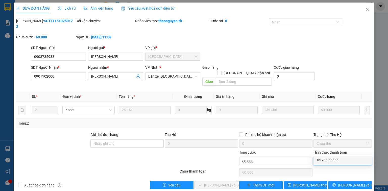
click at [329, 157] on div "Tại văn phòng" at bounding box center [343, 160] width 58 height 8
type input "0"
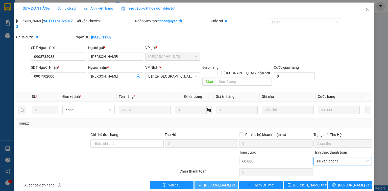
click at [225, 183] on span "Lưu và Giao hàng" at bounding box center [228, 186] width 49 height 6
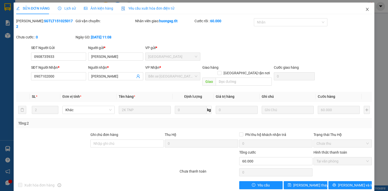
click at [365, 9] on span "Close" at bounding box center [368, 10] width 14 height 14
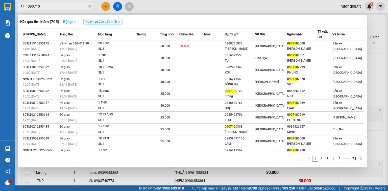
click at [70, 8] on input "090710" at bounding box center [58, 7] width 60 height 6
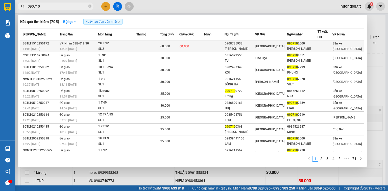
click at [238, 45] on div "0908735933" at bounding box center [240, 43] width 30 height 5
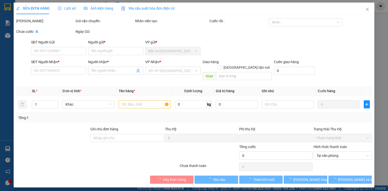
type input "0908735933"
type input "NAM PHƯƠNG"
type input "0907102000"
type input "HUY KHANG"
type input "0"
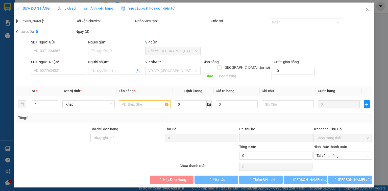
type input "60.000"
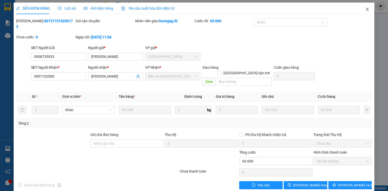
click at [371, 7] on span "Close" at bounding box center [368, 10] width 14 height 14
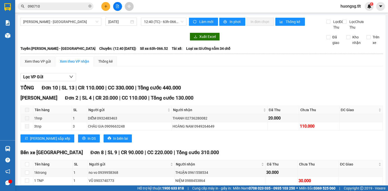
click at [91, 6] on icon "close-circle" at bounding box center [89, 6] width 3 height 3
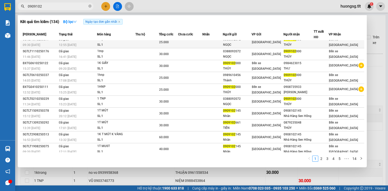
scroll to position [5, 0]
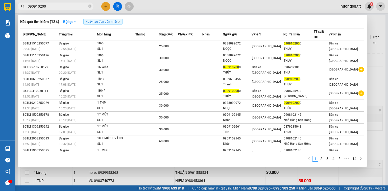
type input "0909102000"
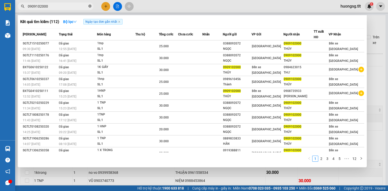
click at [91, 5] on icon "close-circle" at bounding box center [89, 6] width 3 height 3
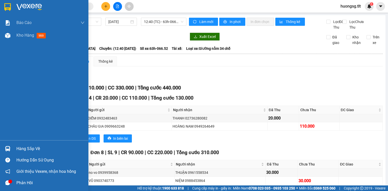
click at [4, 147] on div at bounding box center [7, 148] width 9 height 9
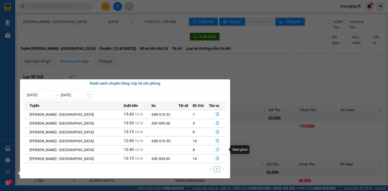
click at [210, 147] on button "button" at bounding box center [217, 150] width 17 height 8
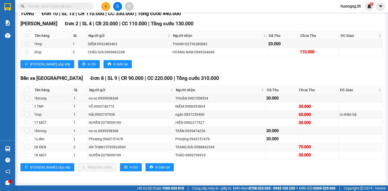
scroll to position [79, 0]
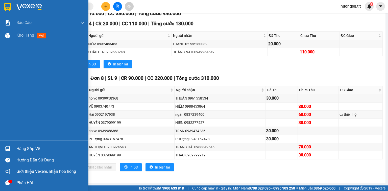
click at [8, 148] on img at bounding box center [7, 148] width 5 height 5
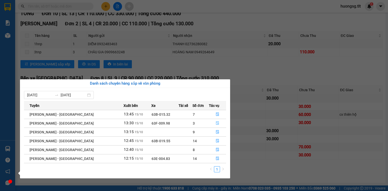
click at [215, 119] on button "button" at bounding box center [217, 123] width 17 height 8
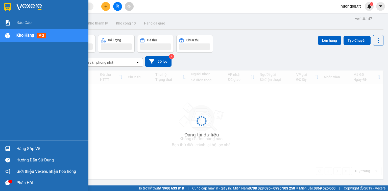
click at [0, 148] on div "Hàng sắp về" at bounding box center [44, 148] width 88 height 11
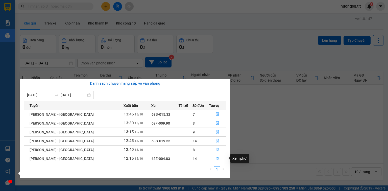
click at [219, 158] on button "button" at bounding box center [217, 159] width 17 height 8
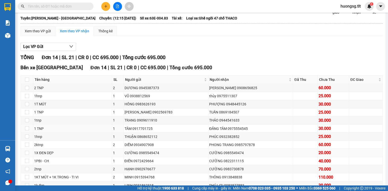
scroll to position [40, 0]
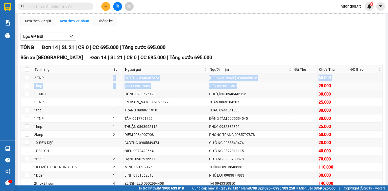
drag, startPoint x: 148, startPoint y: 85, endPoint x: 271, endPoint y: 92, distance: 123.8
click at [271, 92] on tbody "2 TNP 2 DƯƠNG 0945387373 [PERSON_NAME] 0908656825 60.000 1hnp 1 VŨ 0938812569 t…" at bounding box center [202, 131] width 362 height 114
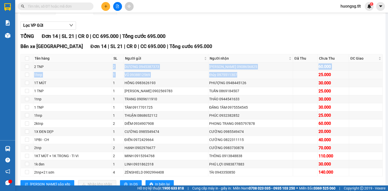
scroll to position [61, 0]
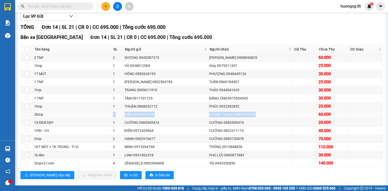
drag, startPoint x: 117, startPoint y: 122, endPoint x: 290, endPoint y: 120, distance: 172.4
click at [290, 119] on tr "2ktnp 2 DIỄM 0934907908 PHONG TRANG 0985797878 60.000" at bounding box center [202, 114] width 362 height 8
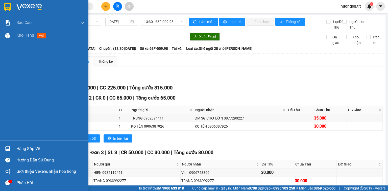
click at [2, 156] on div "Hướng dẫn sử dụng" at bounding box center [44, 159] width 88 height 11
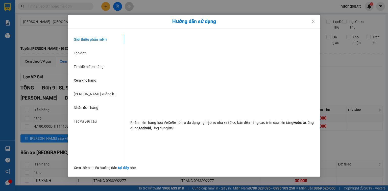
click at [8, 152] on div "Hướng dẫn sử dụng Giới thiệu phần mềm Tạo đơn Tìm kiếm đơn hàng Xem kho hàng Lê…" at bounding box center [194, 95] width 388 height 191
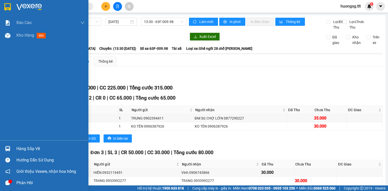
click at [8, 152] on div at bounding box center [7, 148] width 9 height 9
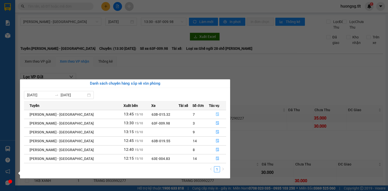
click at [223, 112] on button "button" at bounding box center [217, 114] width 17 height 8
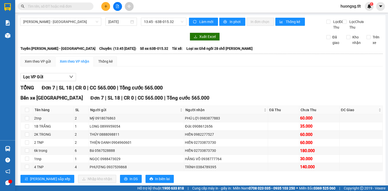
scroll to position [16, 0]
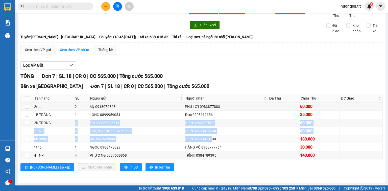
drag, startPoint x: 72, startPoint y: 123, endPoint x: 209, endPoint y: 139, distance: 137.9
click at [209, 139] on tbody "2tnp 2 Mỹ 0918076863 PHÚ LỢI 0983877883 60.000 1B TRẮNG 1 LONG 0899959054 Đức …" at bounding box center [202, 131] width 362 height 57
click at [209, 139] on div "HIỀN 02733873730" at bounding box center [226, 139] width 82 height 6
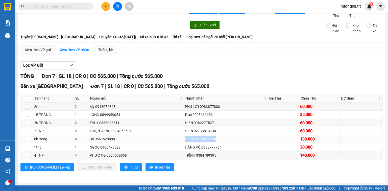
click at [209, 139] on div "HIỀN 02733873730" at bounding box center [226, 139] width 82 height 6
click at [210, 134] on td "HIỀN 02733873730" at bounding box center [226, 131] width 84 height 8
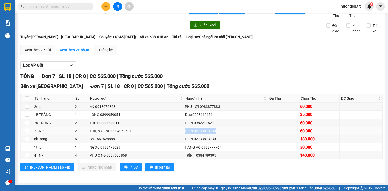
click at [210, 134] on td "HIỀN 02733873730" at bounding box center [226, 131] width 84 height 8
click at [209, 133] on div "HIỀN 02733873730" at bounding box center [226, 131] width 82 height 6
click at [205, 123] on div "HIỀN 0982277527" at bounding box center [226, 123] width 82 height 6
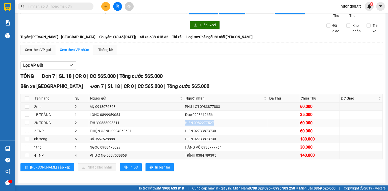
click at [205, 123] on div "HIỀN 0982277527" at bounding box center [226, 123] width 82 height 6
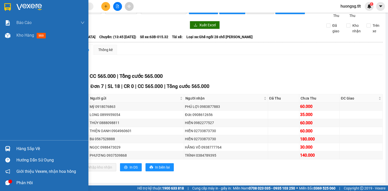
click at [16, 146] on div "Hàng sắp về" at bounding box center [44, 148] width 88 height 11
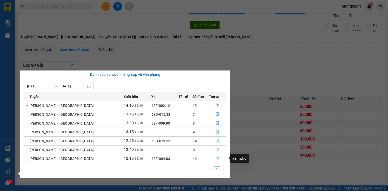
click at [218, 159] on button "button" at bounding box center [217, 159] width 17 height 8
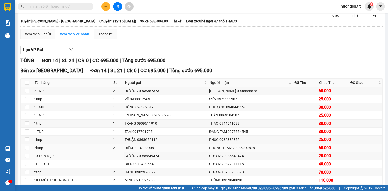
scroll to position [37, 0]
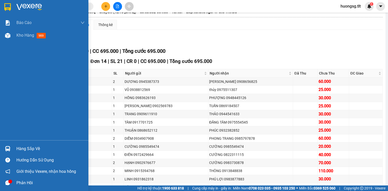
click at [6, 148] on img at bounding box center [7, 148] width 5 height 5
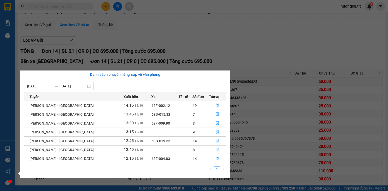
click at [219, 149] on button "button" at bounding box center [217, 150] width 17 height 8
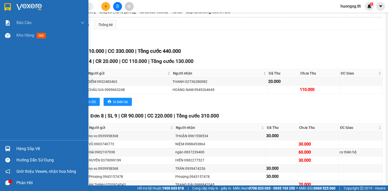
drag, startPoint x: 21, startPoint y: 146, endPoint x: 24, endPoint y: 143, distance: 4.6
click at [21, 146] on div "Hàng sắp về" at bounding box center [50, 149] width 68 height 8
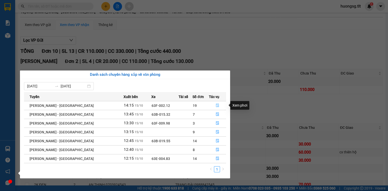
click at [213, 105] on button "button" at bounding box center [217, 106] width 17 height 8
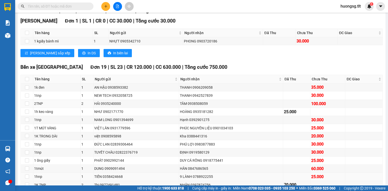
scroll to position [138, 0]
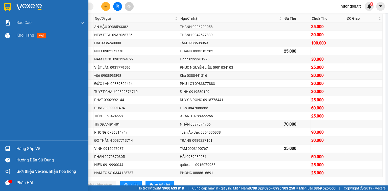
click at [12, 150] on div at bounding box center [7, 148] width 9 height 9
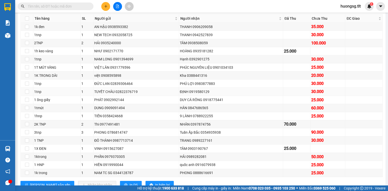
drag, startPoint x: 246, startPoint y: 95, endPoint x: 243, endPoint y: 96, distance: 3.4
click at [246, 95] on section "Kết quả tìm kiếm ( 0 ) Bộ lọc Ngày tạo đơn gần nhất No Data huongsg.tlt 1 Báo c…" at bounding box center [194, 95] width 388 height 191
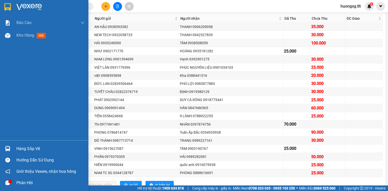
click at [0, 154] on div "Hàng sắp về" at bounding box center [44, 148] width 88 height 11
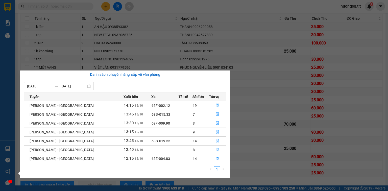
click at [213, 106] on button "button" at bounding box center [217, 106] width 17 height 8
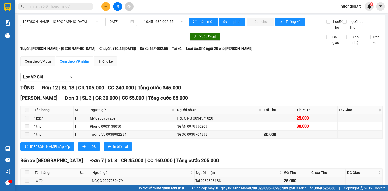
click at [77, 6] on input "text" at bounding box center [58, 7] width 60 height 6
paste input "0972429664"
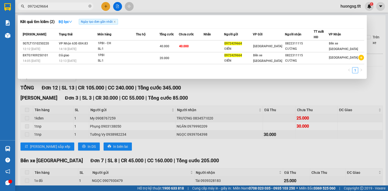
type input "0972429664"
click at [92, 5] on span "0972429664" at bounding box center [56, 7] width 76 height 8
click at [90, 5] on icon "close-circle" at bounding box center [89, 6] width 3 height 3
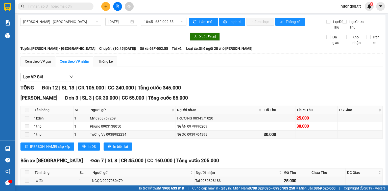
click at [78, 4] on input "text" at bounding box center [58, 7] width 60 height 6
drag, startPoint x: 21, startPoint y: 6, endPoint x: 24, endPoint y: 0, distance: 6.7
click at [21, 5] on icon "search" at bounding box center [23, 7] width 4 height 4
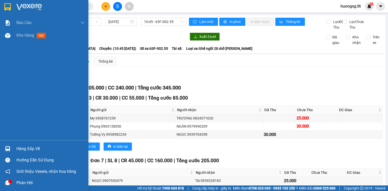
click at [4, 148] on div at bounding box center [7, 148] width 9 height 9
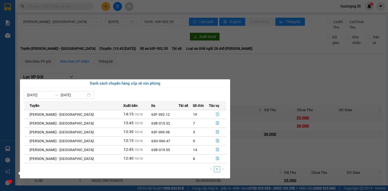
click at [216, 113] on icon "file-done" at bounding box center [218, 115] width 4 height 4
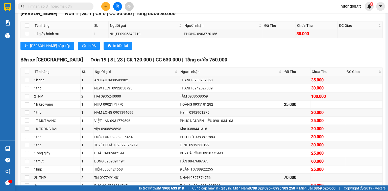
scroll to position [121, 0]
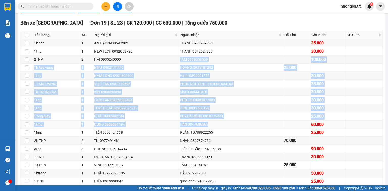
drag, startPoint x: 176, startPoint y: 64, endPoint x: 230, endPoint y: 129, distance: 84.4
click at [230, 129] on tbody "1k đen 1 AN HẬU 0938593382 THANH 0906209058 35.000 1tnp 1 NEW TECH 0932058725 T…" at bounding box center [202, 116] width 362 height 154
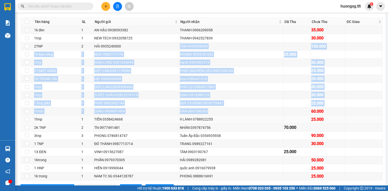
scroll to position [142, 0]
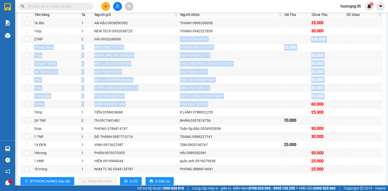
click at [201, 73] on td "Kha 0388441316" at bounding box center [231, 72] width 104 height 8
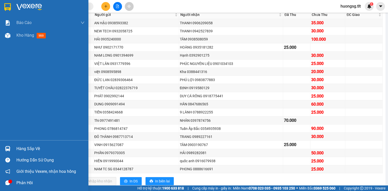
click at [3, 148] on div at bounding box center [7, 148] width 9 height 9
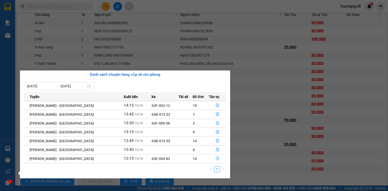
click at [210, 159] on button "button" at bounding box center [217, 159] width 17 height 8
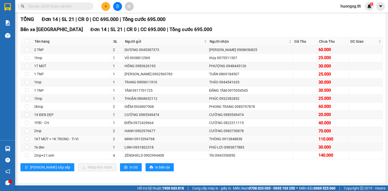
scroll to position [73, 0]
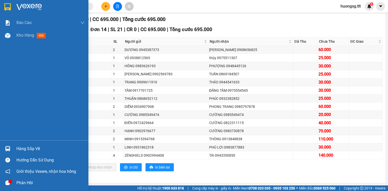
click at [16, 145] on div "Hàng sắp về" at bounding box center [50, 149] width 68 height 8
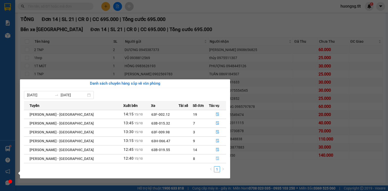
click at [209, 159] on button "button" at bounding box center [217, 159] width 17 height 8
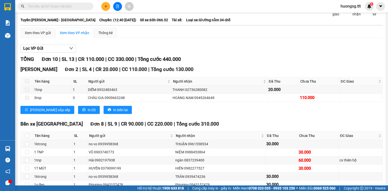
scroll to position [18, 0]
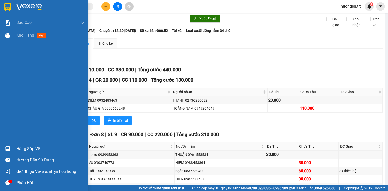
click at [1, 143] on div "Hàng sắp về Hướng dẫn sử dụng Giới thiệu Vexere, nhận hoa hồng Phản hồi" at bounding box center [44, 164] width 88 height 48
click at [9, 146] on img at bounding box center [7, 148] width 5 height 5
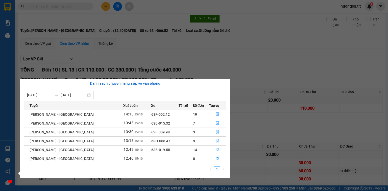
click at [197, 82] on div "Danh sách chuyến hàng sắp về văn phòng" at bounding box center [125, 84] width 202 height 6
drag, startPoint x: 129, startPoint y: 37, endPoint x: 129, endPoint y: 35, distance: 2.5
click at [130, 37] on section "Kết quả tìm kiếm ( 0 ) Bộ lọc Ngày tạo đơn gần nhất No Data huongsg.tlt 1 Báo c…" at bounding box center [194, 95] width 388 height 191
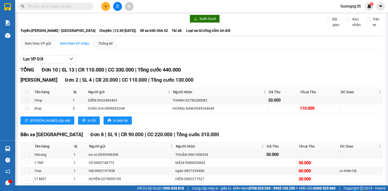
click at [11, 37] on div at bounding box center [7, 35] width 9 height 9
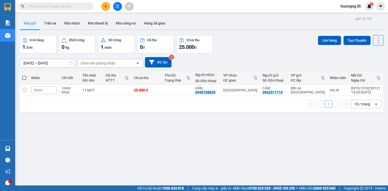
click at [62, 4] on input "text" at bounding box center [58, 7] width 60 height 6
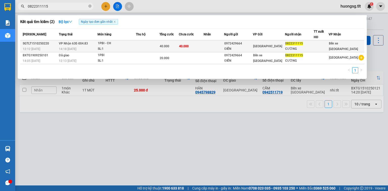
type input "0822311115"
click at [297, 45] on span "0822311115" at bounding box center [294, 44] width 18 height 4
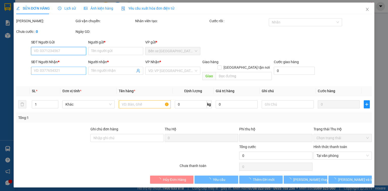
type input "0972429664"
type input "ĐIỀN"
type input "0822311115"
type input "CƯỜNG"
type input "0"
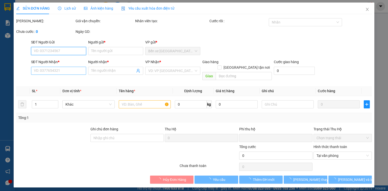
type input "40.000"
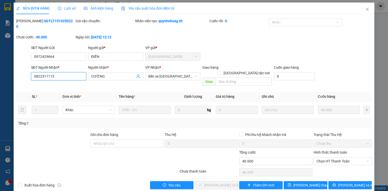
click at [55, 72] on input "0822311115" at bounding box center [58, 76] width 55 height 8
click at [62, 53] on input "0972429664" at bounding box center [58, 57] width 55 height 8
click at [373, 10] on span "Close" at bounding box center [368, 10] width 14 height 14
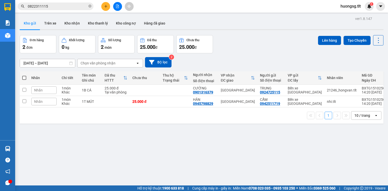
click at [79, 7] on input "0822311115" at bounding box center [58, 7] width 60 height 6
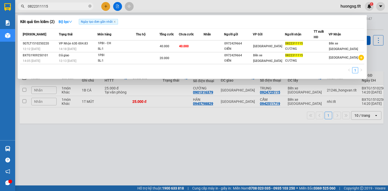
click at [88, 4] on div "Kết quả tìm kiếm ( 2 ) Bộ lọc Ngày tạo đơn gần nhất Mã ĐH Trạng thái Món hàng T…" at bounding box center [49, 6] width 99 height 9
click at [88, 5] on span "0822311115" at bounding box center [56, 7] width 76 height 8
click at [90, 6] on icon "close-circle" at bounding box center [89, 6] width 3 height 3
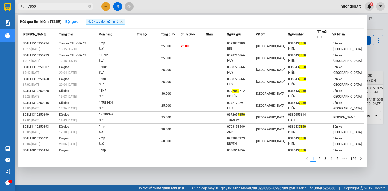
type input "7850"
drag, startPoint x: 96, startPoint y: 4, endPoint x: 93, endPoint y: 6, distance: 3.3
click at [94, 5] on div "7850" at bounding box center [49, 7] width 99 height 8
click at [91, 6] on icon "close-circle" at bounding box center [89, 6] width 3 height 3
type input "850"
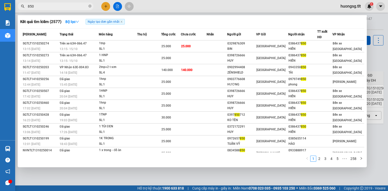
click at [91, 5] on icon "close-circle" at bounding box center [89, 6] width 3 height 3
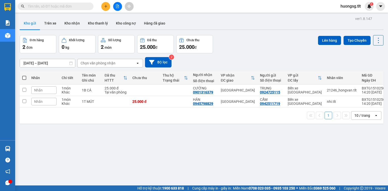
click at [142, 171] on div "ver 1.8.147 Kho gửi Trên xe Kho nhận Kho thanh lý Kho công nợ Hàng đã giao Đơn …" at bounding box center [202, 110] width 368 height 191
click at [18, 151] on div "ver 1.8.147 Kho gửi Trên xe Kho nhận Kho thanh lý Kho công nợ Hàng đã giao Đơn …" at bounding box center [202, 110] width 368 height 191
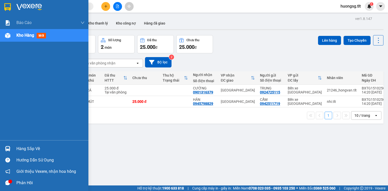
click at [8, 150] on img at bounding box center [7, 148] width 5 height 5
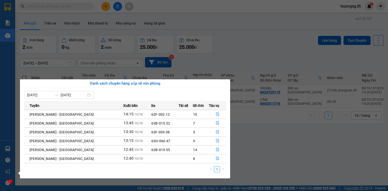
click at [57, 14] on section "Kết quả tìm kiếm ( 2577 ) Bộ lọc Ngày tạo đơn gần nhất Mã ĐH Trạng thái Món hàn…" at bounding box center [194, 95] width 388 height 191
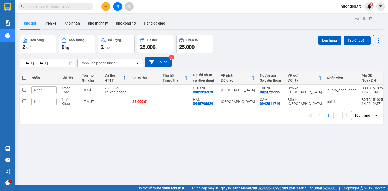
click at [60, 9] on span at bounding box center [56, 7] width 76 height 8
click at [66, 7] on input "text" at bounding box center [58, 7] width 60 height 6
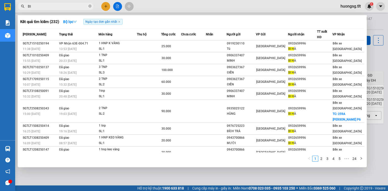
type input "B"
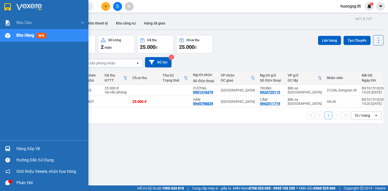
click at [9, 145] on div "Hàng sắp về Hướng dẫn sử dụng Giới thiệu Vexere, nhận hoa hồng Phản hồi" at bounding box center [44, 164] width 88 height 48
click at [11, 148] on div at bounding box center [7, 148] width 9 height 9
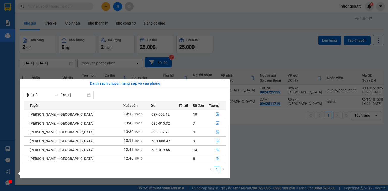
click at [77, 14] on section "Kết quả tìm kiếm ( 0 ) Bộ lọc Ngày tạo đơn gần nhất No Data huongsg.tlt 1 Báo c…" at bounding box center [194, 95] width 388 height 191
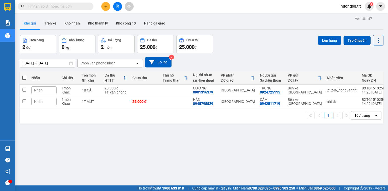
click at [77, 8] on input "text" at bounding box center [58, 7] width 60 height 6
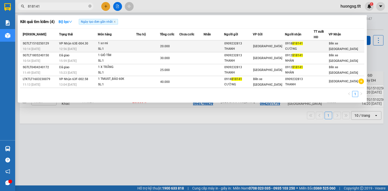
type input "818141"
click at [147, 42] on td at bounding box center [148, 46] width 24 height 12
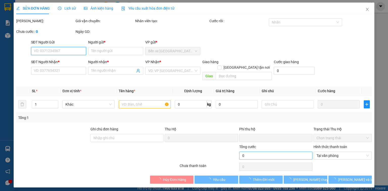
type input "0909232813"
type input "THANH"
type input "0918818141"
type input "CƯỜNG"
type input "0"
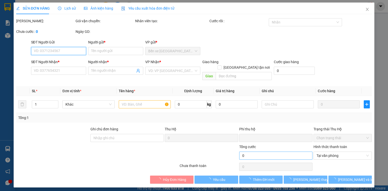
type input "20.000"
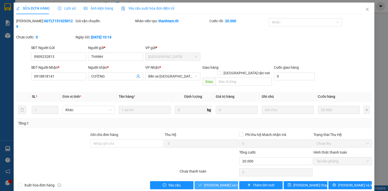
click at [226, 183] on span "Lưu và Giao hàng" at bounding box center [228, 186] width 49 height 6
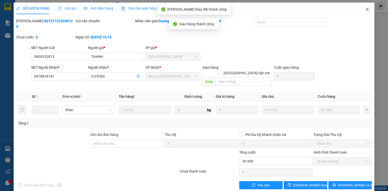
click at [367, 11] on icon "close" at bounding box center [367, 9] width 3 height 3
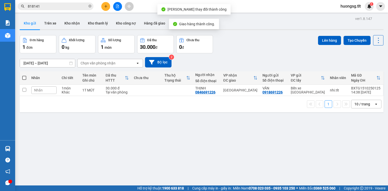
click at [67, 5] on input "818141" at bounding box center [58, 7] width 60 height 6
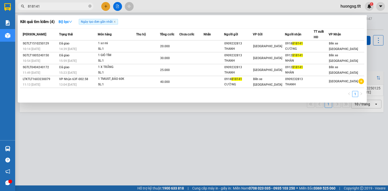
click at [89, 6] on icon "close-circle" at bounding box center [89, 6] width 3 height 3
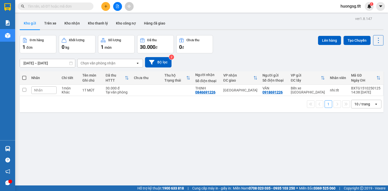
click at [89, 6] on span at bounding box center [89, 7] width 3 height 6
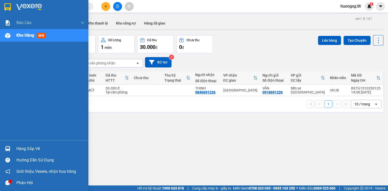
click at [9, 151] on img at bounding box center [7, 148] width 5 height 5
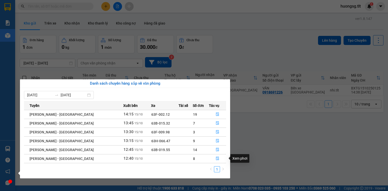
click at [298, 137] on section "Kết quả tìm kiếm ( 4 ) Bộ lọc Ngày tạo đơn gần nhất Mã ĐH Trạng thái Món hàng T…" at bounding box center [194, 95] width 388 height 191
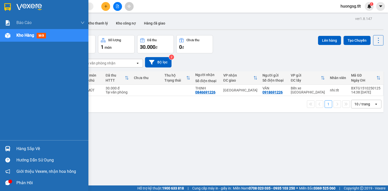
click at [3, 148] on div at bounding box center [7, 148] width 9 height 9
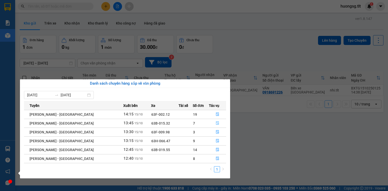
click at [216, 125] on span "file-done" at bounding box center [218, 123] width 4 height 4
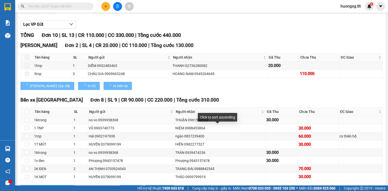
scroll to position [16, 0]
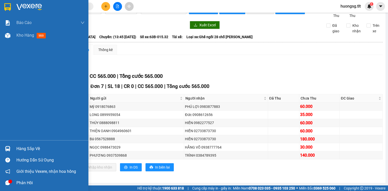
click at [4, 144] on div "Hàng sắp về" at bounding box center [44, 148] width 88 height 11
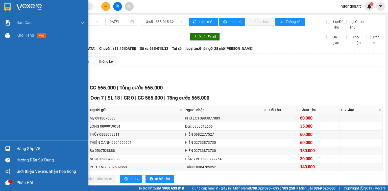
click at [4, 148] on div at bounding box center [7, 148] width 9 height 9
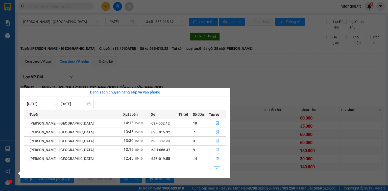
click at [216, 76] on section "Kết quả tìm kiếm ( 0 ) Bộ lọc Ngày tạo đơn gần nhất No Data huongsg.tlt 1 Báo c…" at bounding box center [194, 95] width 388 height 191
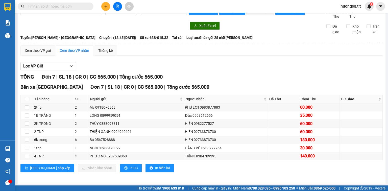
scroll to position [16, 0]
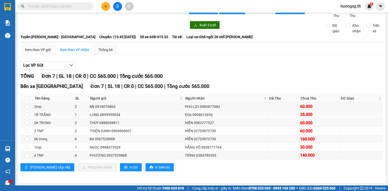
click at [208, 117] on div "Đức 0908612656" at bounding box center [226, 115] width 82 height 6
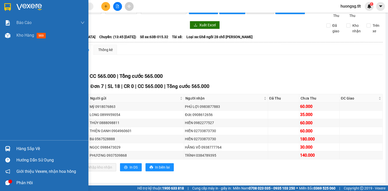
click at [3, 148] on div at bounding box center [7, 148] width 9 height 9
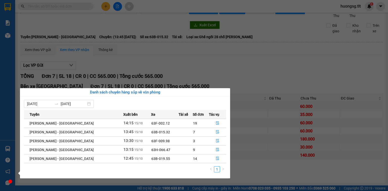
click at [266, 144] on section "Kết quả tìm kiếm ( 0 ) Bộ lọc Ngày tạo đơn gần nhất No Data huongsg.tlt 1 Báo c…" at bounding box center [194, 95] width 388 height 191
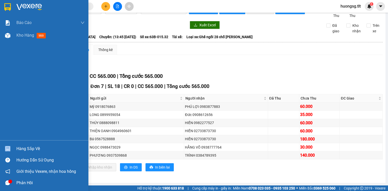
click at [16, 151] on div "Hàng sắp về" at bounding box center [44, 148] width 88 height 11
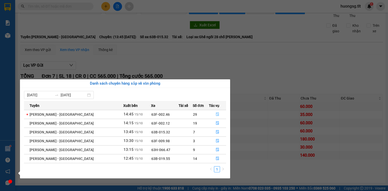
click at [216, 114] on icon "file-done" at bounding box center [217, 115] width 3 height 4
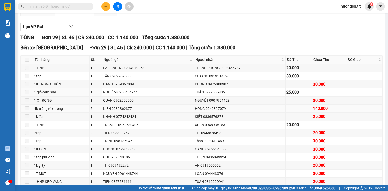
scroll to position [57, 0]
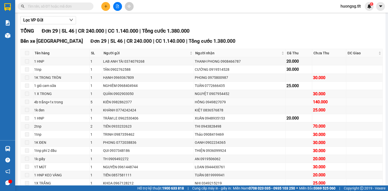
click at [195, 105] on div "HỒNG 0949827079" at bounding box center [240, 102] width 90 height 6
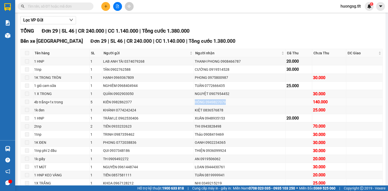
click at [195, 105] on div "HỒNG 0949827079" at bounding box center [240, 102] width 90 height 6
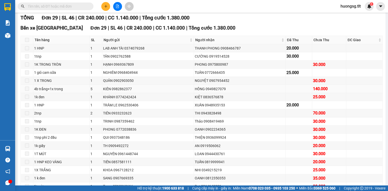
scroll to position [77, 0]
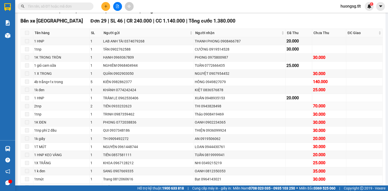
click at [195, 109] on div "THI 0943828498" at bounding box center [240, 106] width 90 height 6
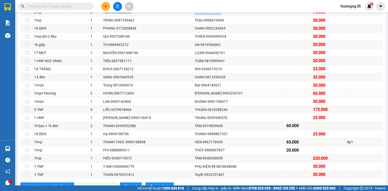
scroll to position [178, 0]
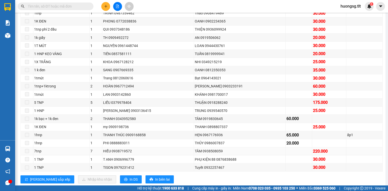
click at [213, 154] on div "TÂM 0938508059" at bounding box center [240, 151] width 90 height 6
copy div "0938508059"
click at [77, 11] on div "Kết quả tìm kiếm ( 0 ) Bộ lọc Ngày tạo đơn gần nhất No Data huongsg.tlt 1" at bounding box center [194, 6] width 388 height 13
click at [76, 9] on span at bounding box center [56, 7] width 76 height 8
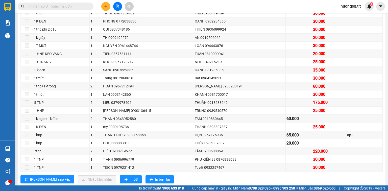
click at [78, 6] on input "text" at bounding box center [58, 7] width 60 height 6
paste input "0938508059"
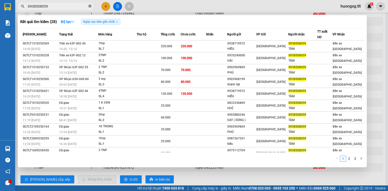
type input "0938508059"
click at [88, 5] on span "0938508059" at bounding box center [56, 7] width 76 height 8
click at [89, 5] on icon "close-circle" at bounding box center [89, 6] width 3 height 3
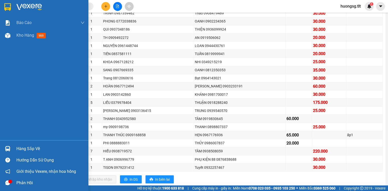
click at [1, 156] on div "Hướng dẫn sử dụng" at bounding box center [44, 159] width 88 height 11
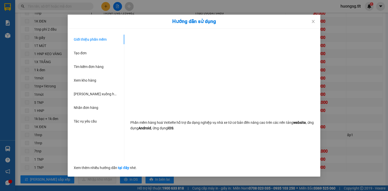
drag, startPoint x: 6, startPoint y: 139, endPoint x: 17, endPoint y: 140, distance: 10.7
click at [7, 139] on div "Hướng dẫn sử dụng Giới thiệu phần mềm Tạo đơn Tìm kiếm đơn hàng Xem kho hàng Lê…" at bounding box center [194, 95] width 388 height 191
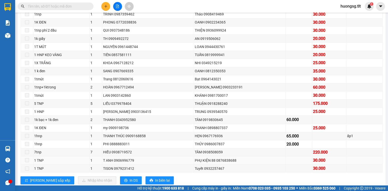
scroll to position [194, 0]
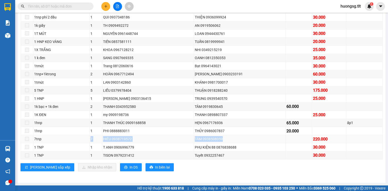
drag, startPoint x: 95, startPoint y: 140, endPoint x: 219, endPoint y: 137, distance: 124.4
click at [222, 136] on tr "7tnp 7 HIẾU 0938719572 TÂM 0938508059 220.000" at bounding box center [202, 139] width 362 height 8
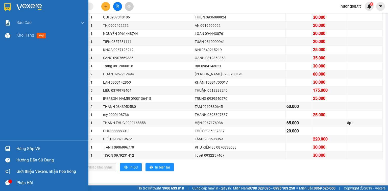
click at [1, 147] on div "Hàng sắp về" at bounding box center [44, 148] width 88 height 11
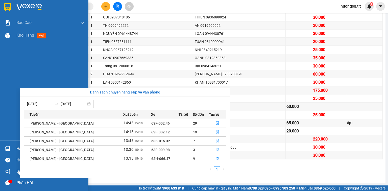
drag, startPoint x: 7, startPoint y: 154, endPoint x: 8, endPoint y: 151, distance: 3.1
click at [8, 154] on div "Báo cáo Báo cáo dòng tiền (Nhân Viên) Doanh số tạo đơn theo VP gửi (nhân viên) …" at bounding box center [44, 95] width 88 height 191
click at [8, 151] on img at bounding box center [7, 148] width 5 height 5
